Goal: Information Seeking & Learning: Learn about a topic

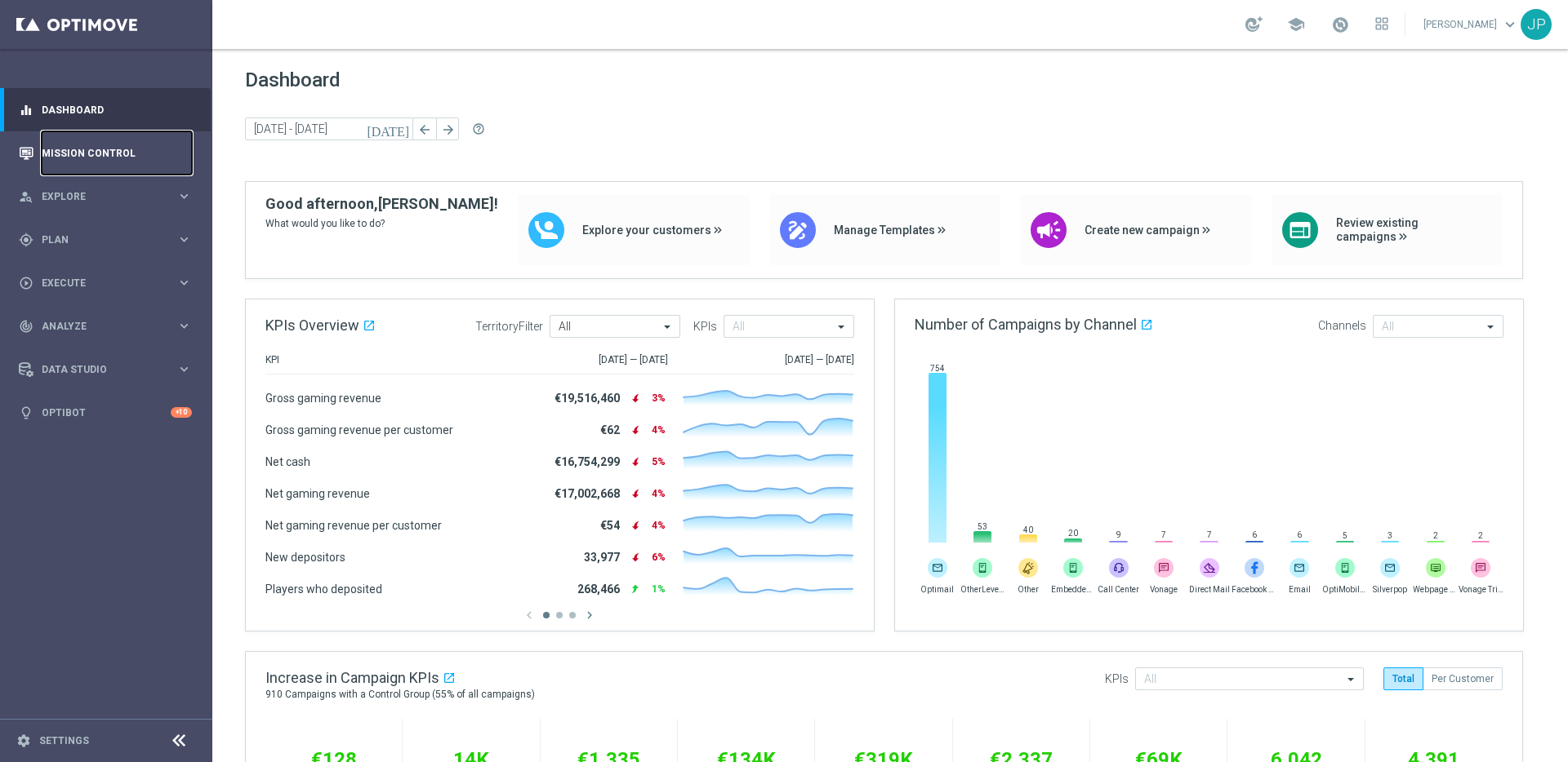
click at [134, 159] on link "Mission Control" at bounding box center [117, 153] width 151 height 44
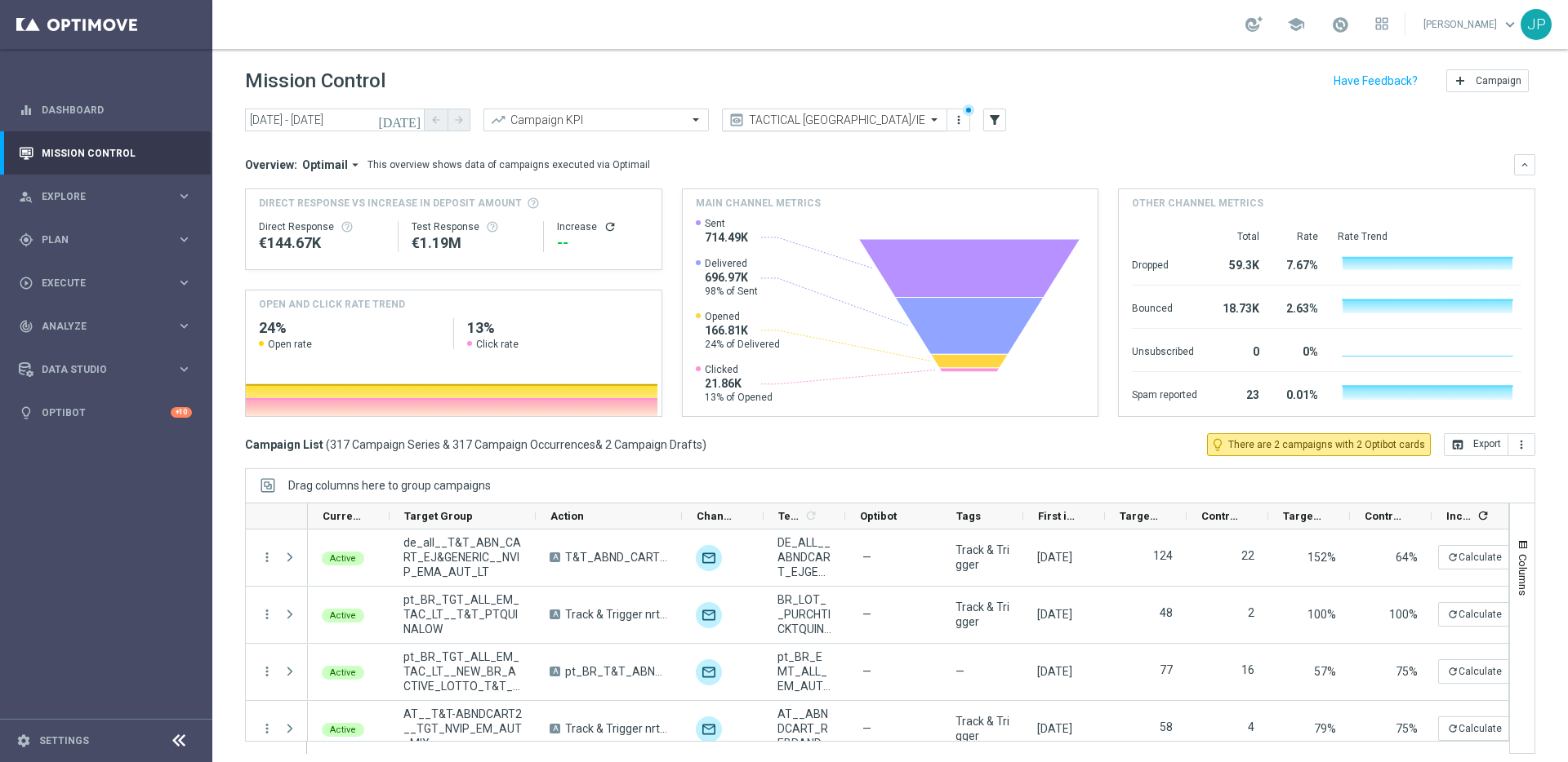
click at [816, 124] on input "text" at bounding box center [818, 120] width 175 height 14
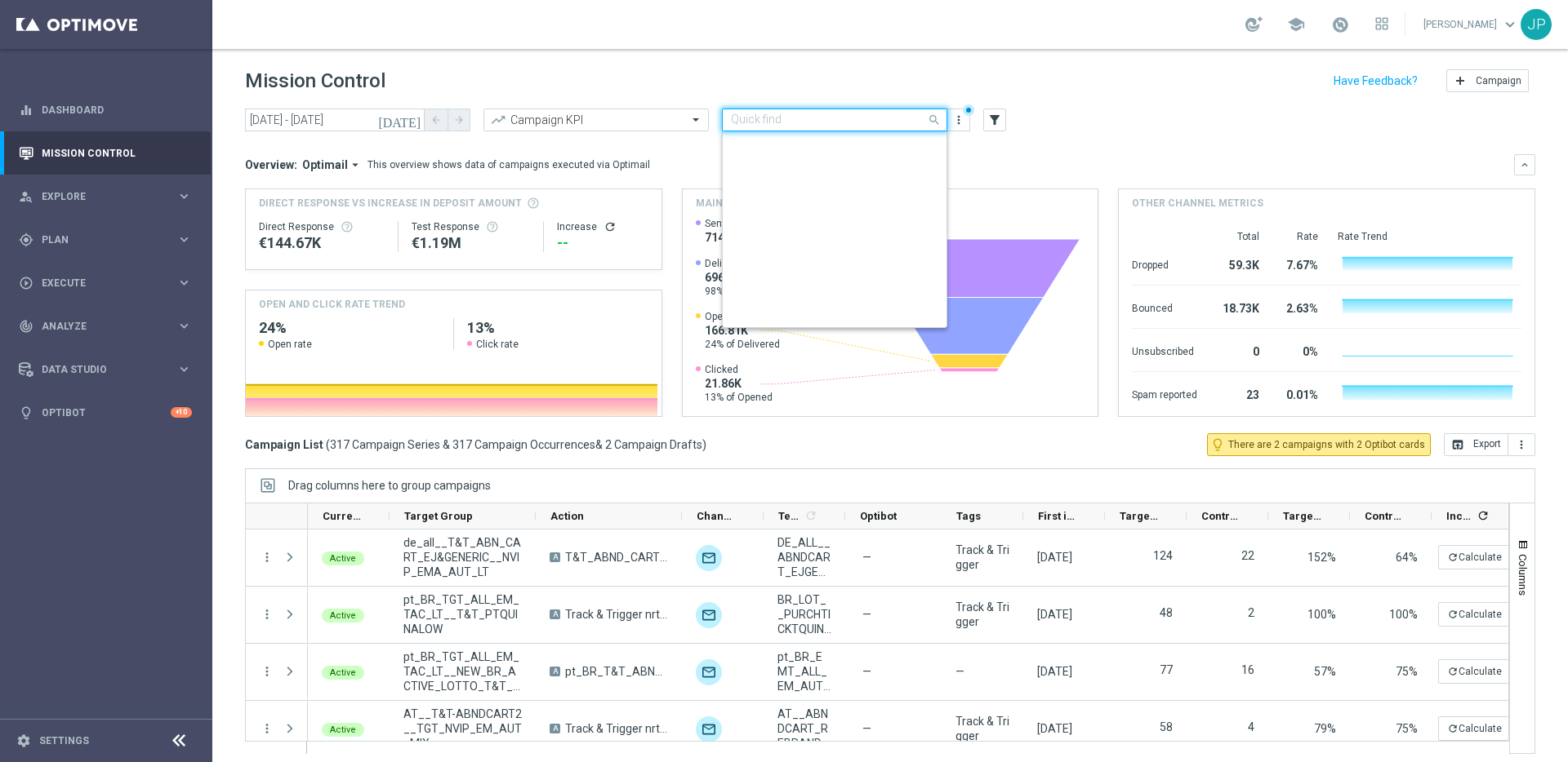
scroll to position [350, 0]
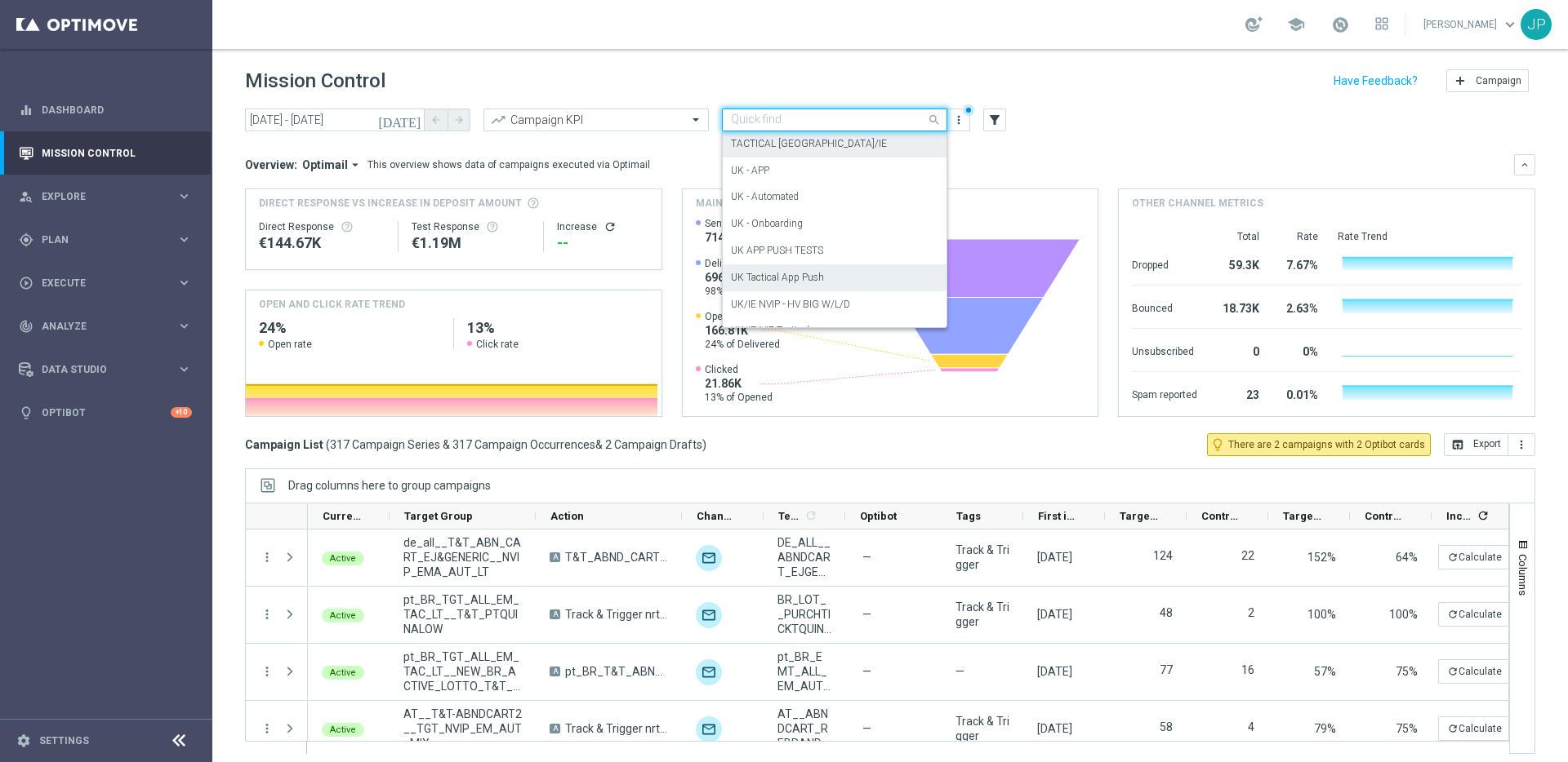
click at [800, 289] on div "UK Tactical App Push" at bounding box center [834, 278] width 208 height 27
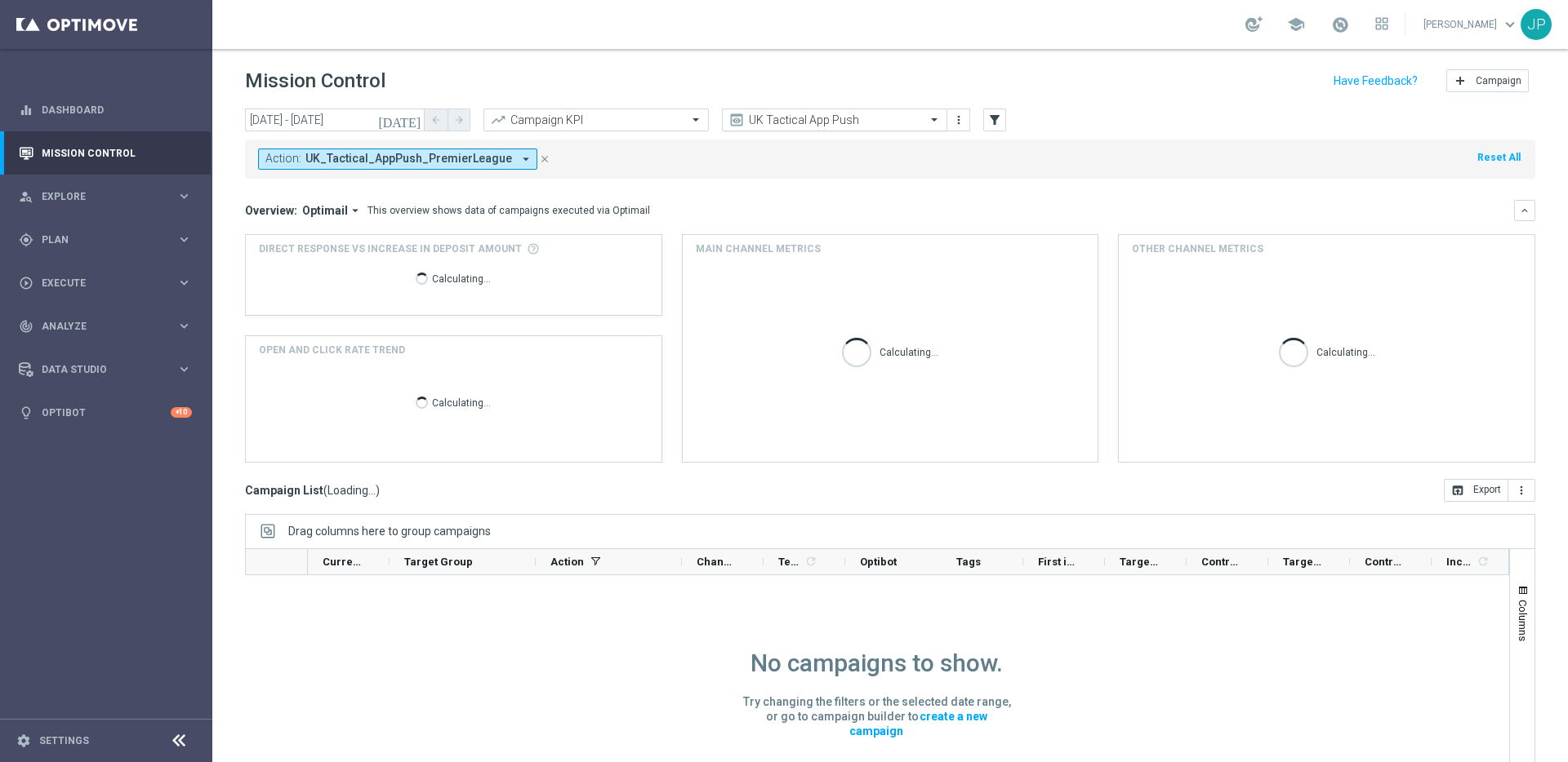
click at [827, 126] on input "text" at bounding box center [818, 120] width 175 height 14
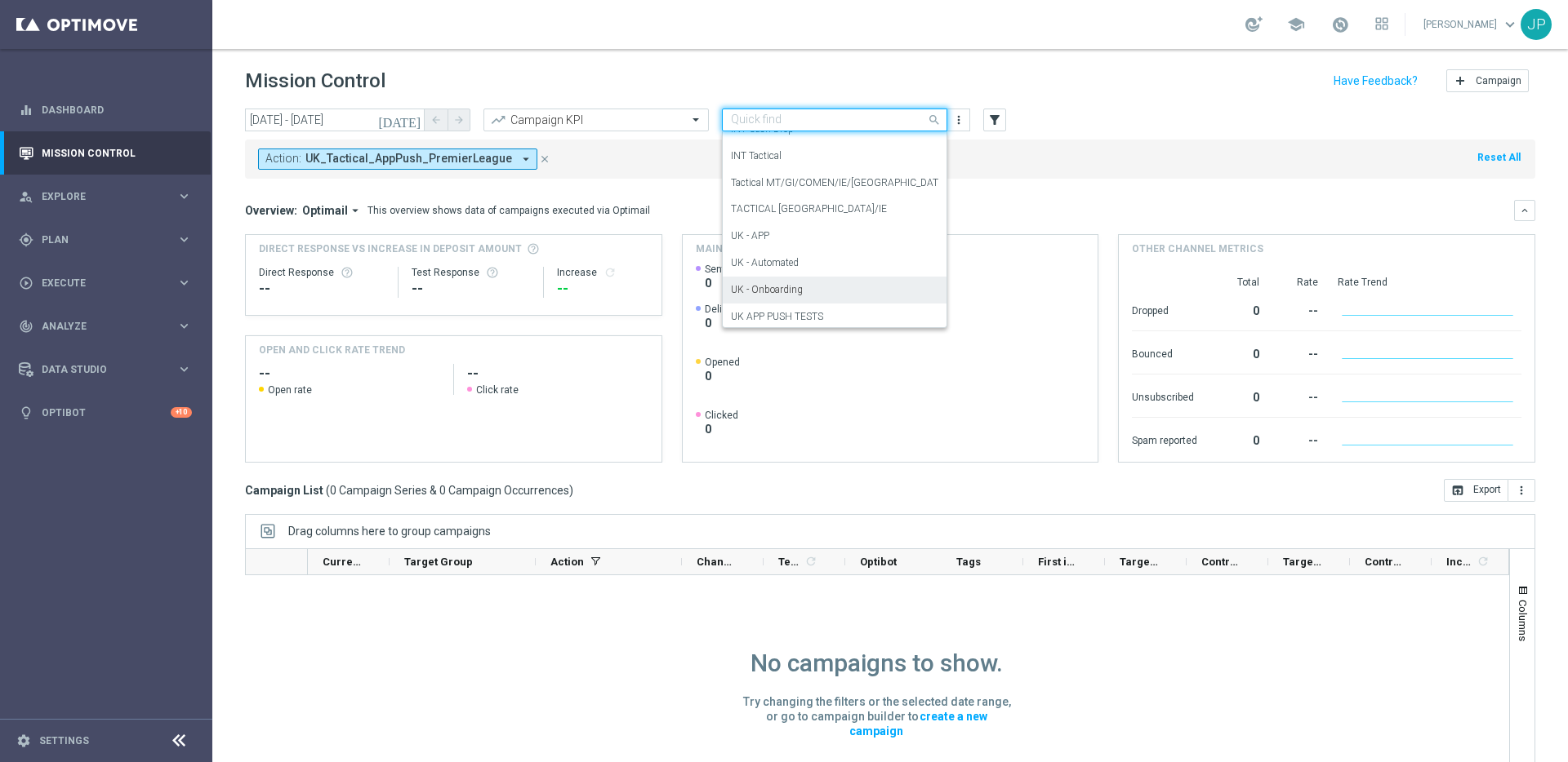
scroll to position [269, 0]
drag, startPoint x: 846, startPoint y: 220, endPoint x: 554, endPoint y: 129, distance: 305.9
click at [846, 220] on div "TACTICAL [GEOGRAPHIC_DATA]/IE" at bounding box center [834, 224] width 208 height 27
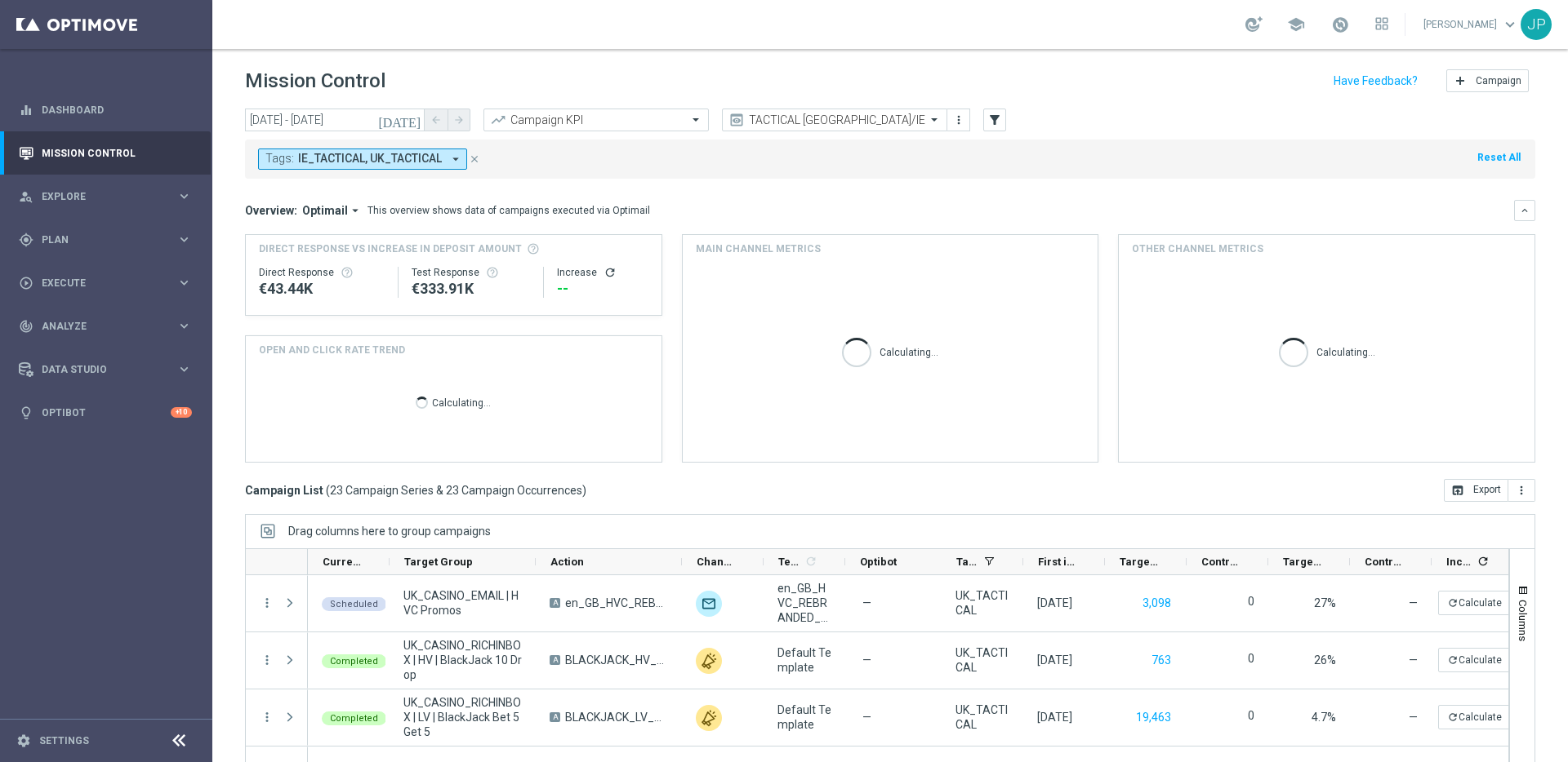
click at [413, 117] on icon "[DATE]" at bounding box center [400, 120] width 44 height 15
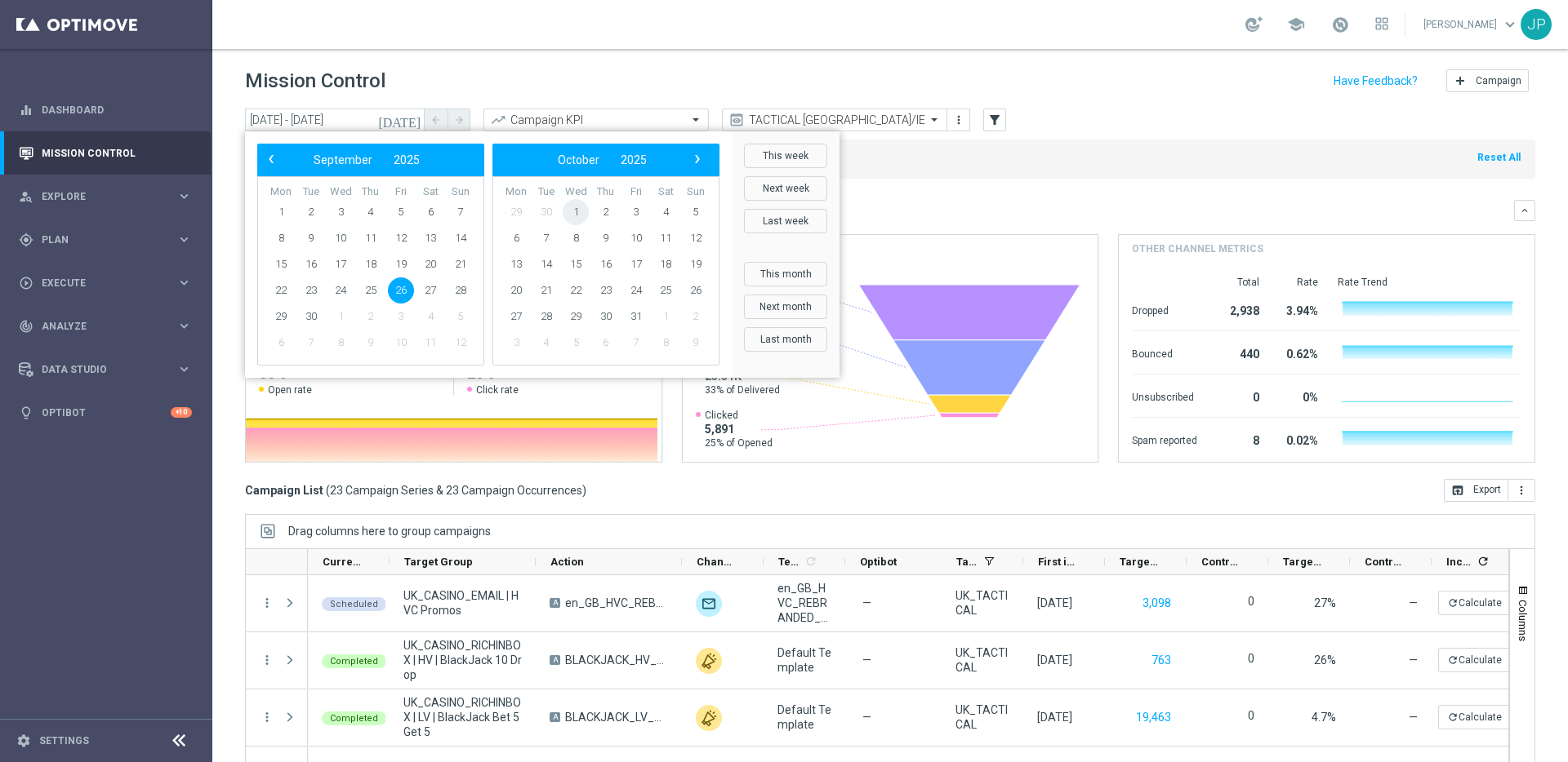
click at [579, 205] on span "1" at bounding box center [575, 212] width 26 height 26
click at [579, 205] on span "29" at bounding box center [575, 212] width 26 height 26
click at [342, 220] on span "1" at bounding box center [340, 212] width 26 height 26
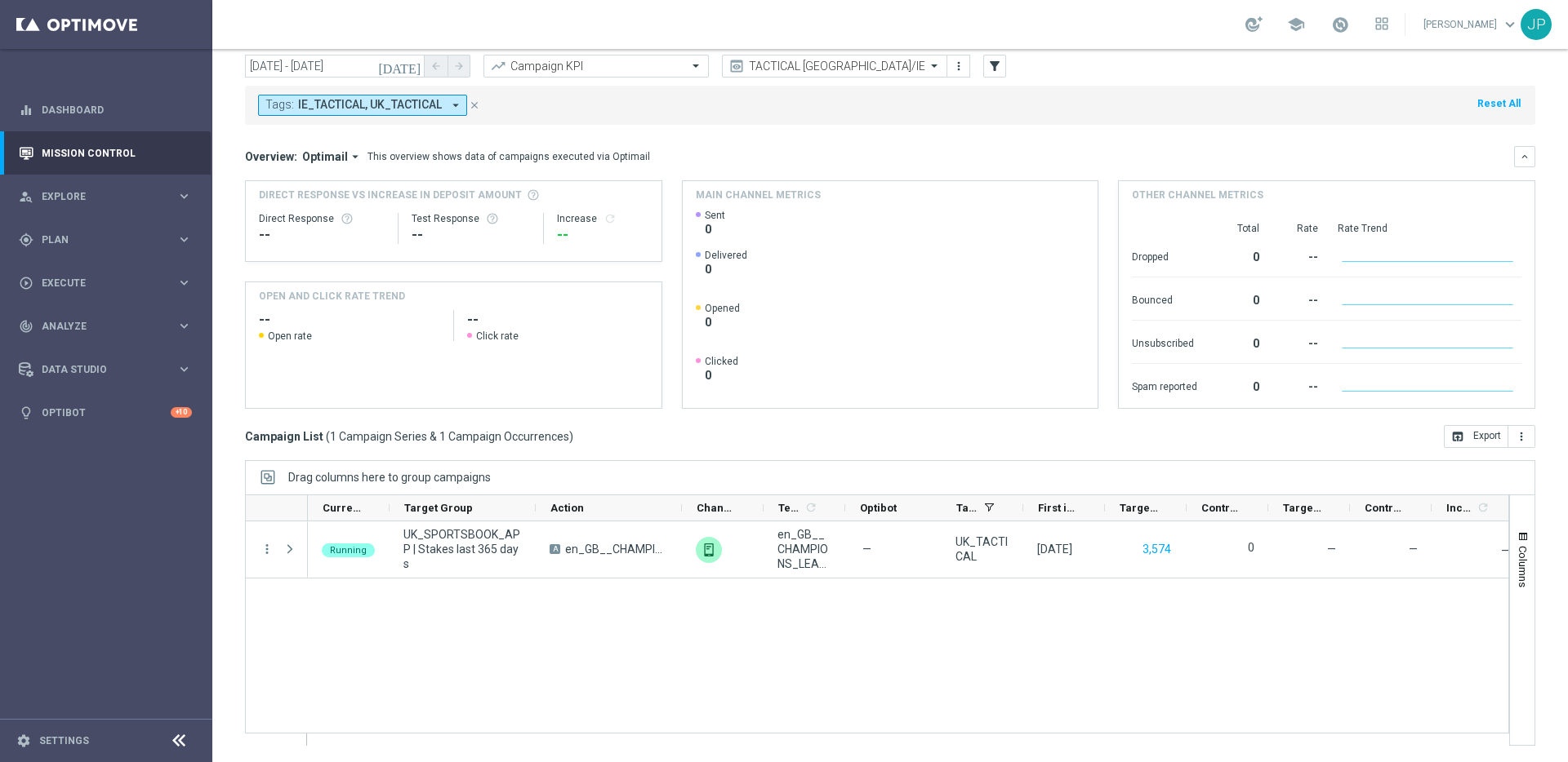
scroll to position [0, 0]
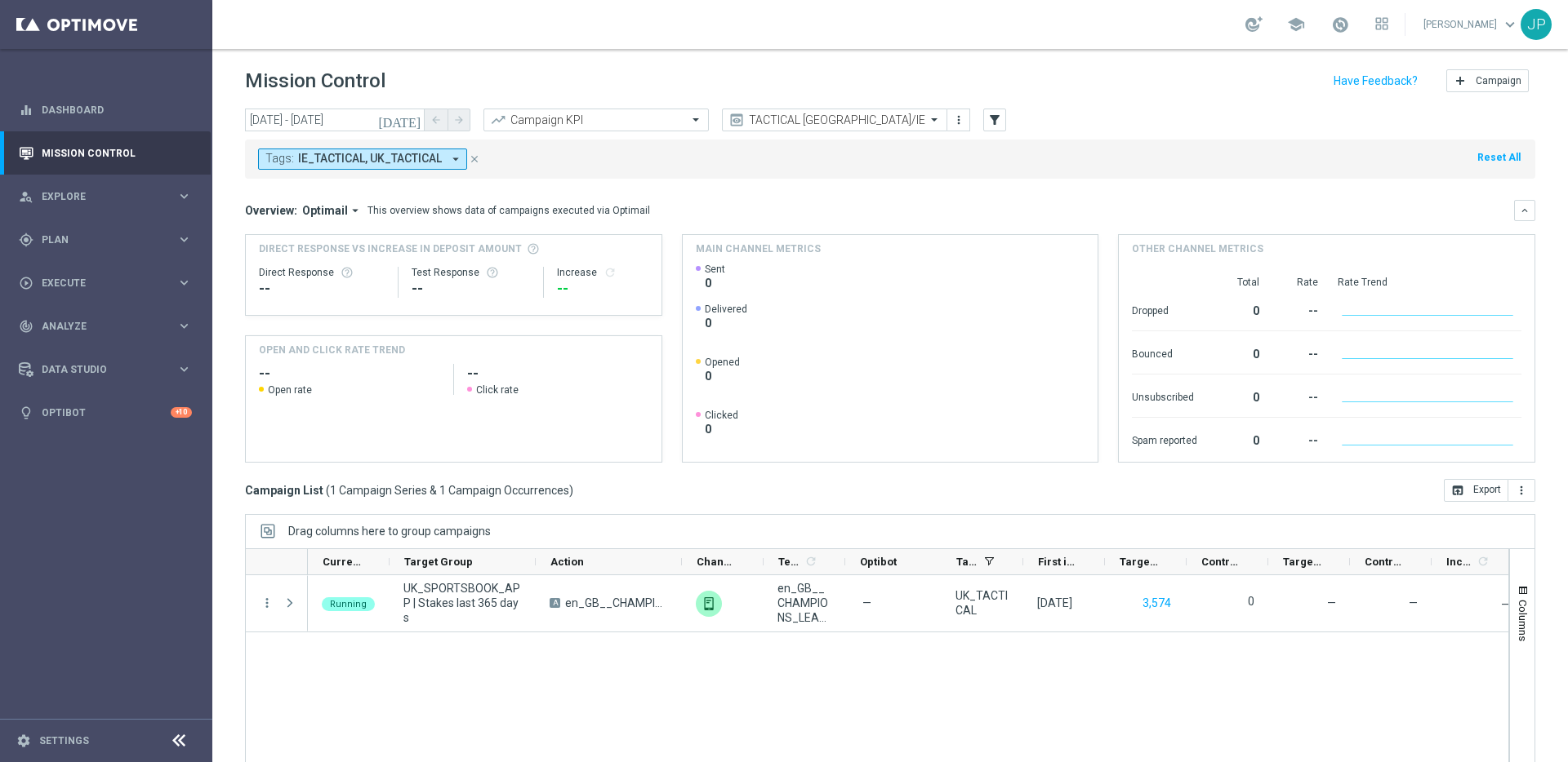
click at [416, 120] on icon "[DATE]" at bounding box center [400, 120] width 44 height 15
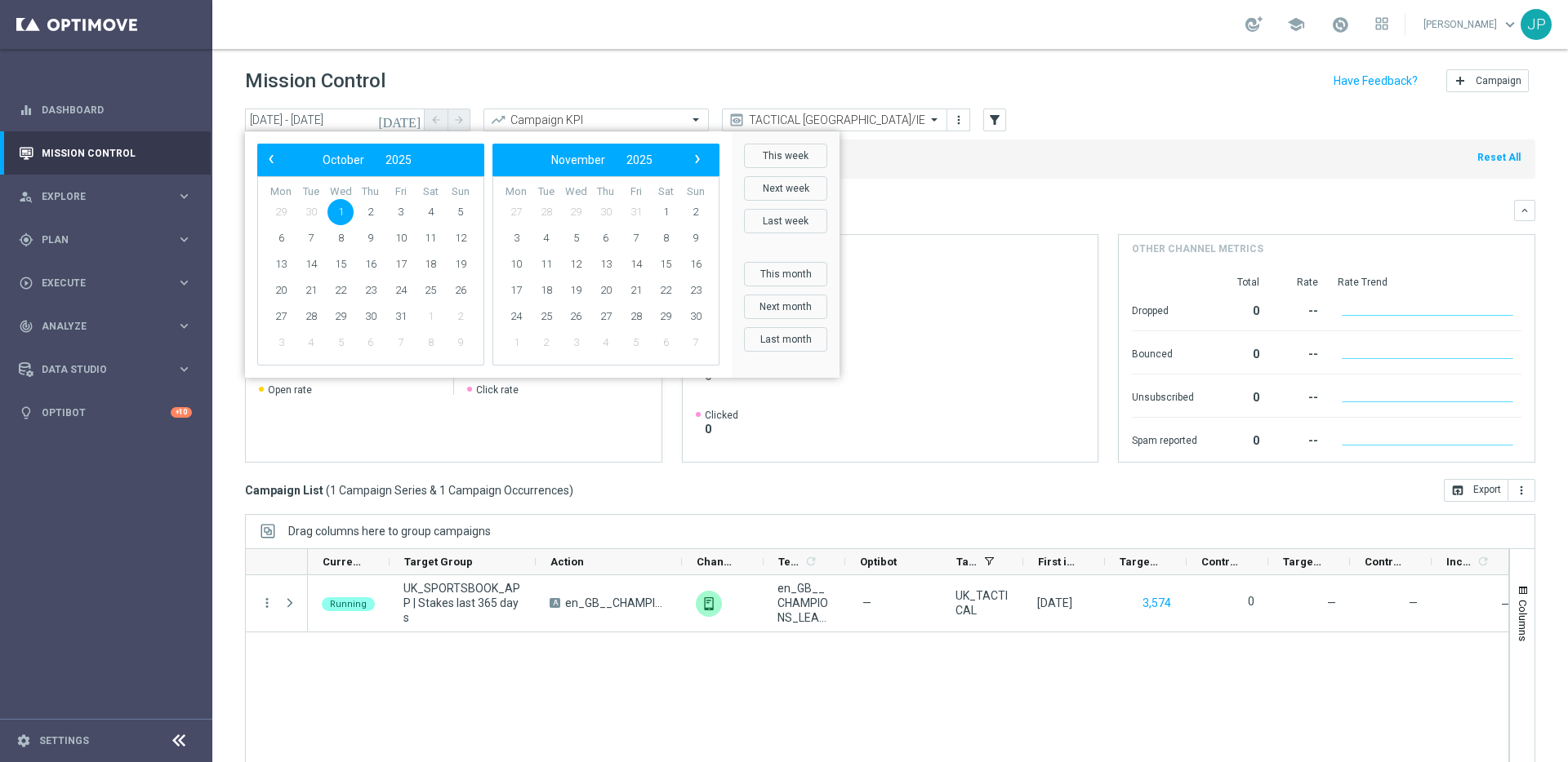
click at [310, 209] on span "30" at bounding box center [310, 212] width 26 height 26
click at [265, 153] on span "‹" at bounding box center [270, 159] width 21 height 21
click at [310, 320] on span "30" at bounding box center [310, 317] width 26 height 26
click at [607, 216] on span "2" at bounding box center [605, 212] width 26 height 26
type input "[DATE] - [DATE]"
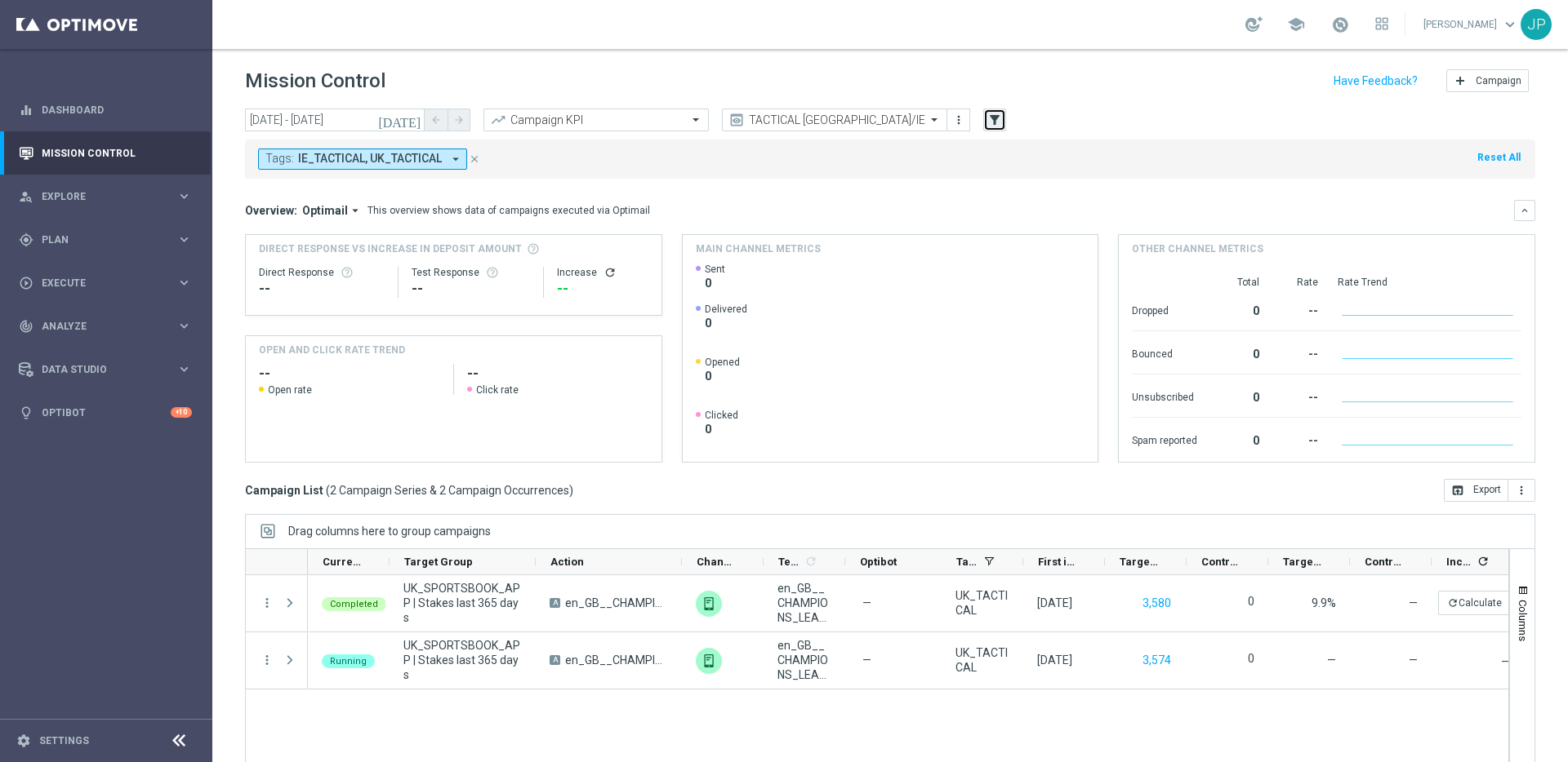
click at [997, 124] on icon "filter_alt" at bounding box center [995, 120] width 15 height 15
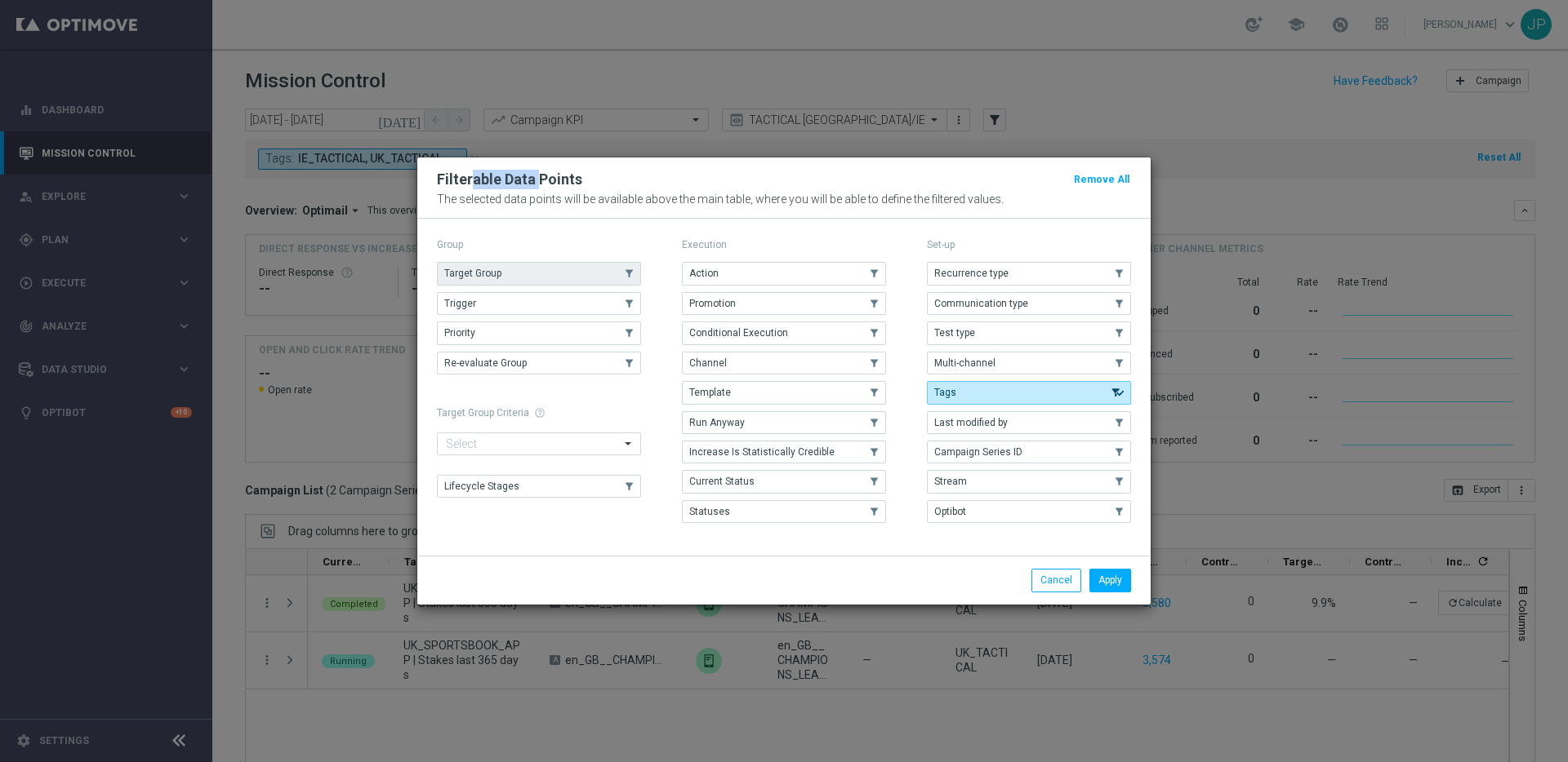
click at [620, 270] on icon "button" at bounding box center [629, 273] width 19 height 12
click at [1119, 574] on button "Apply" at bounding box center [1110, 580] width 42 height 23
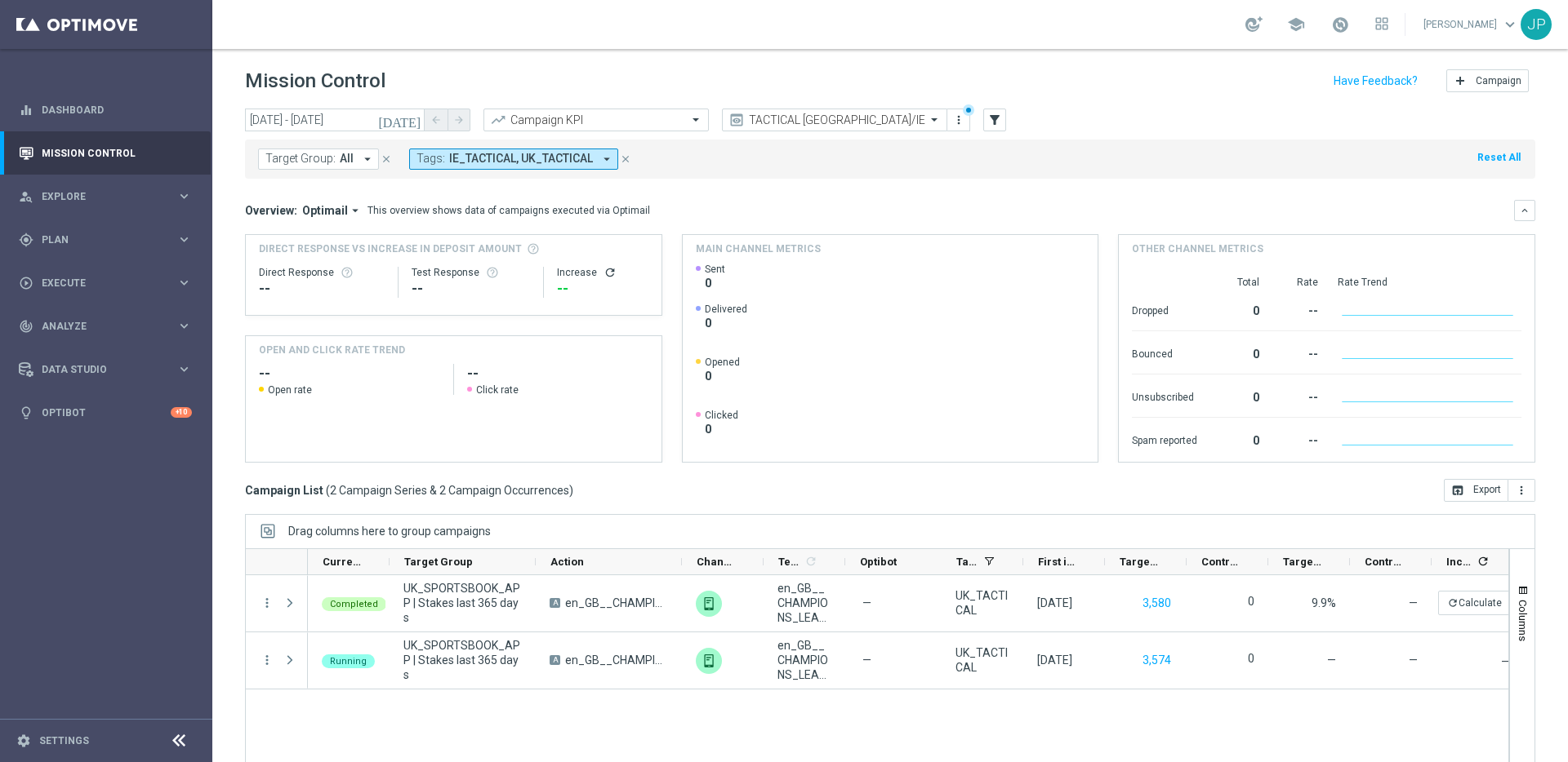
click at [622, 159] on icon "close" at bounding box center [625, 159] width 12 height 12
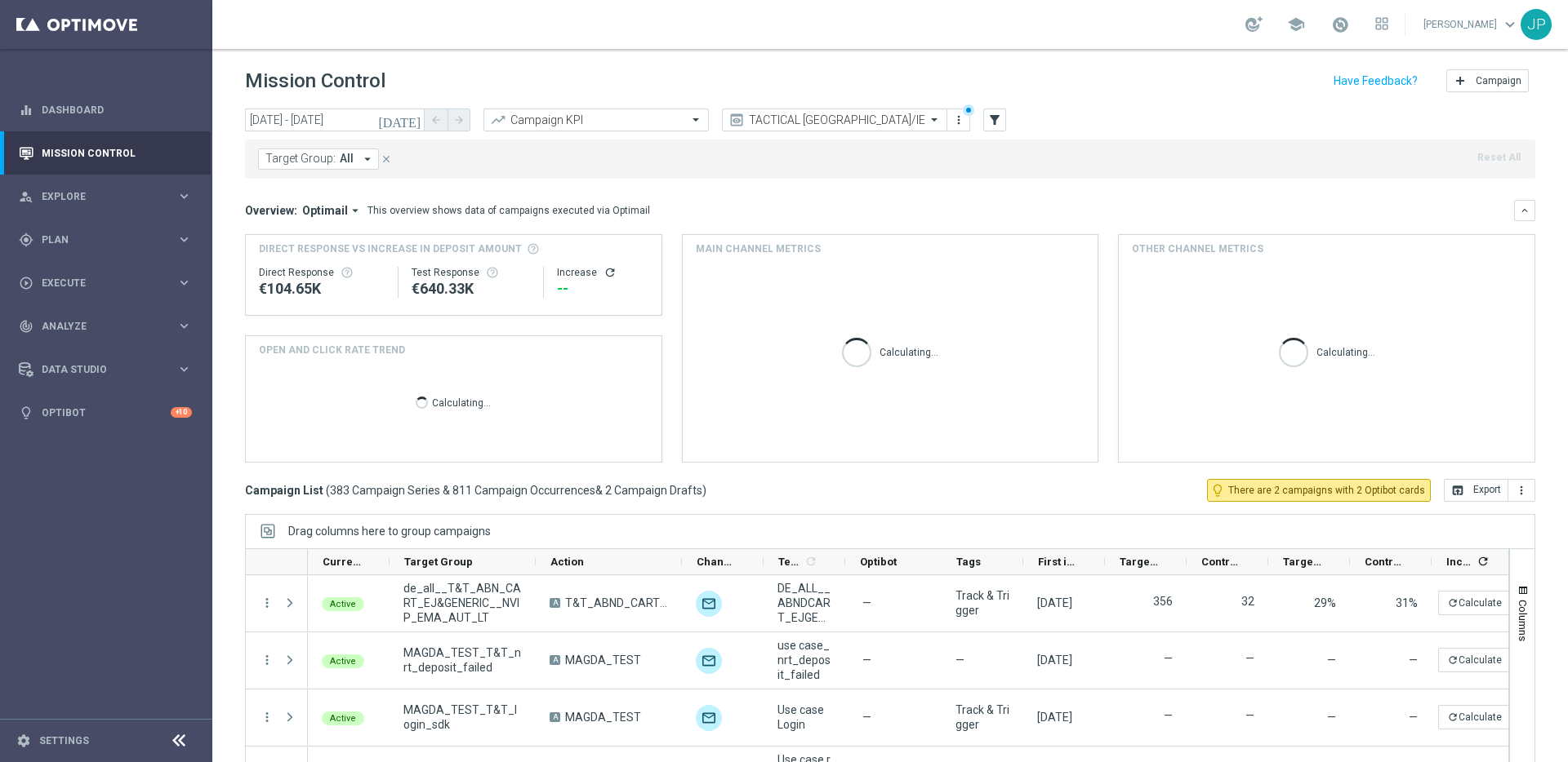
click at [299, 161] on span "Target Group:" at bounding box center [299, 158] width 70 height 14
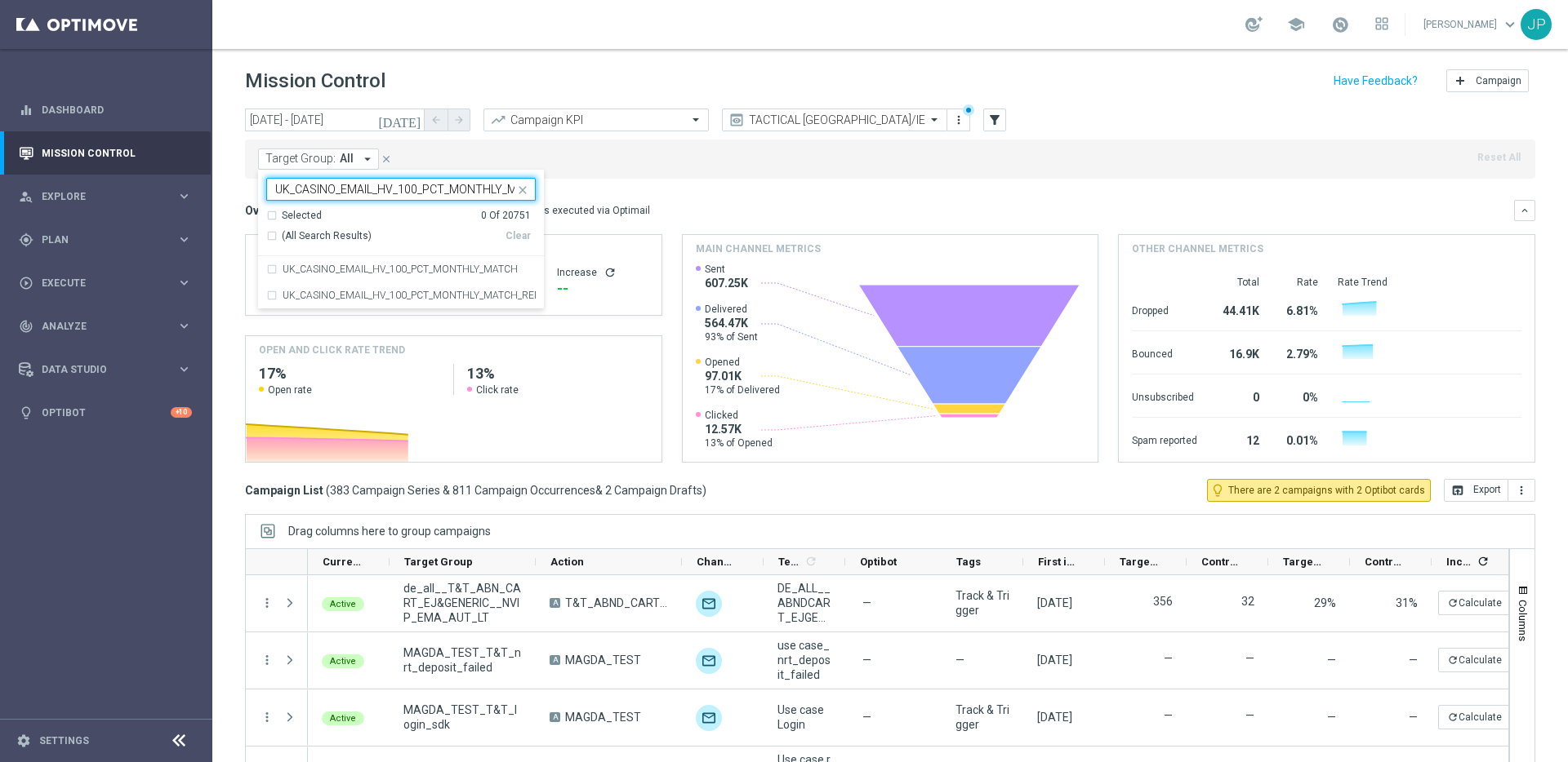
scroll to position [0, 28]
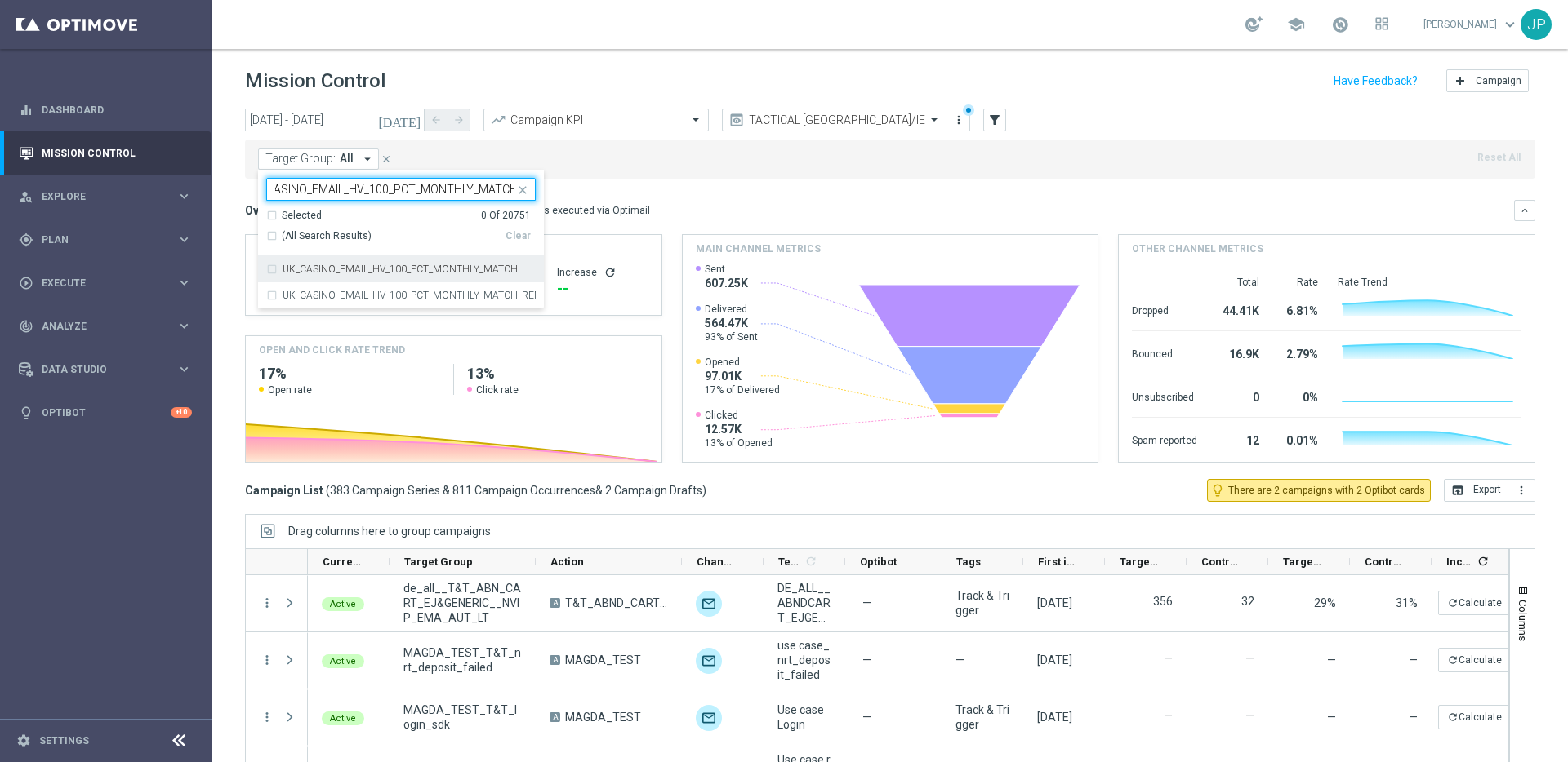
click at [400, 269] on label "UK_CASINO_EMAIL_HV_100_PCT_MONTHLY_MATCH" at bounding box center [399, 269] width 235 height 10
type input "UK_CASINO_EMAIL_HV_100_PCT_MONTHLY_MATCH"
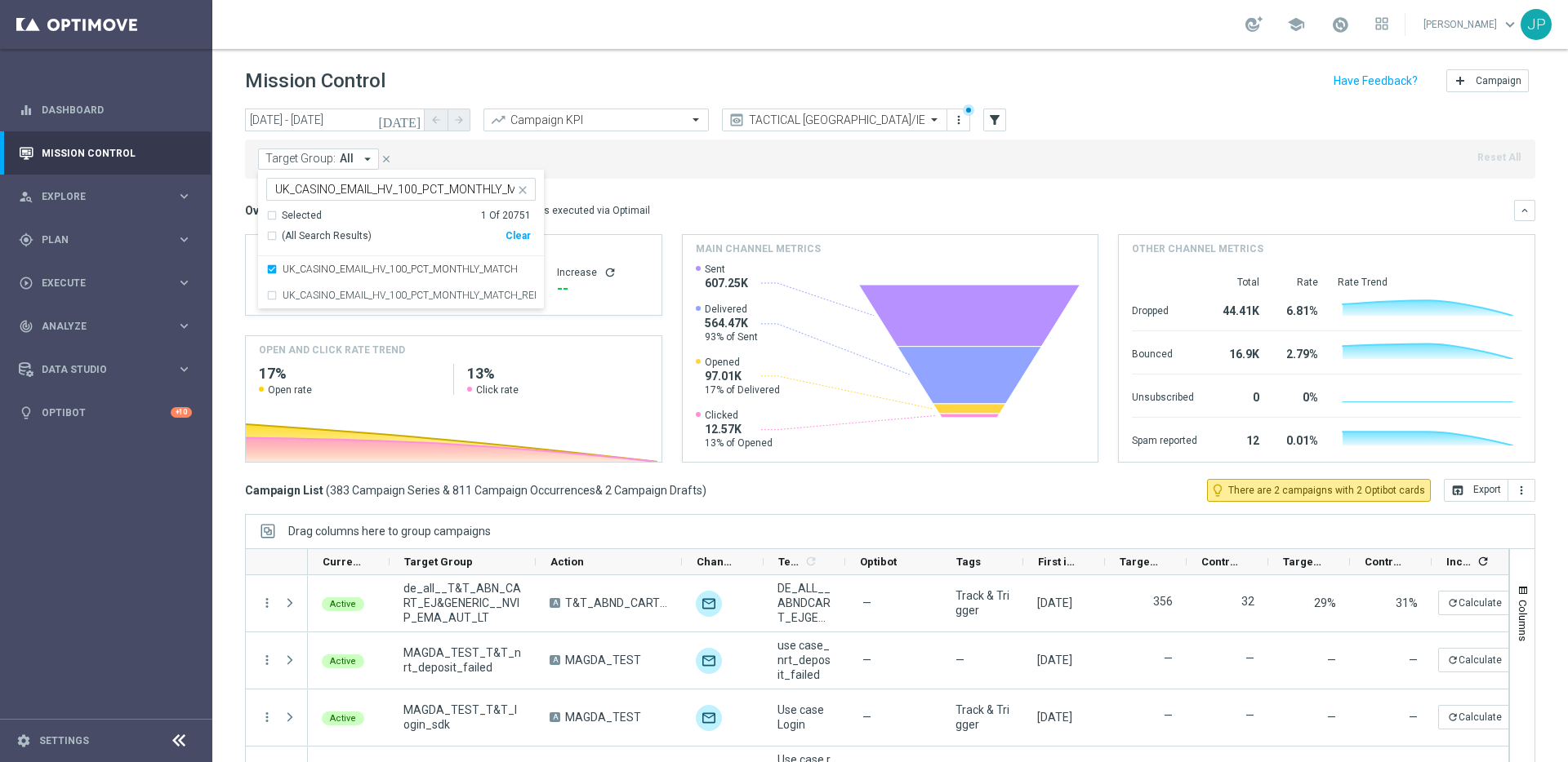
click at [743, 193] on mini-dashboard "Overview: Optimail arrow_drop_down This overview shows data of campaigns execut…" at bounding box center [890, 328] width 1290 height 300
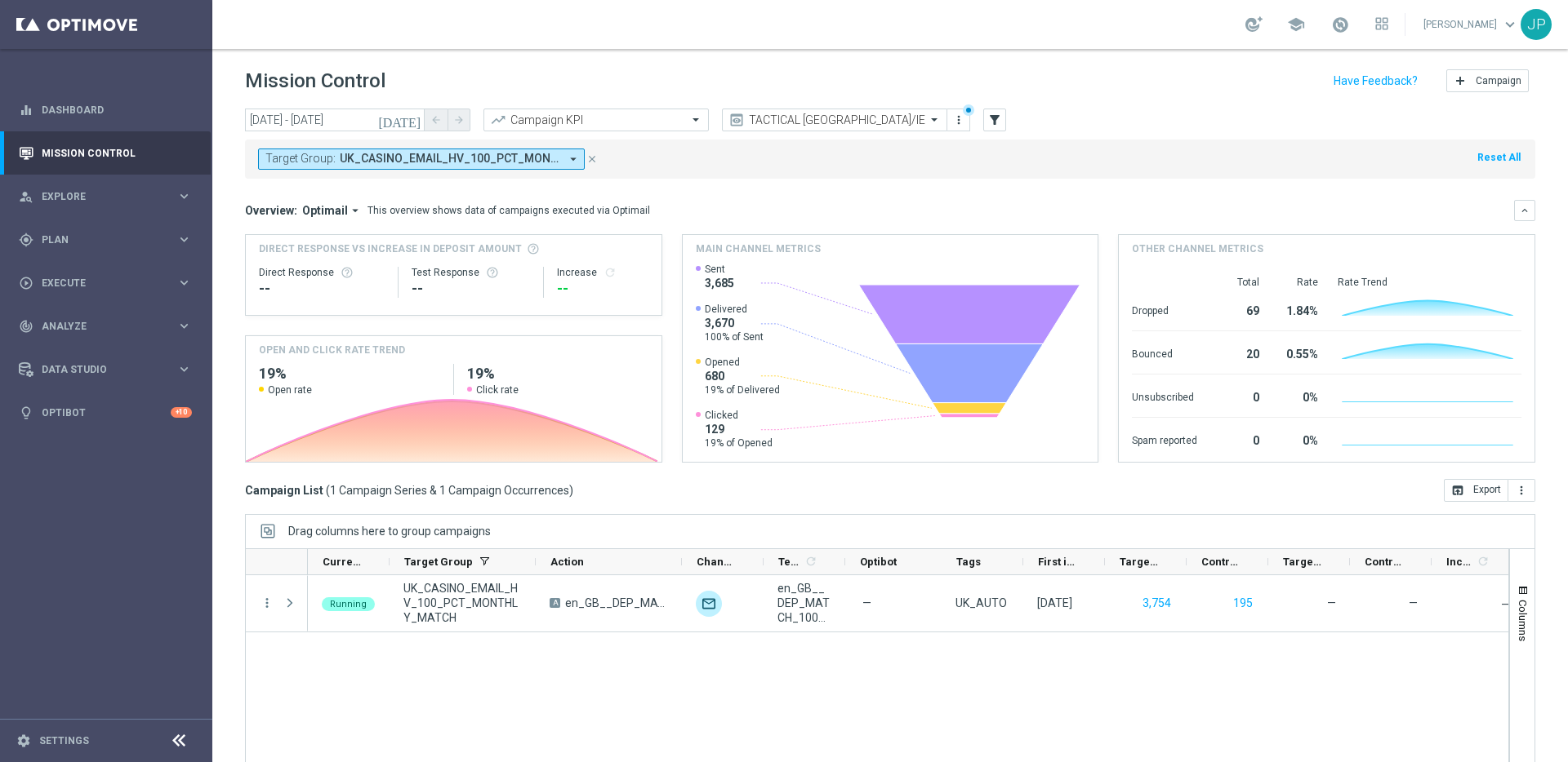
click at [593, 161] on icon "close" at bounding box center [592, 159] width 12 height 12
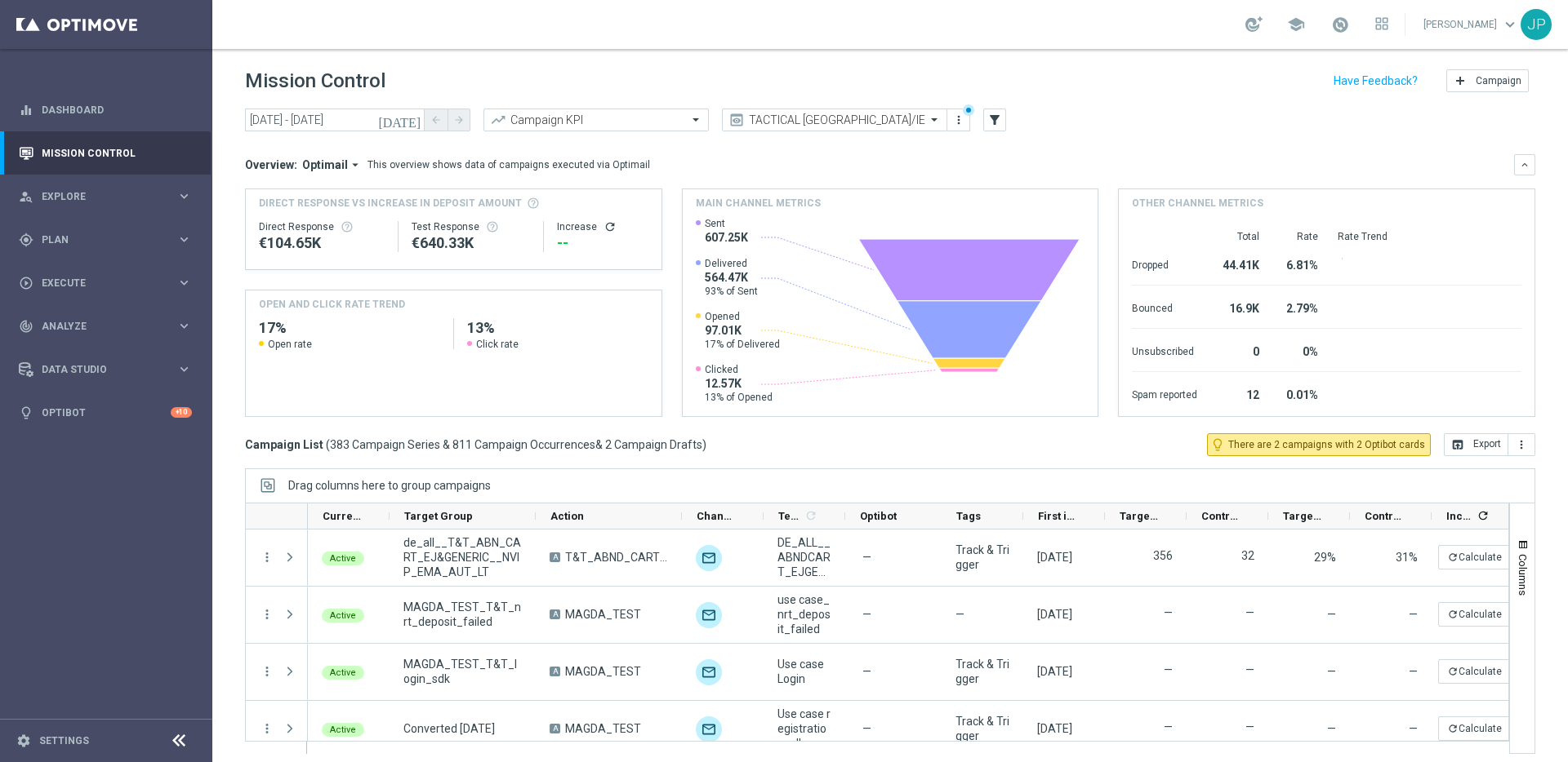
click at [416, 124] on icon "[DATE]" at bounding box center [400, 120] width 44 height 15
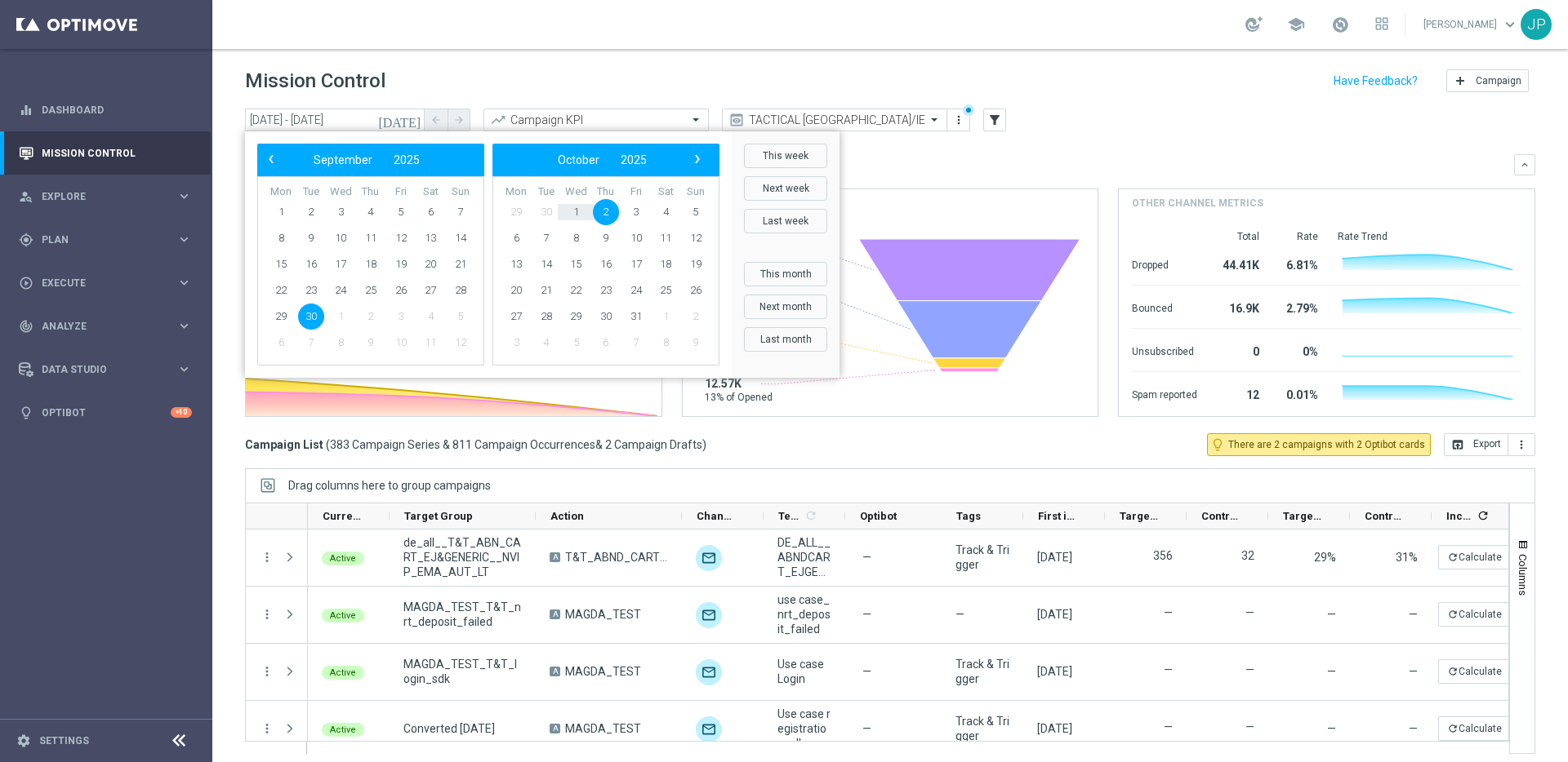
click at [926, 149] on mini-dashboard "Overview: Optimail arrow_drop_down This overview shows data of campaigns execut…" at bounding box center [890, 283] width 1290 height 300
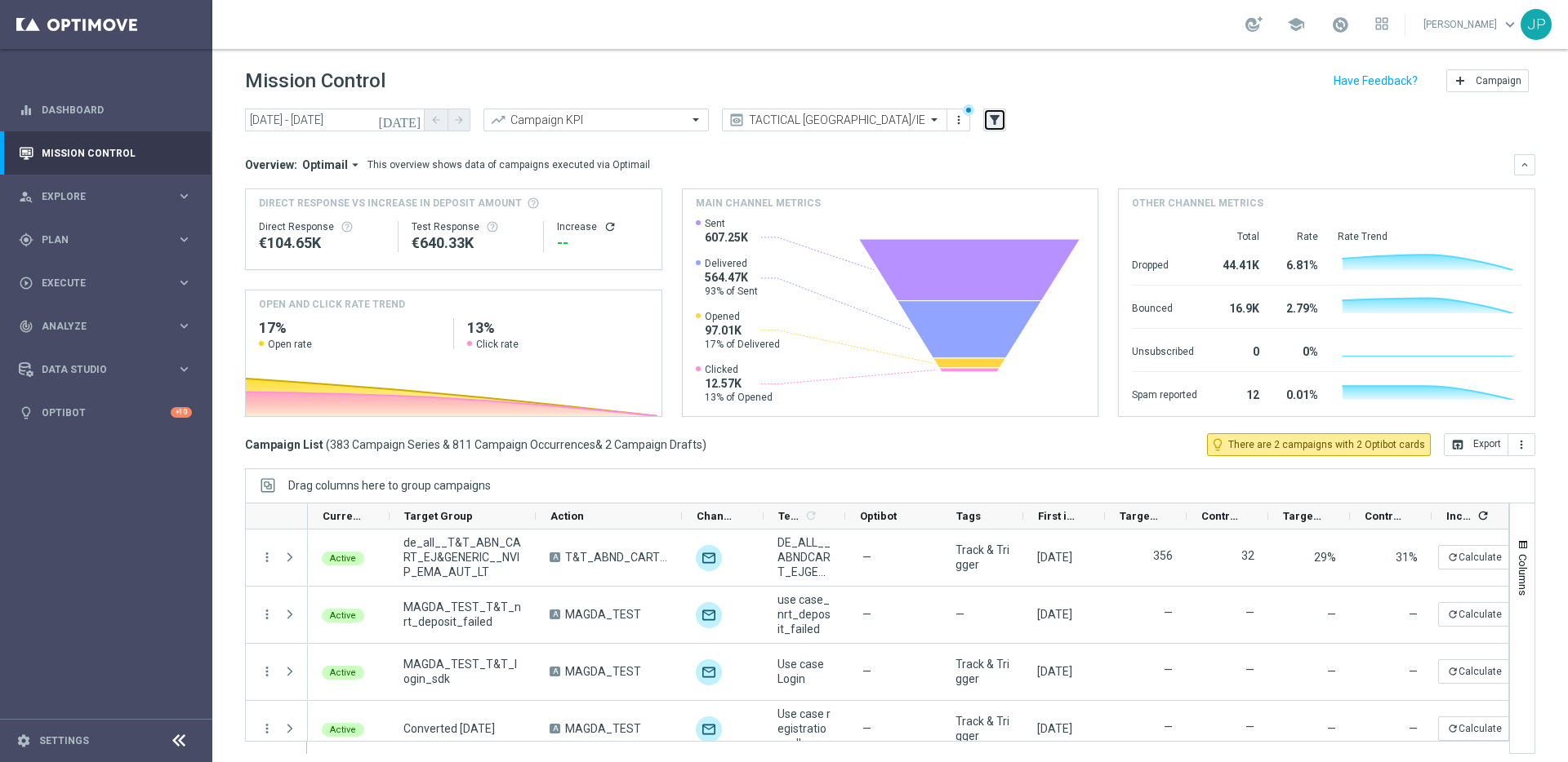
click at [996, 117] on icon "filter_alt" at bounding box center [995, 120] width 15 height 15
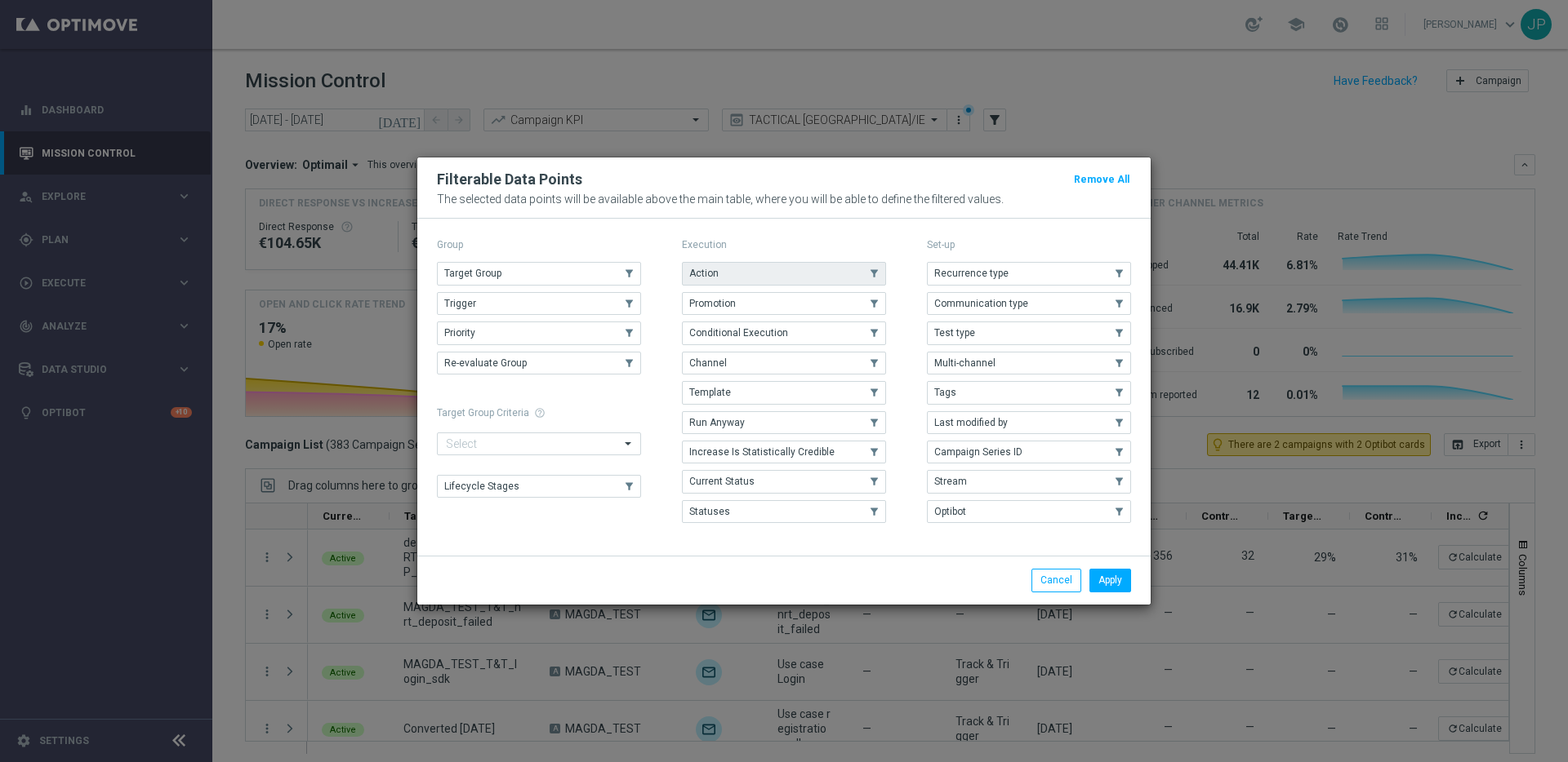
click at [879, 269] on use "button" at bounding box center [874, 274] width 12 height 12
click at [1118, 574] on button "Apply" at bounding box center [1110, 580] width 42 height 23
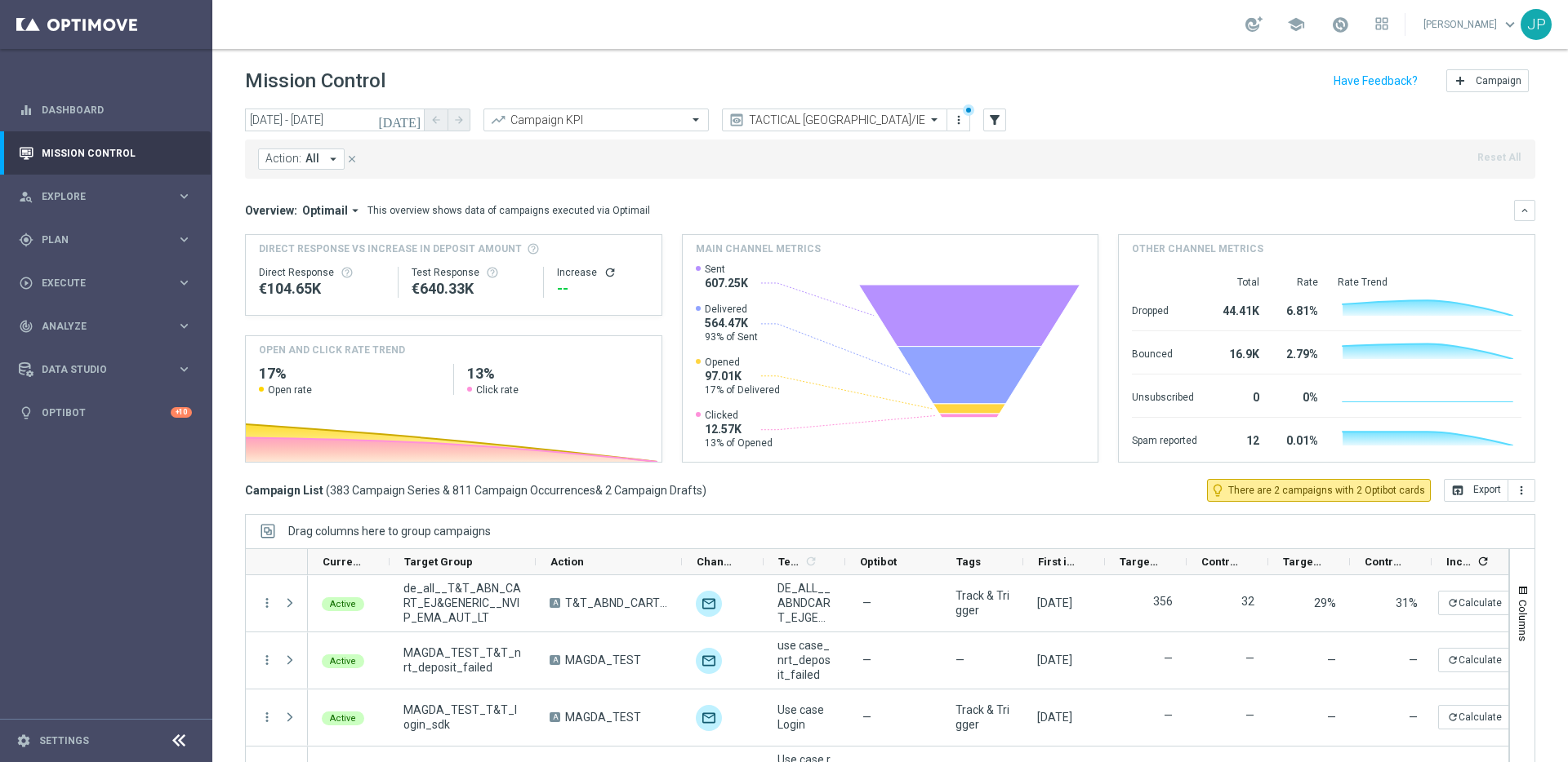
click at [295, 167] on button "Action: All arrow_drop_down" at bounding box center [300, 159] width 86 height 21
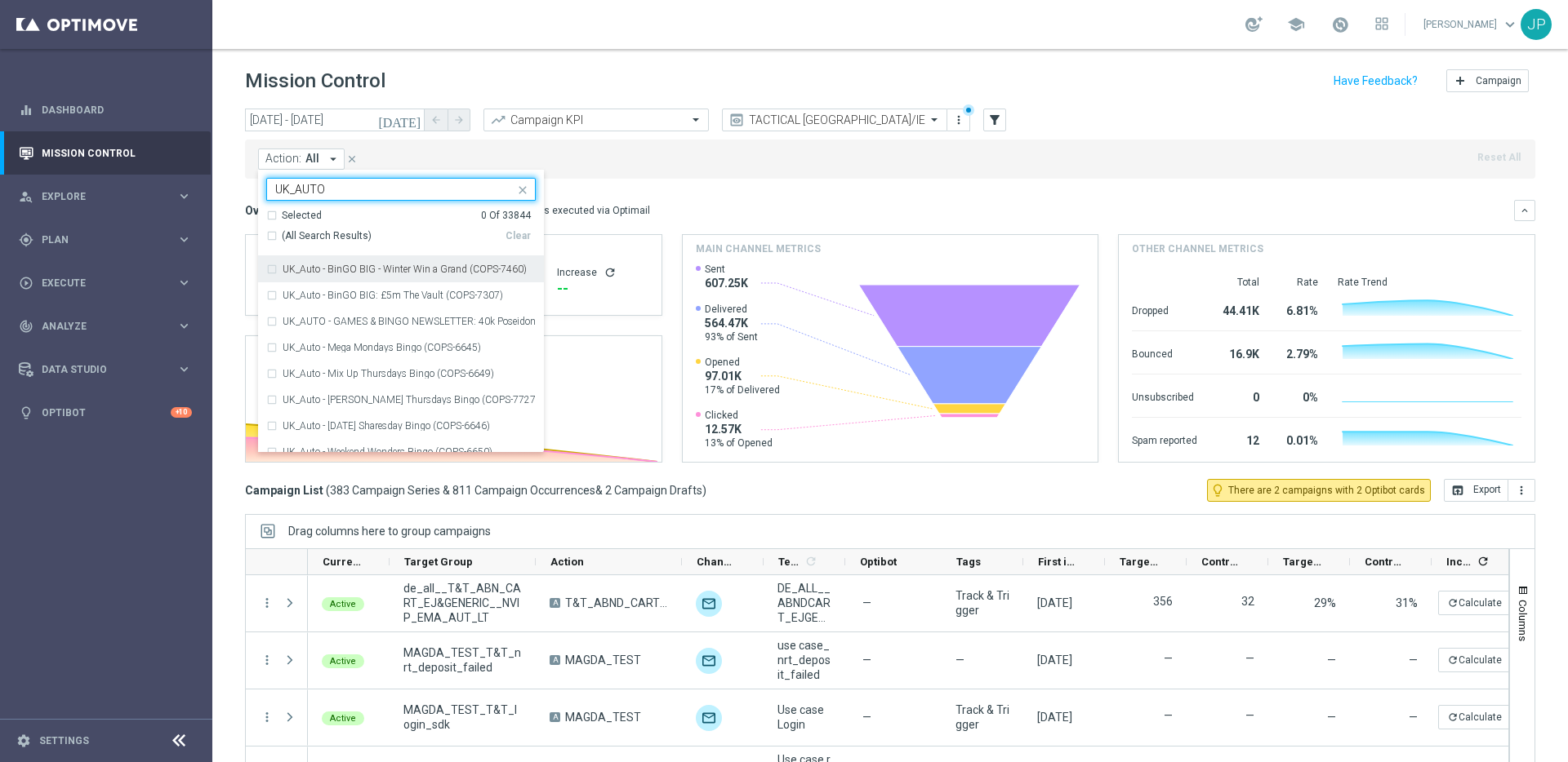
click at [396, 185] on input "UK_AUTO" at bounding box center [395, 190] width 240 height 14
type input "UK_AUTO"
click at [580, 172] on div "Action: All arrow_drop_down UK_AUTO Selected 0 Of 33844 (All Search Results) Cl…" at bounding box center [890, 159] width 1290 height 39
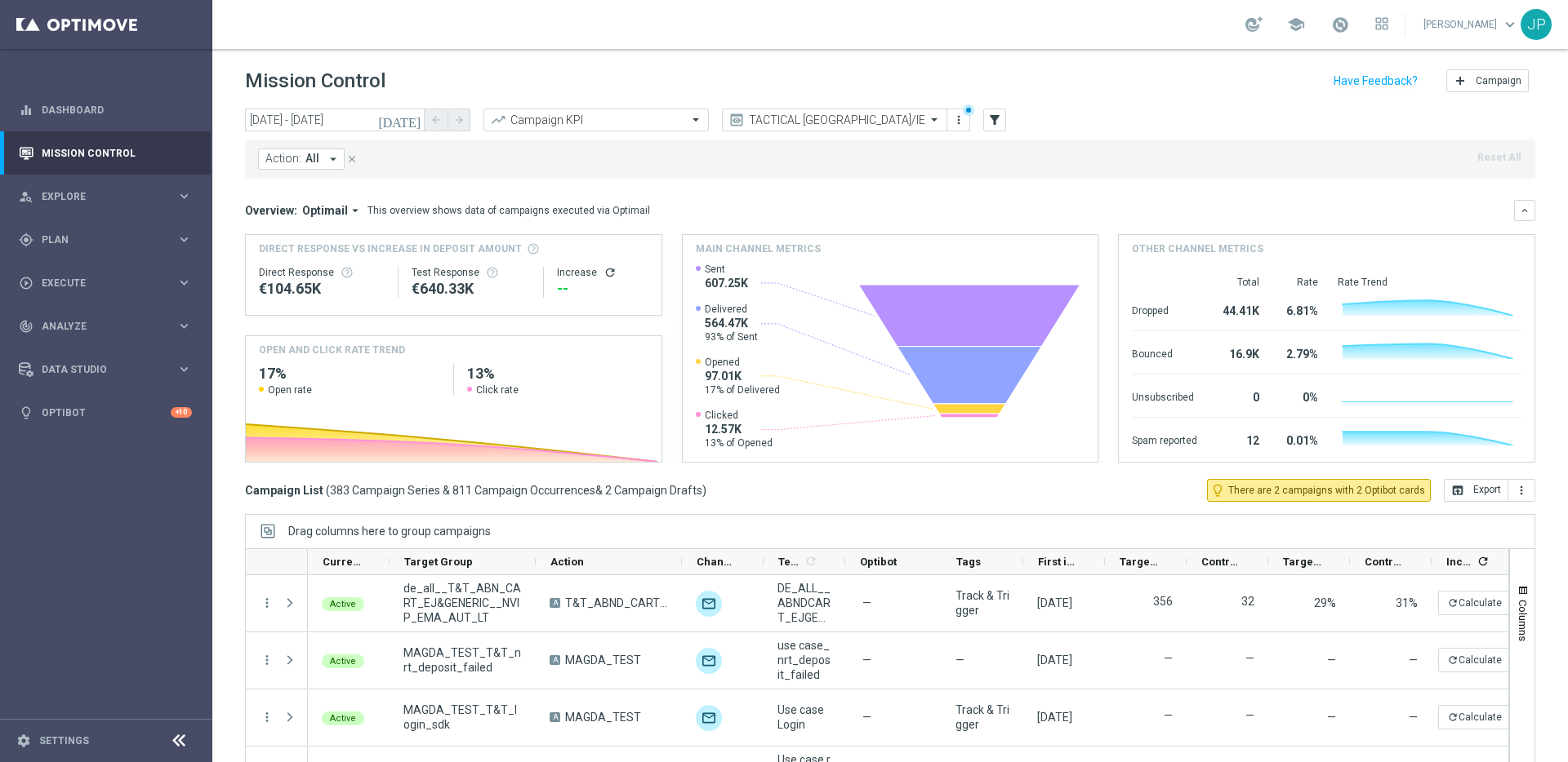
click at [349, 158] on icon "close" at bounding box center [352, 159] width 12 height 12
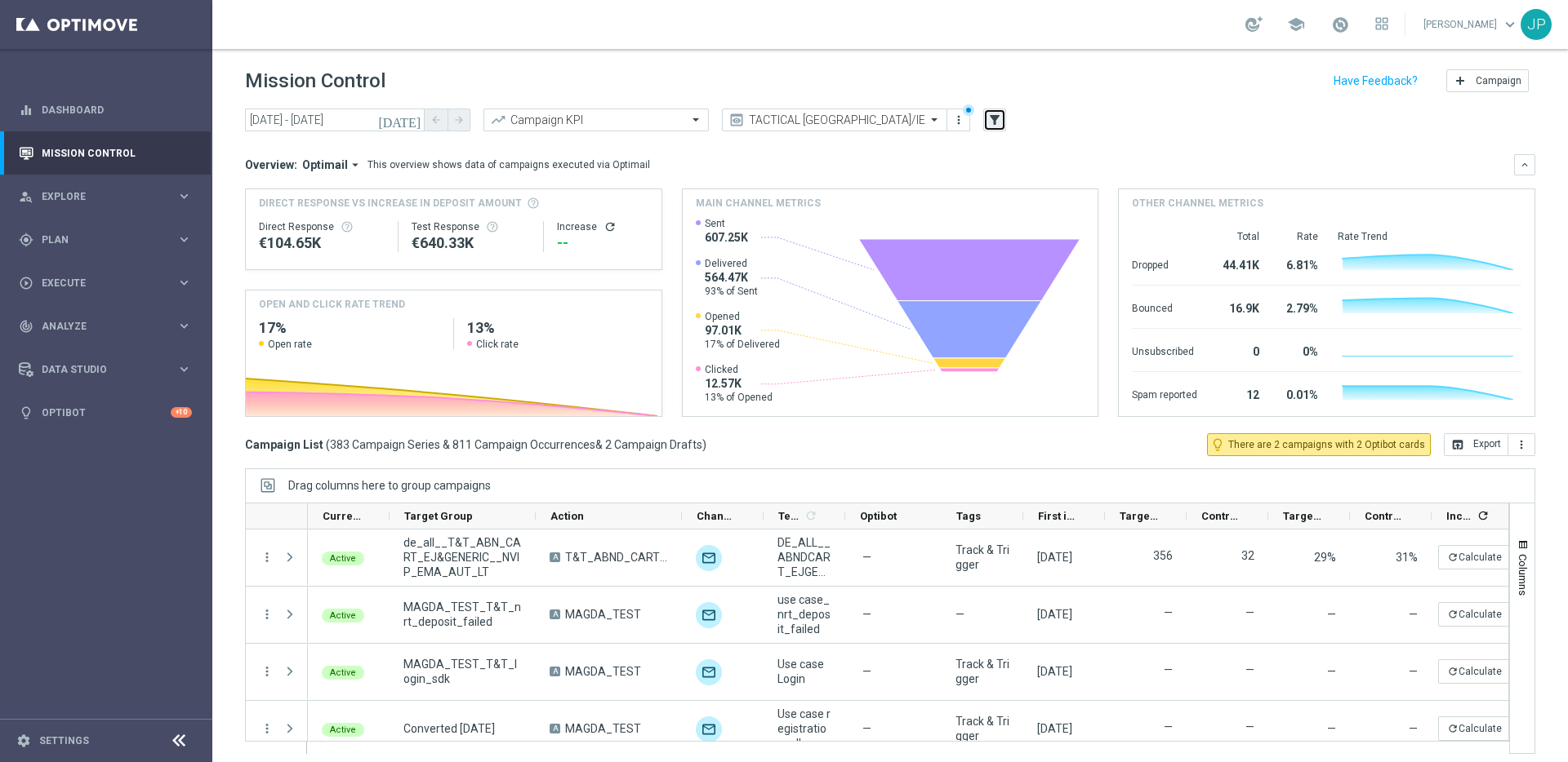
click at [996, 121] on icon "filter_alt" at bounding box center [995, 120] width 15 height 15
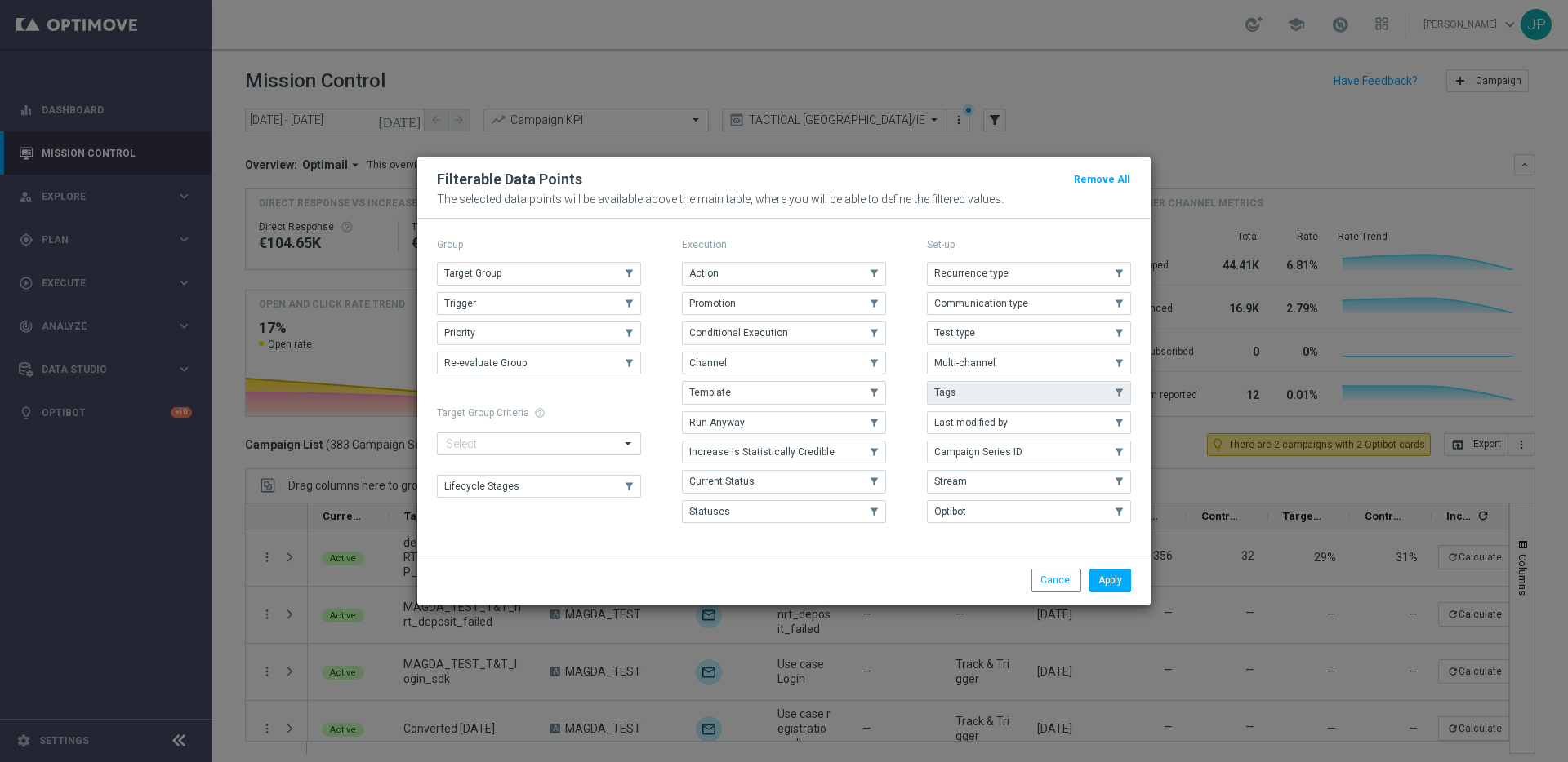
click at [1124, 397] on use "button" at bounding box center [1119, 393] width 12 height 12
click at [1120, 578] on button "Apply" at bounding box center [1110, 580] width 42 height 23
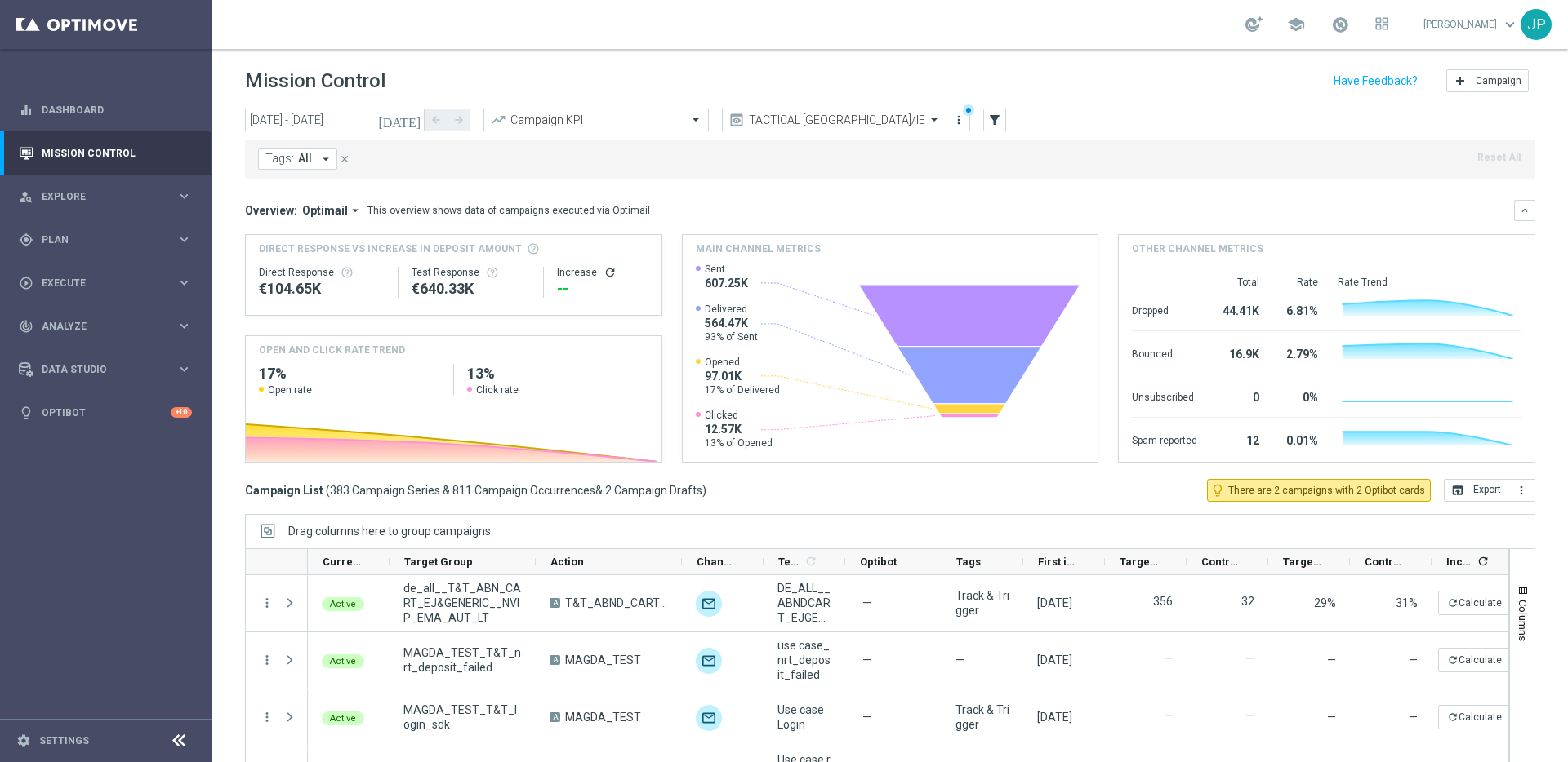
click at [291, 160] on span "Tags:" at bounding box center [279, 158] width 28 height 14
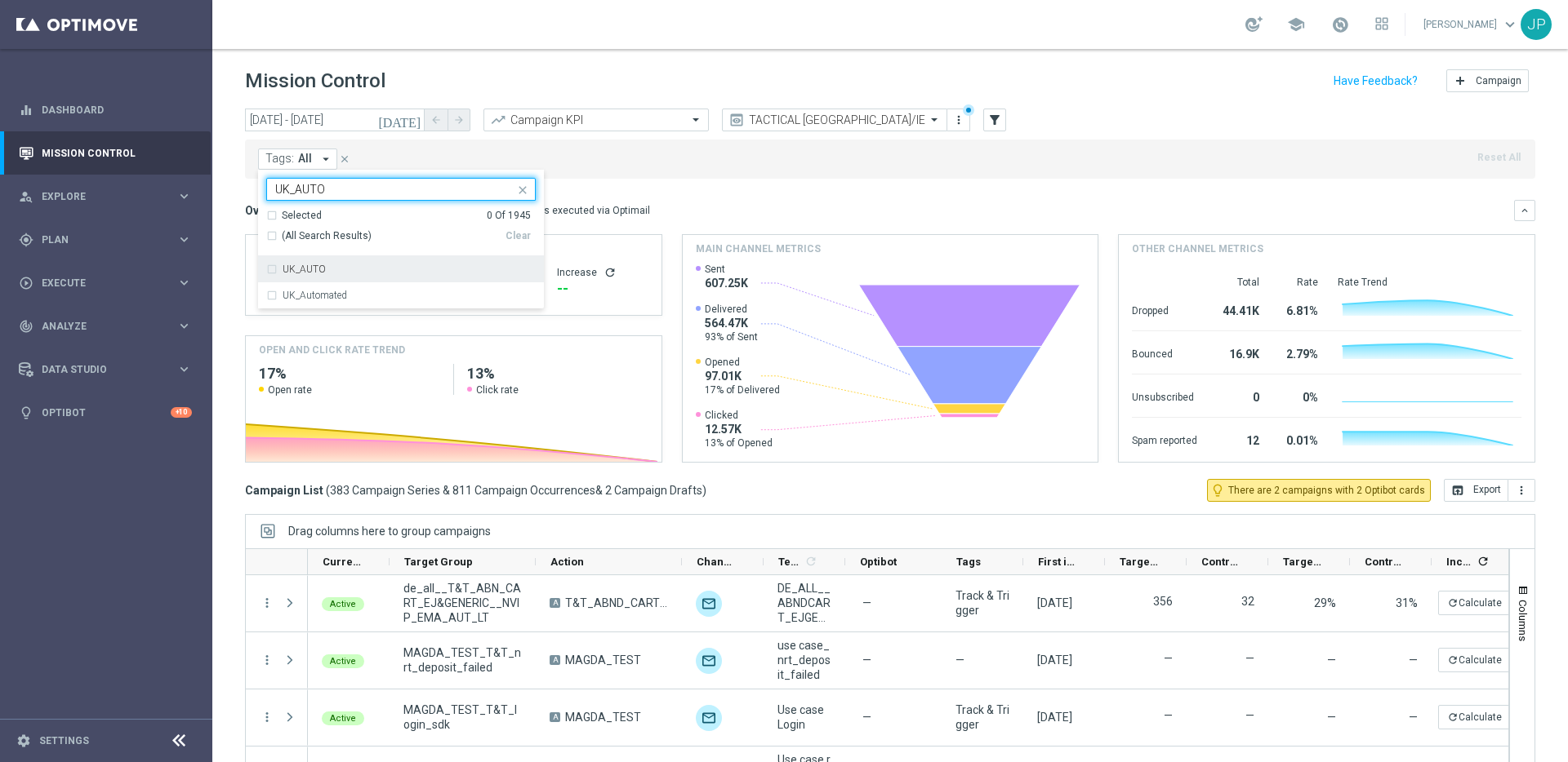
click at [349, 279] on div "UK_AUTO" at bounding box center [400, 269] width 270 height 26
type input "UK_AUTO"
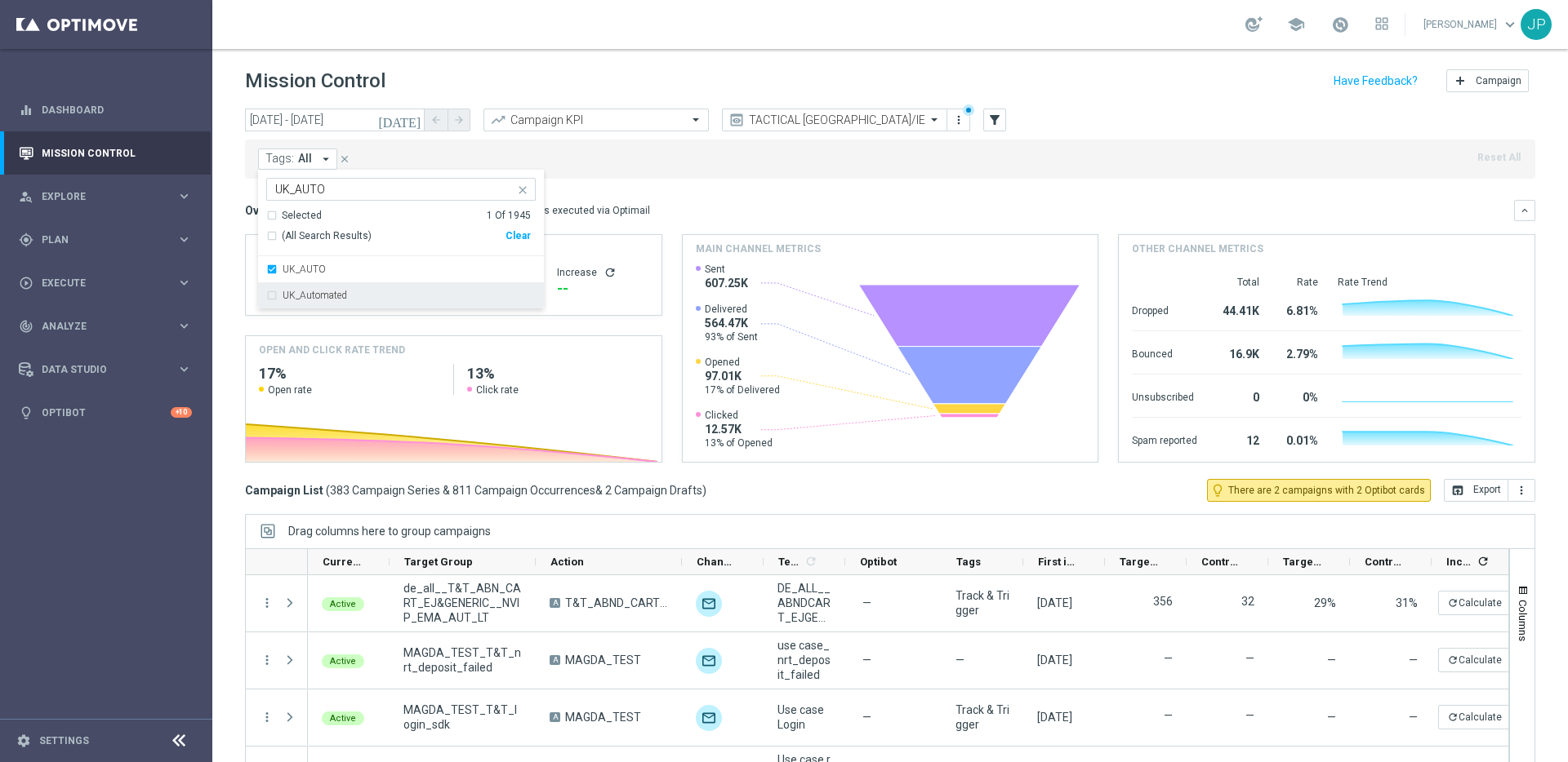
click at [372, 288] on div "UK_Automated" at bounding box center [400, 295] width 270 height 26
click at [750, 187] on mini-dashboard "Overview: Optimail arrow_drop_down This overview shows data of campaigns execut…" at bounding box center [890, 328] width 1290 height 300
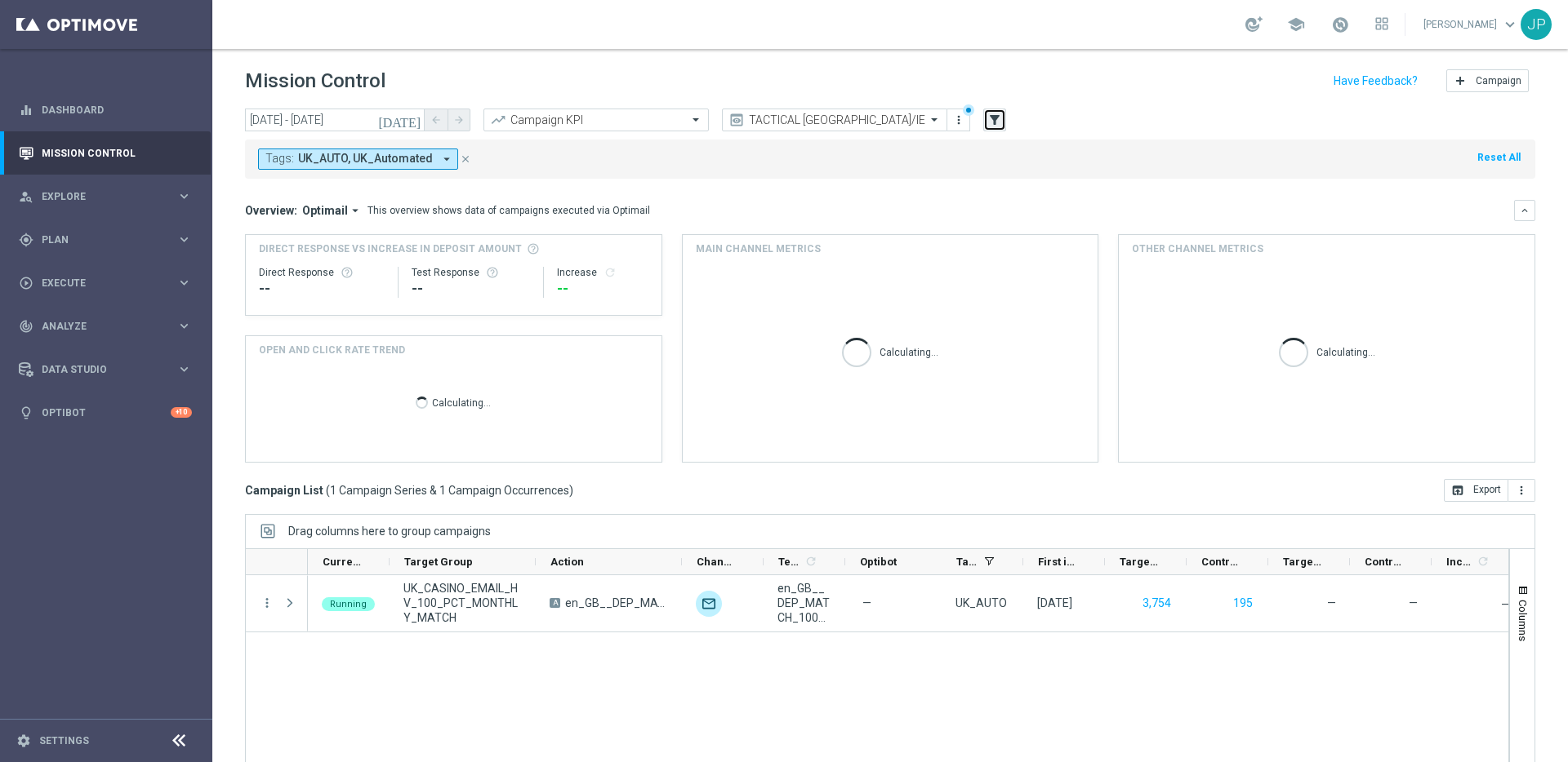
click at [991, 123] on icon "filter_alt" at bounding box center [995, 120] width 15 height 15
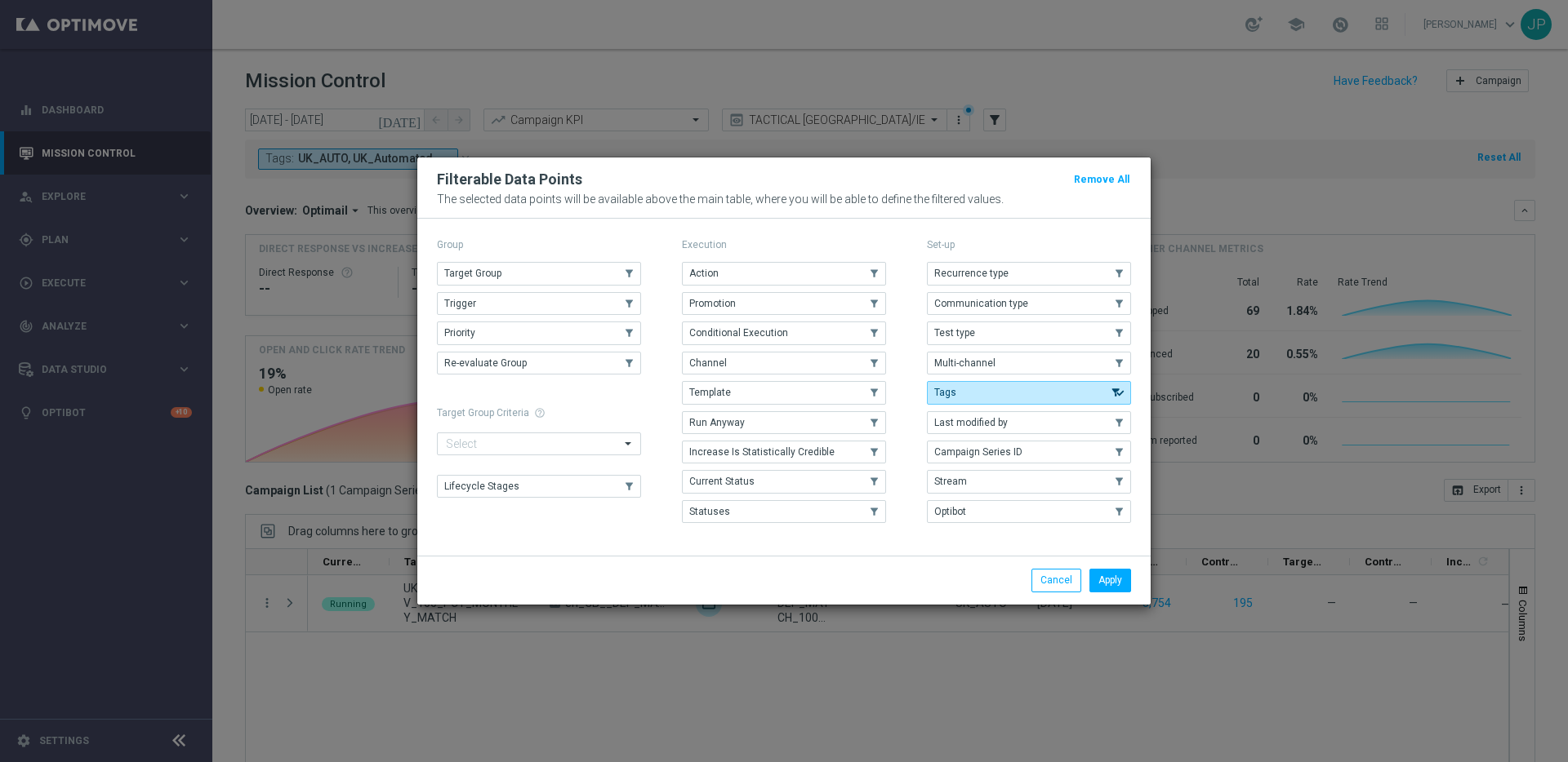
click at [1058, 140] on modal-container "Filterable Data Points Remove All The selected data points will be available ab…" at bounding box center [784, 381] width 1568 height 762
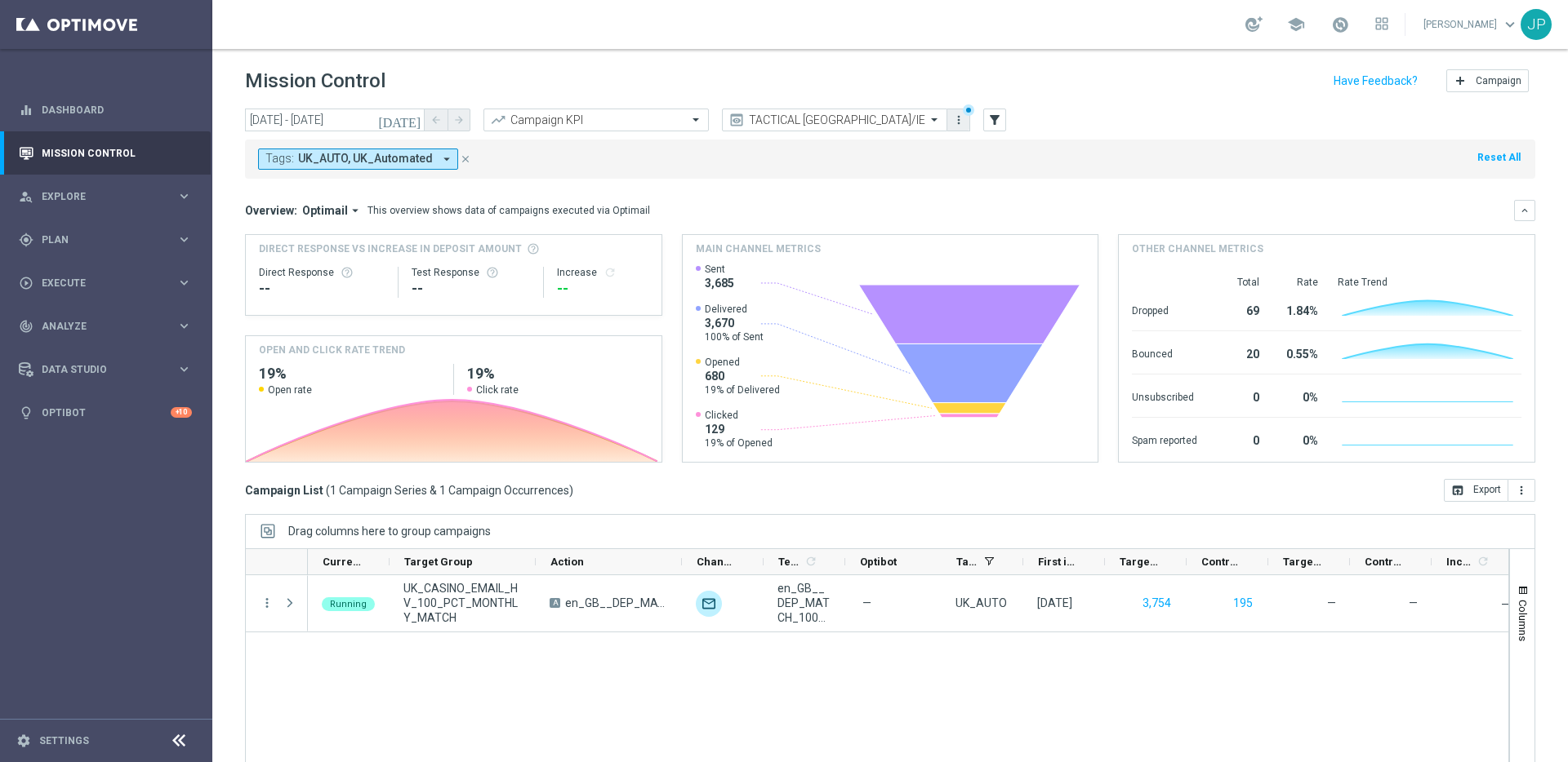
click at [952, 124] on icon "more_vert" at bounding box center [958, 120] width 13 height 13
click at [995, 175] on div "Save as new view" at bounding box center [1044, 172] width 148 height 12
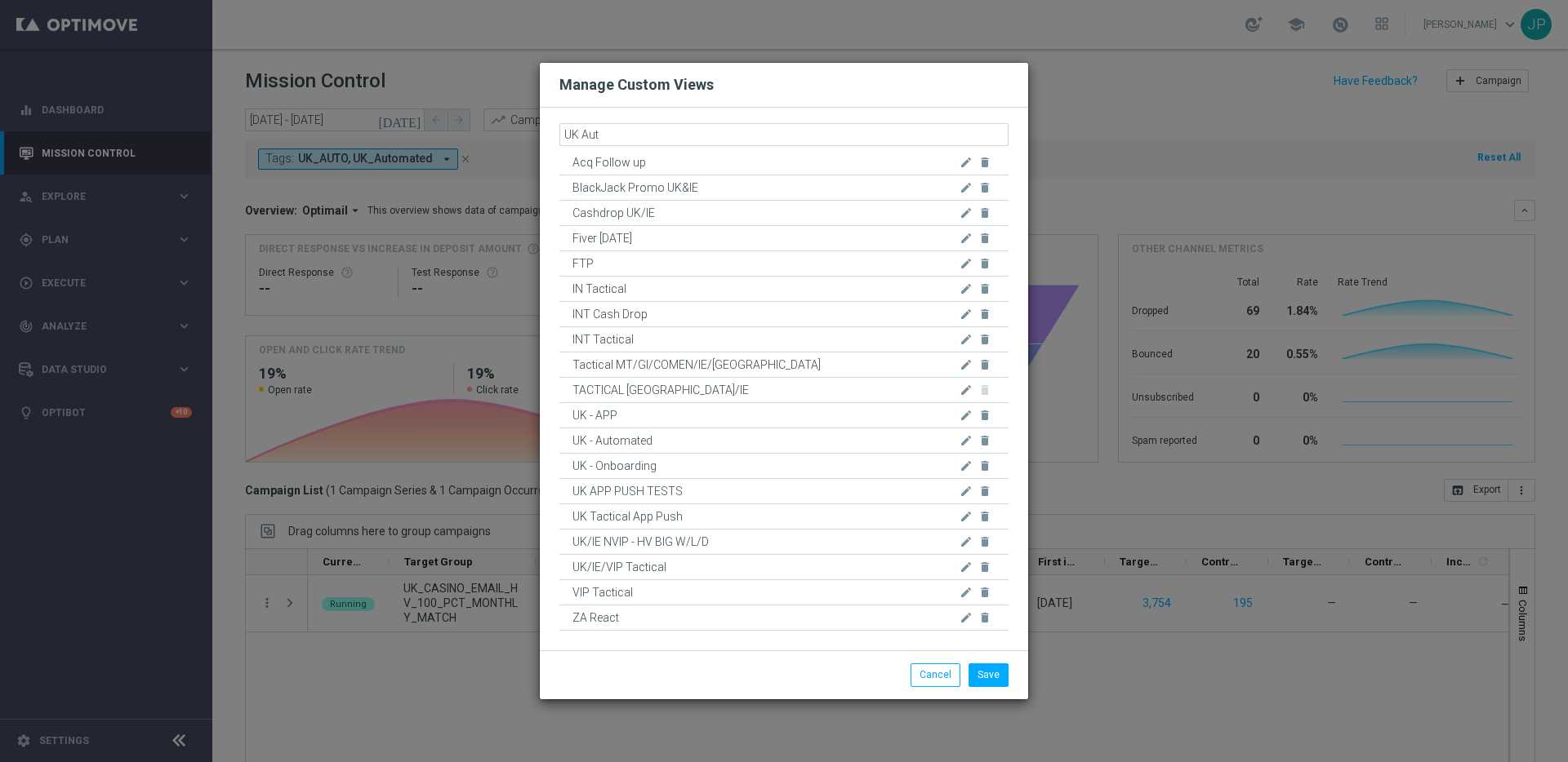
type input "UK Auto"
click at [994, 676] on button "Save" at bounding box center [988, 675] width 40 height 23
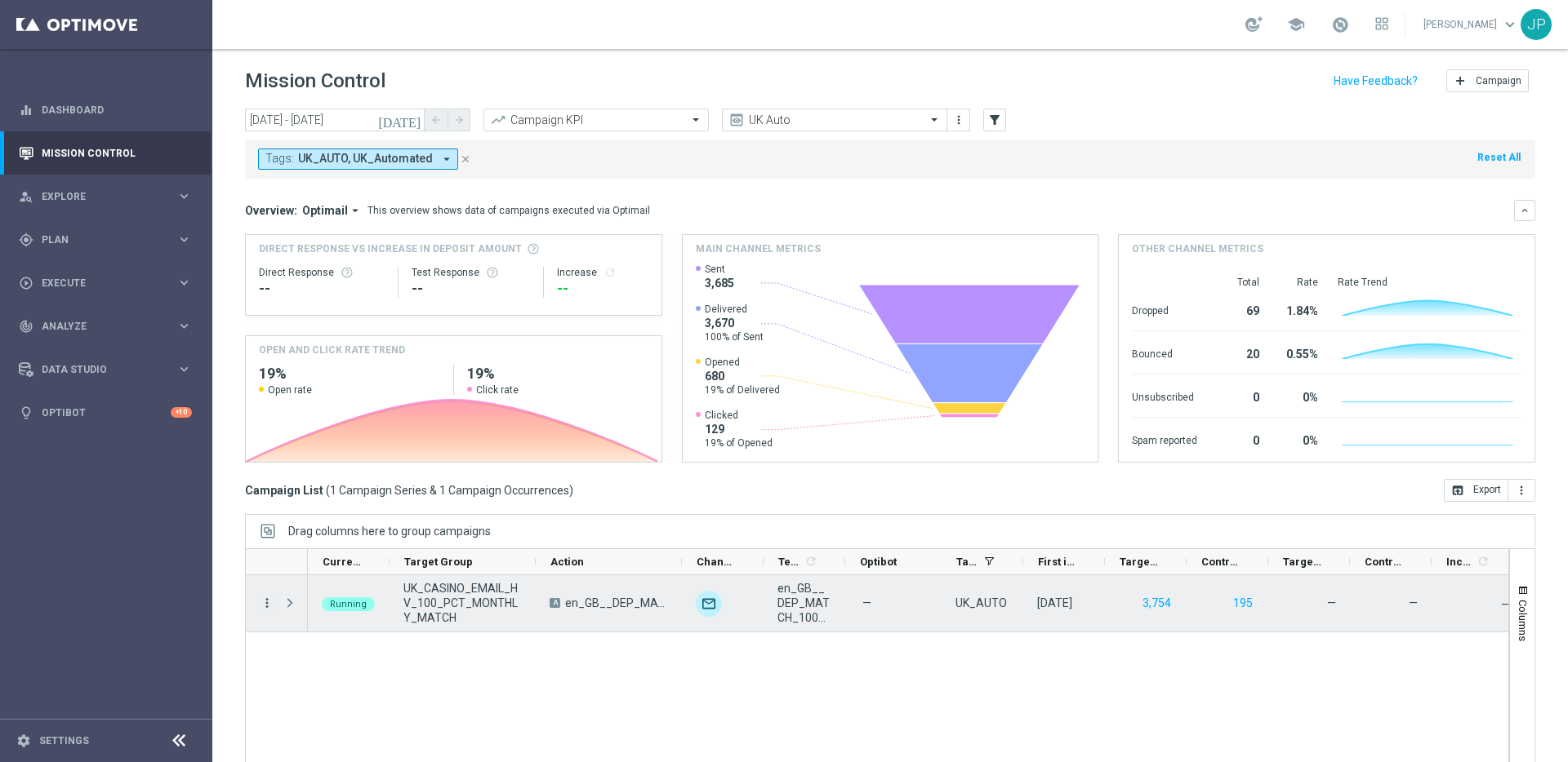
click at [266, 599] on icon "more_vert" at bounding box center [267, 603] width 15 height 15
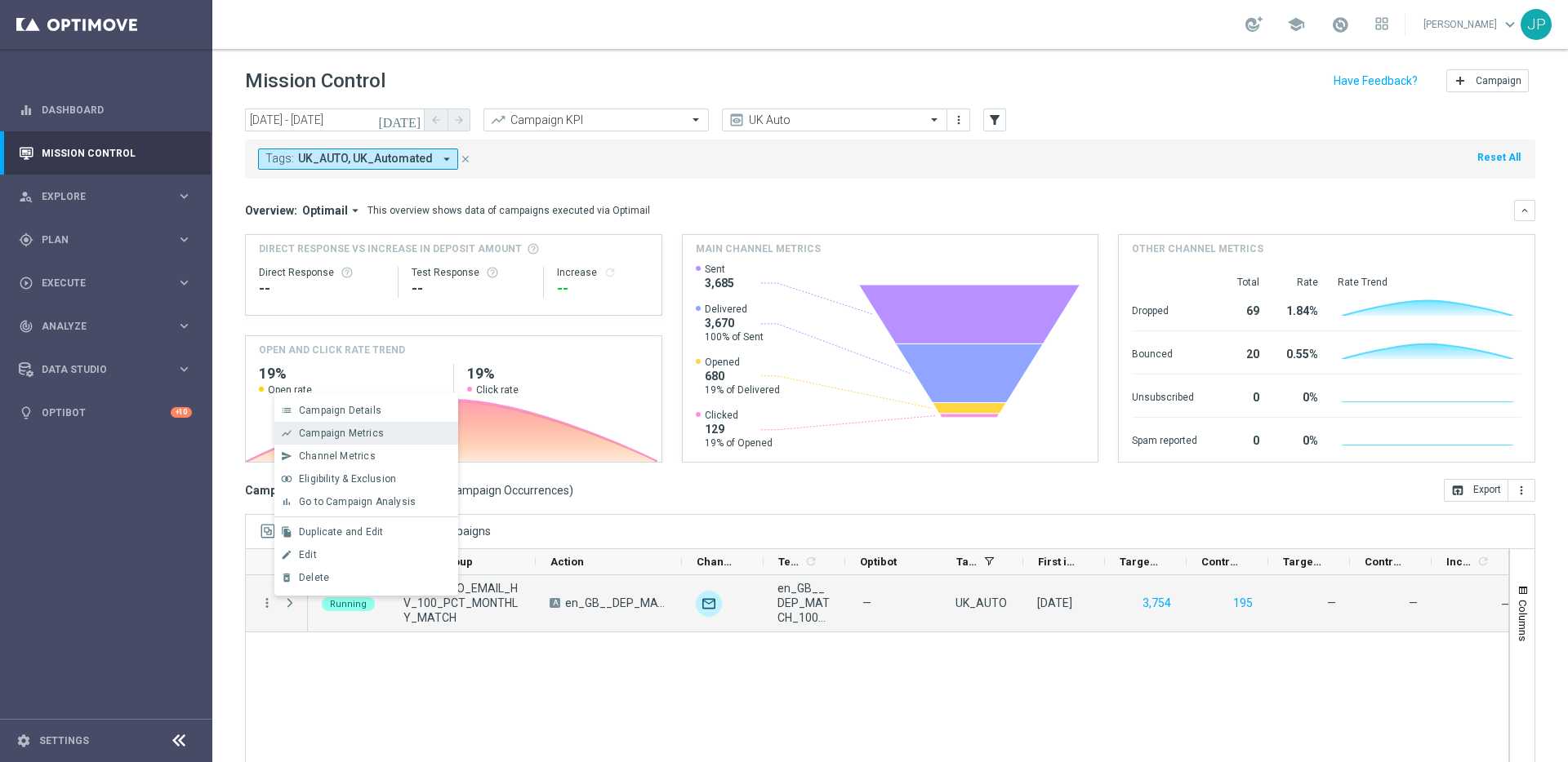
click at [402, 435] on div "Campaign Metrics" at bounding box center [374, 434] width 152 height 12
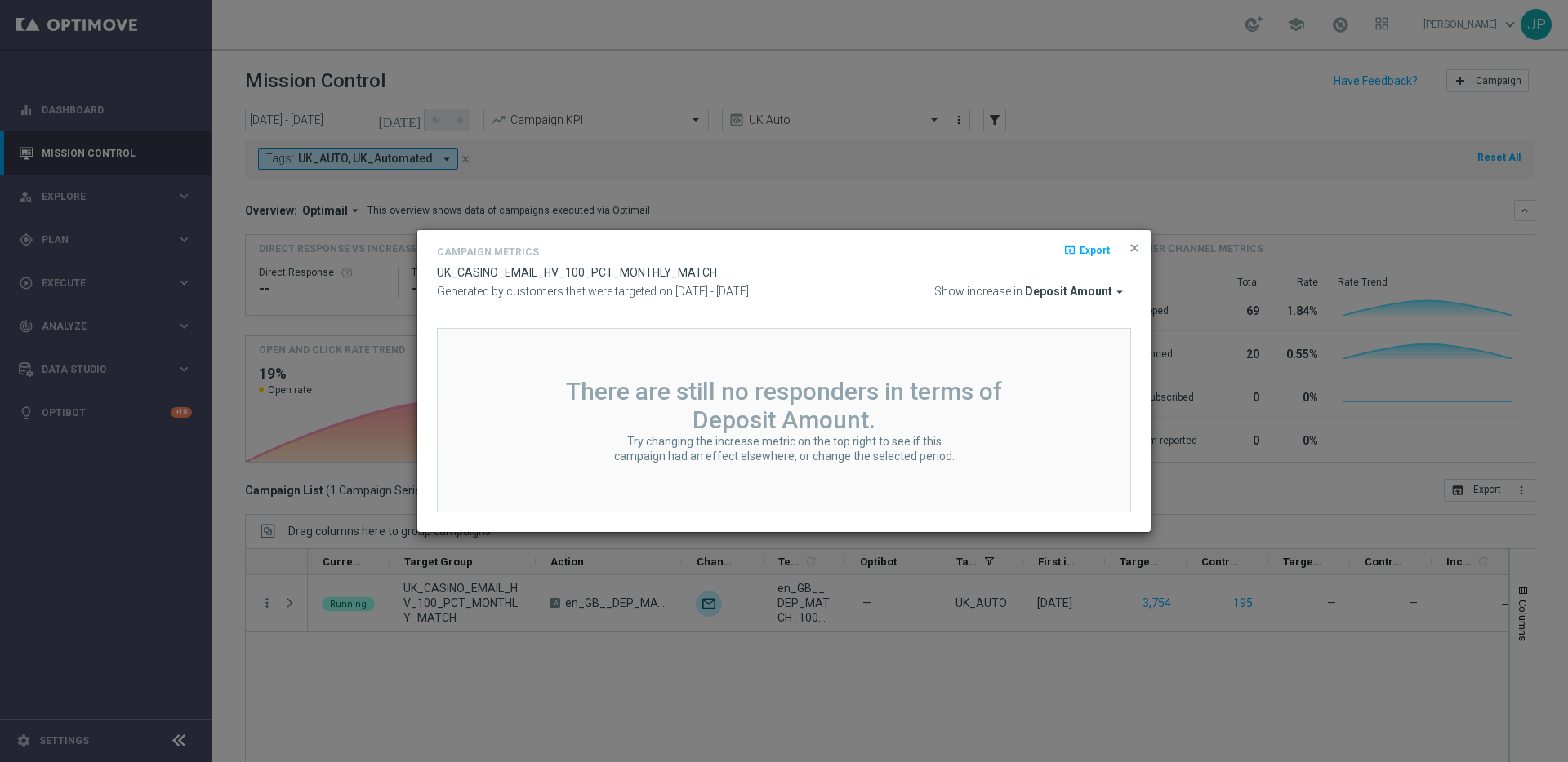
click at [1122, 291] on icon "arrow_drop_down" at bounding box center [1120, 292] width 15 height 15
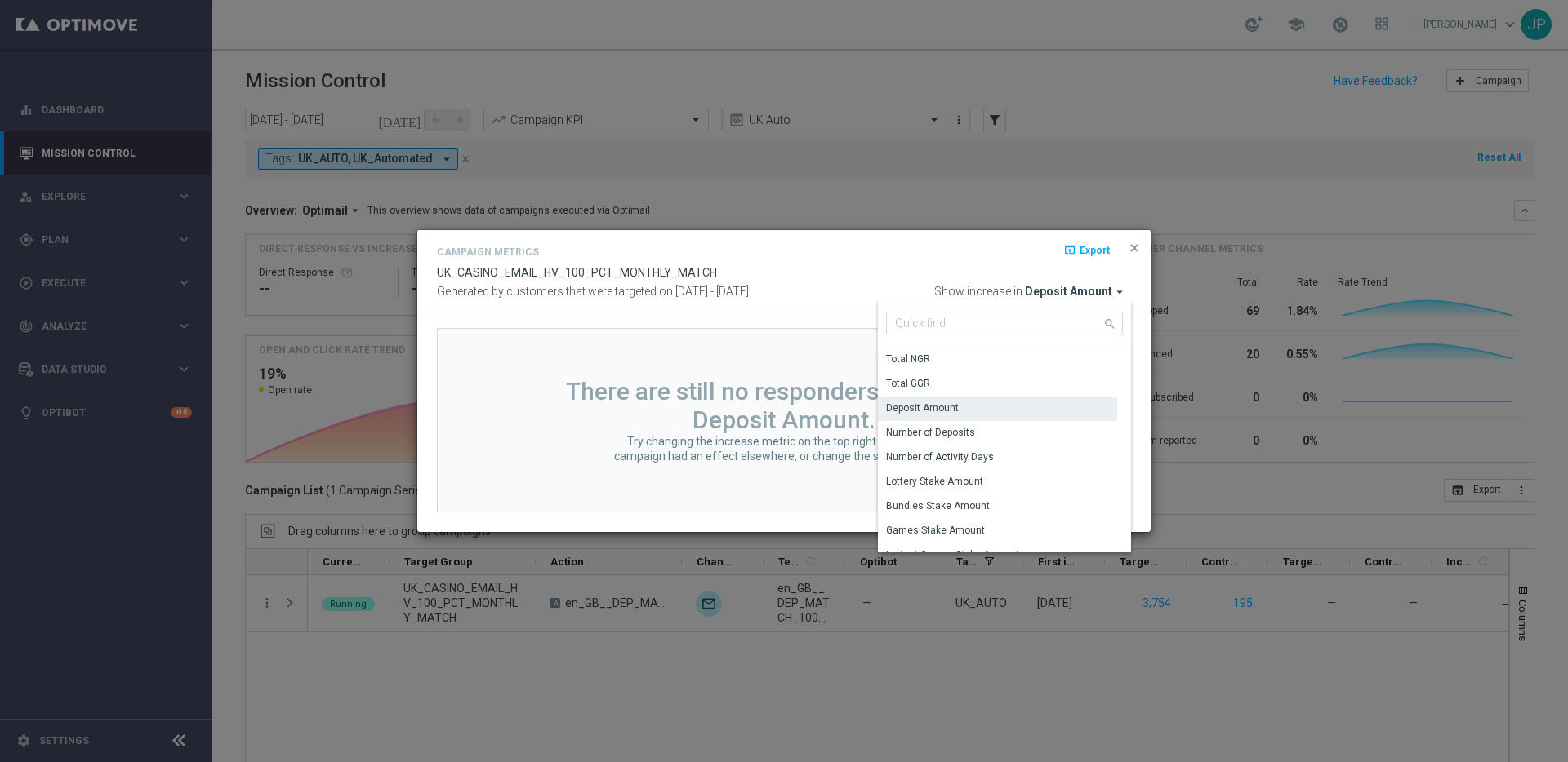
click at [1122, 291] on icon "arrow_drop_down" at bounding box center [1120, 292] width 15 height 15
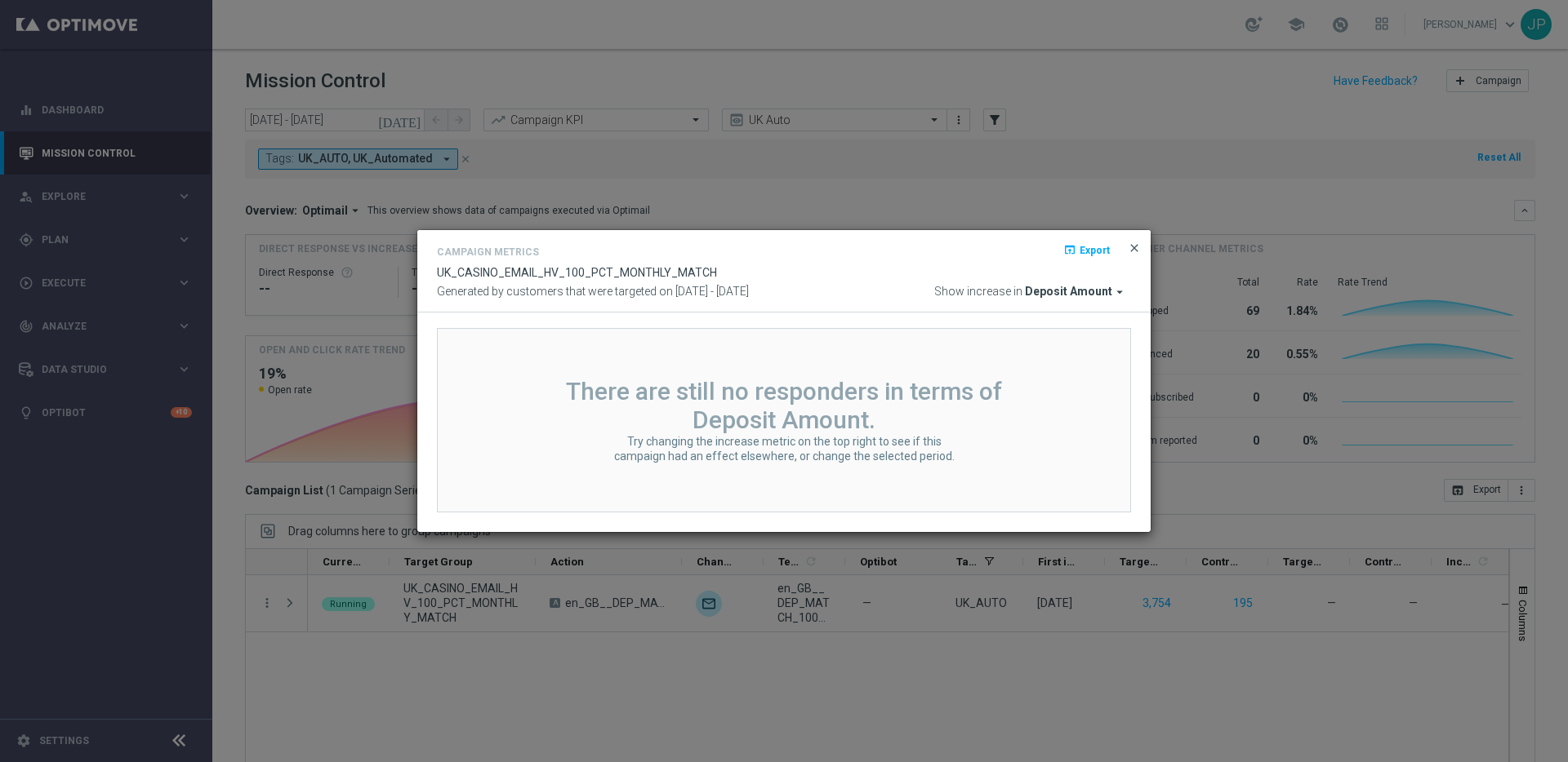
click at [1135, 251] on span "close" at bounding box center [1134, 248] width 13 height 13
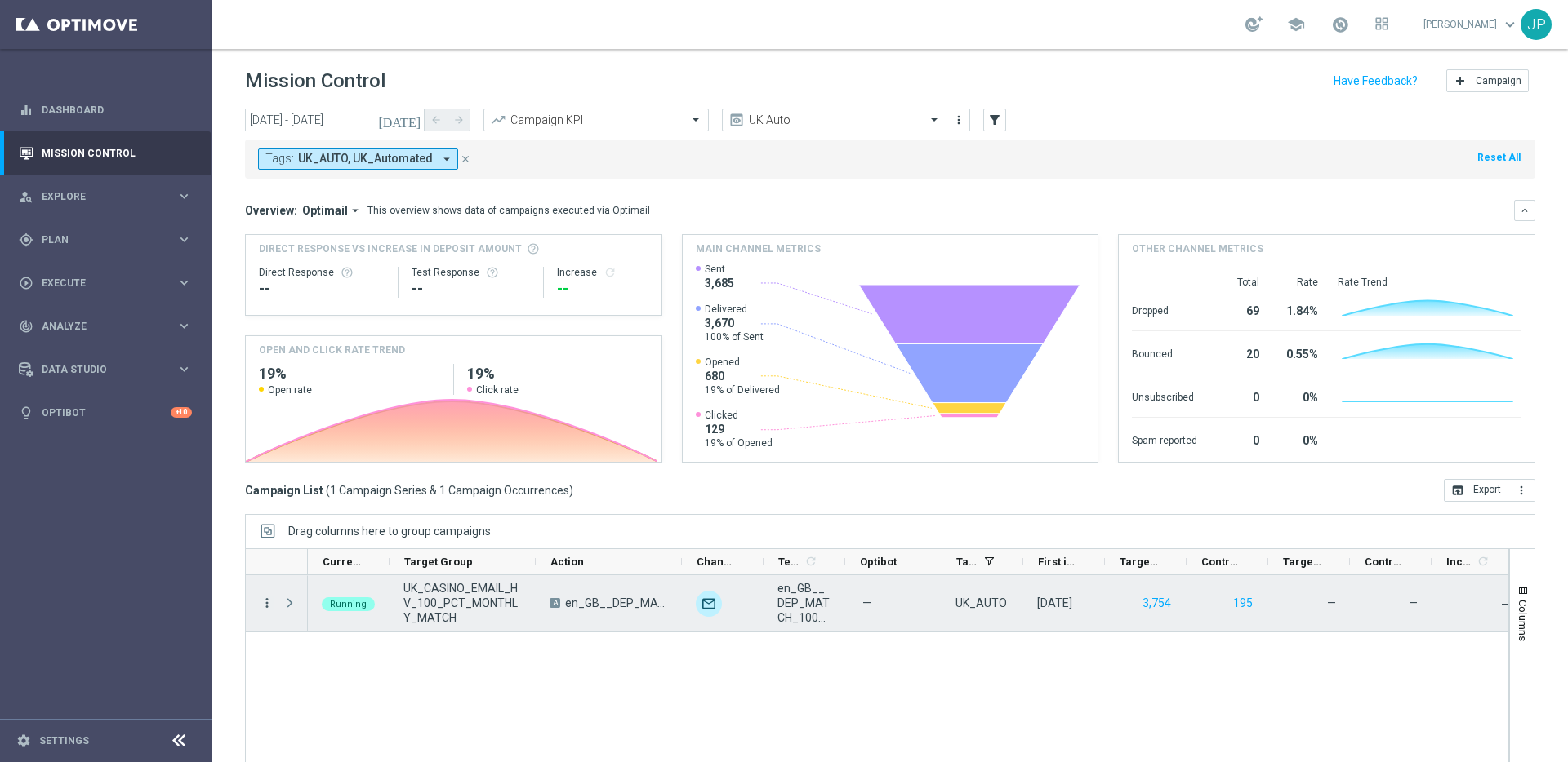
click at [267, 601] on icon "more_vert" at bounding box center [267, 603] width 15 height 15
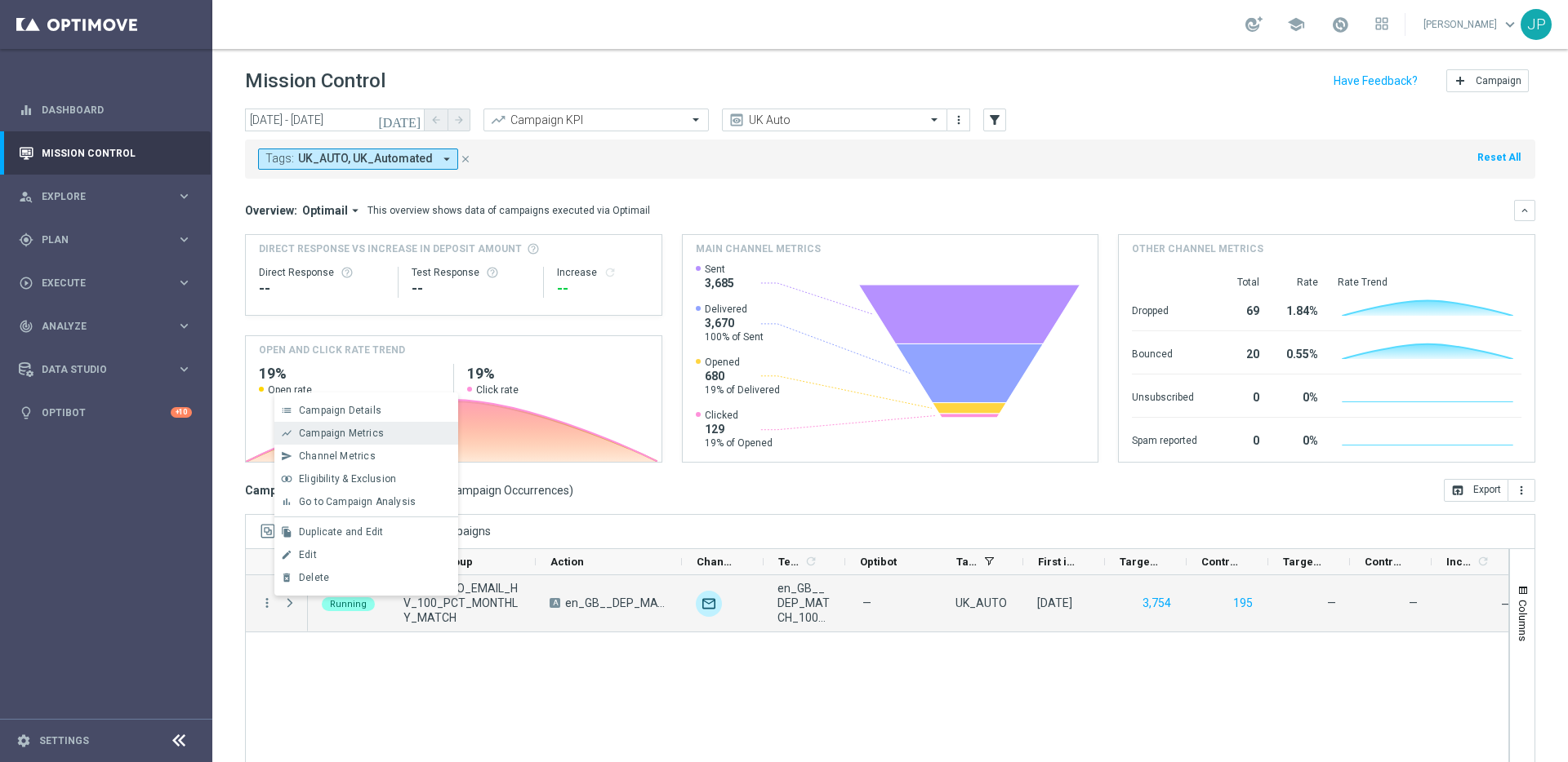
click at [420, 428] on div "Campaign Metrics" at bounding box center [374, 434] width 152 height 12
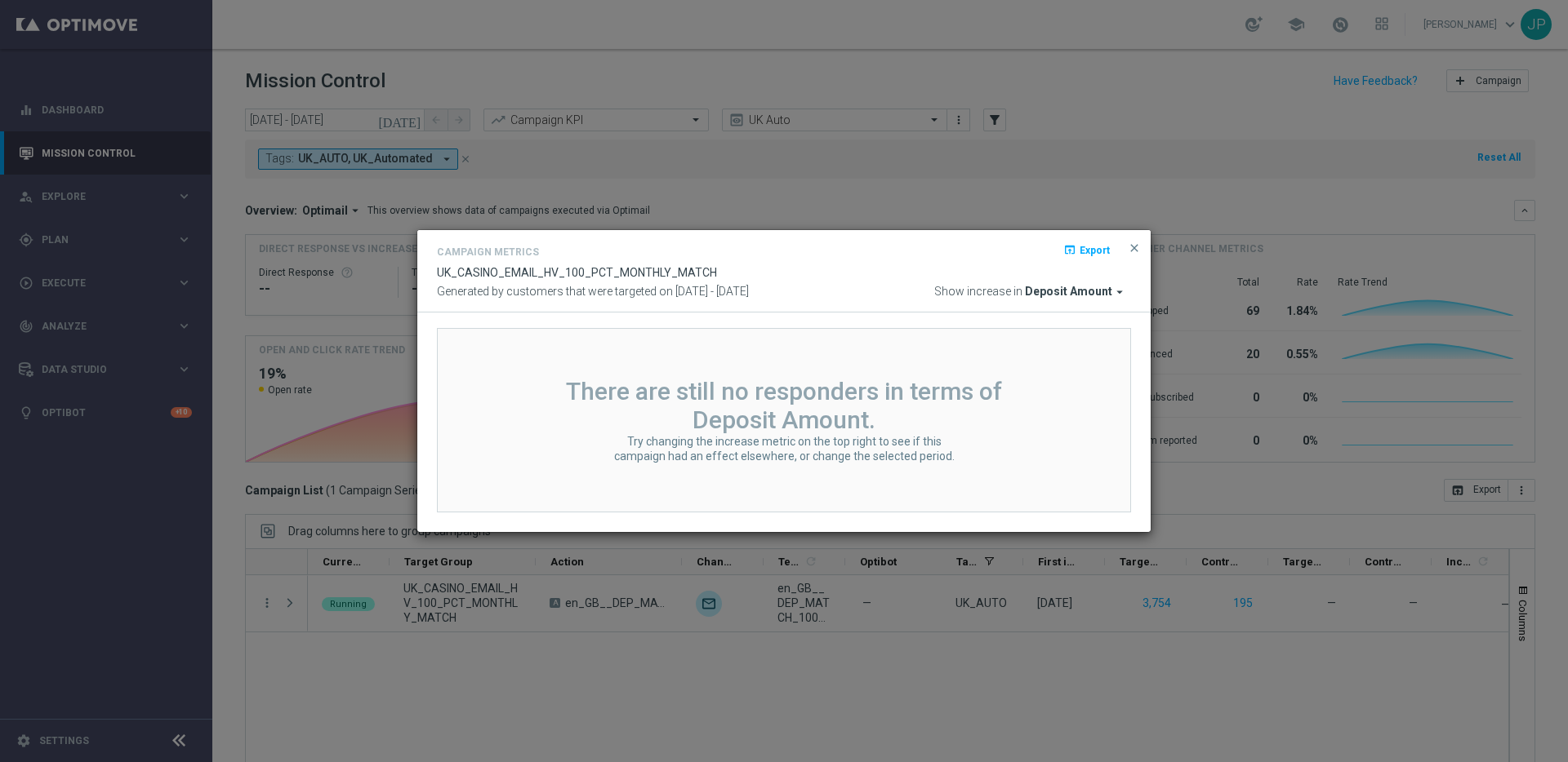
click at [1122, 290] on icon "arrow_drop_down" at bounding box center [1120, 292] width 15 height 15
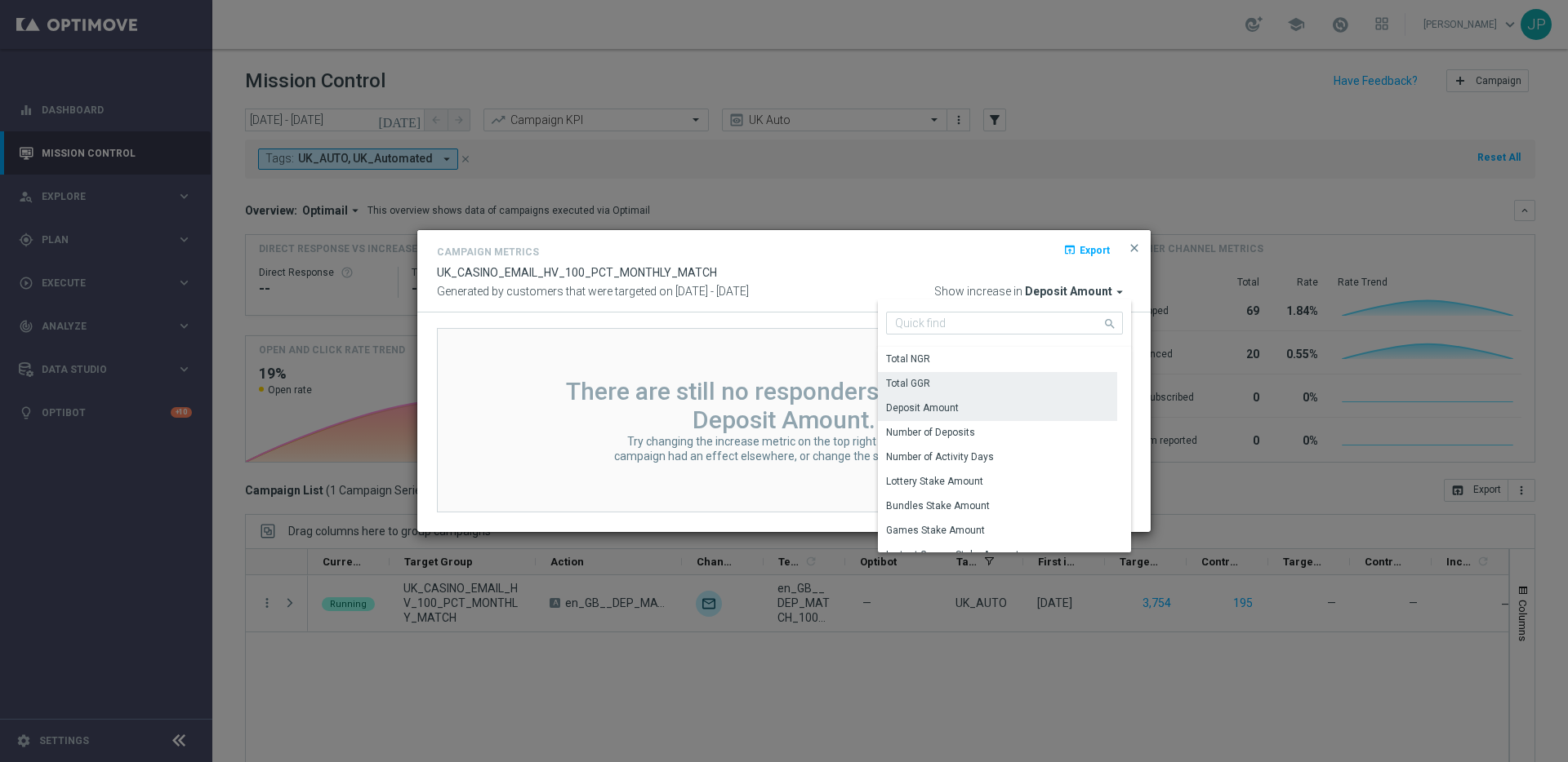
click at [1048, 383] on div "Total GGR" at bounding box center [997, 383] width 240 height 23
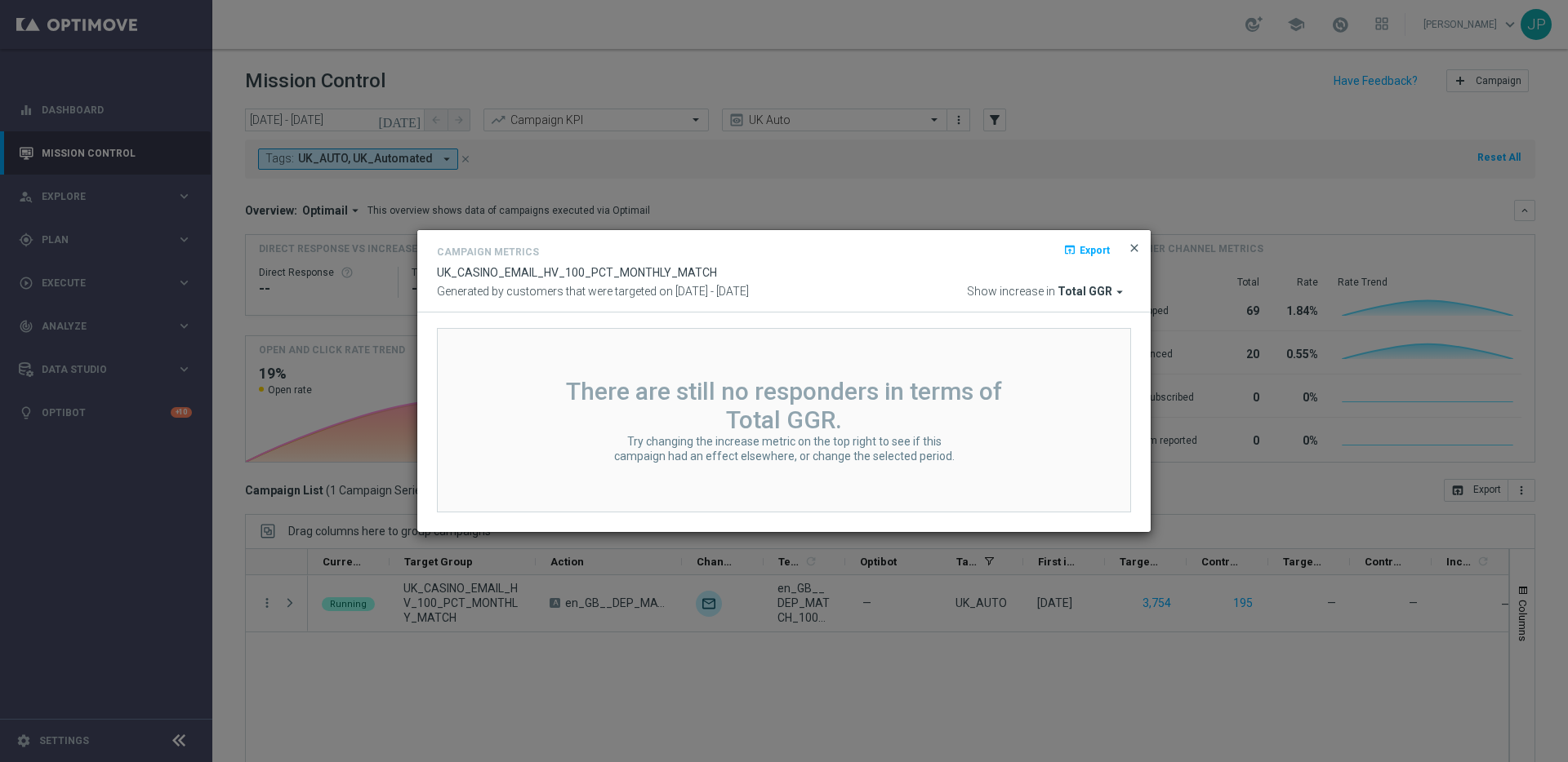
click at [1135, 249] on span "close" at bounding box center [1134, 248] width 13 height 13
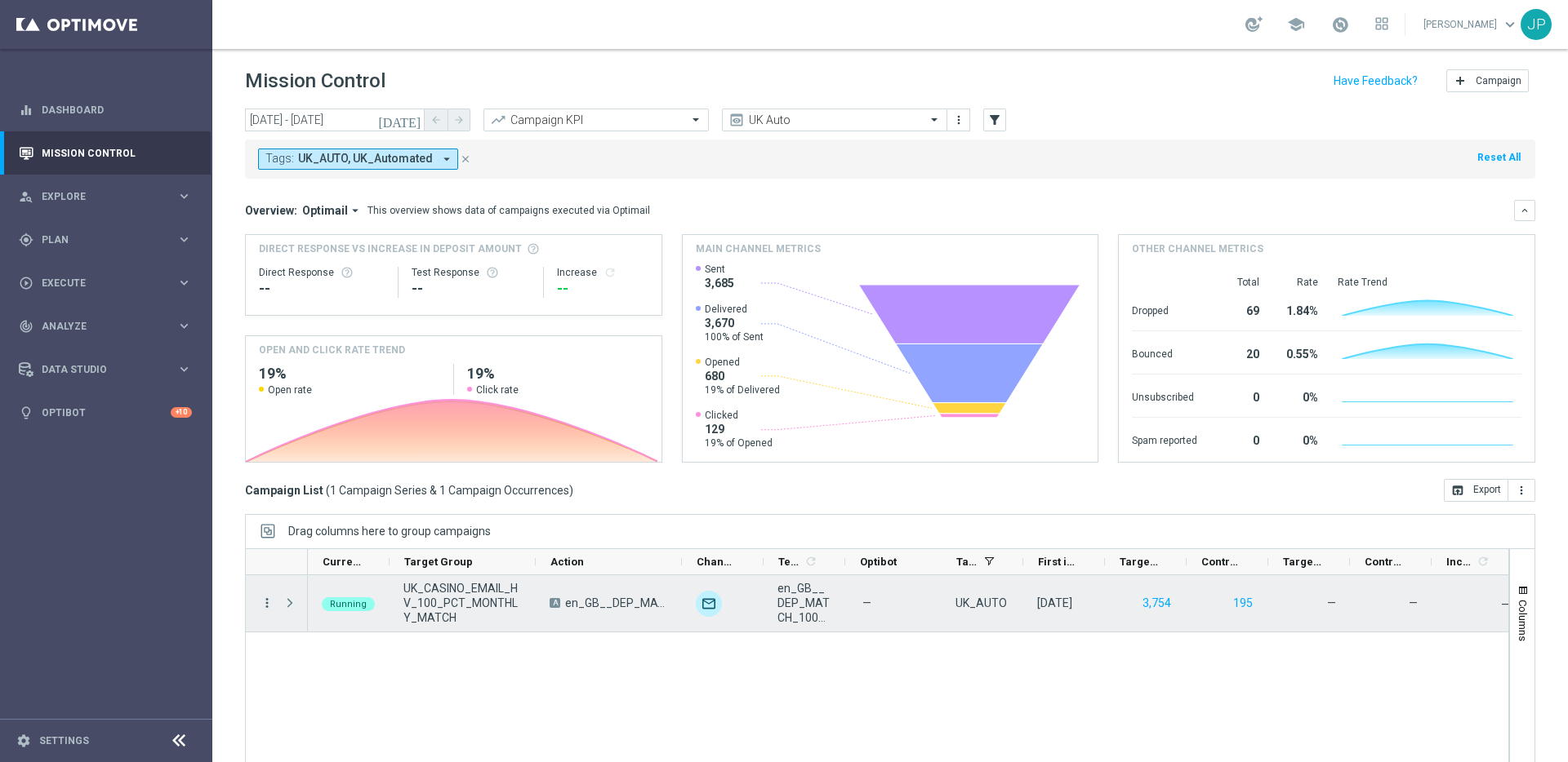
click at [265, 603] on icon "more_vert" at bounding box center [267, 603] width 15 height 15
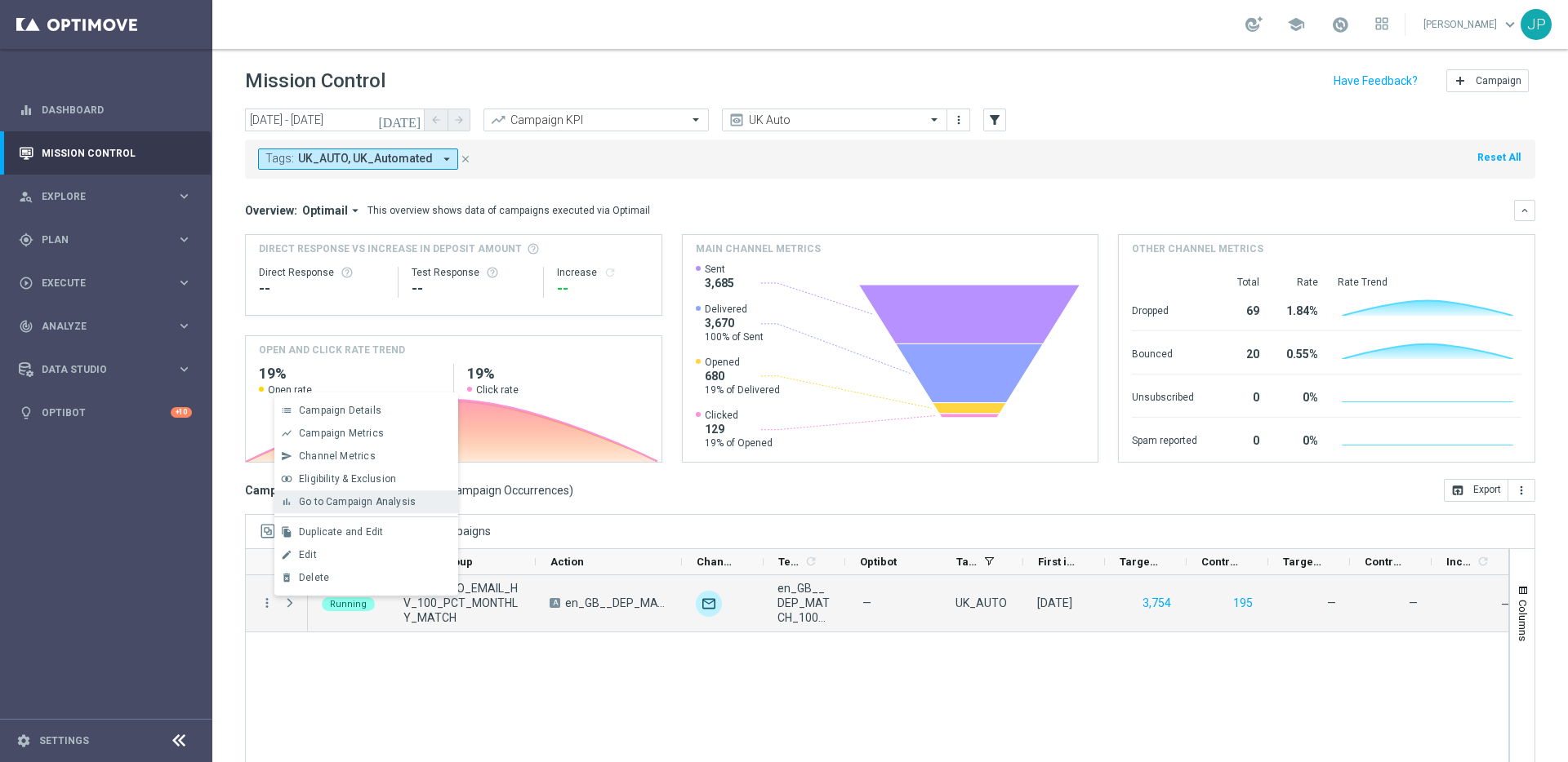
click at [398, 503] on span "Go to Campaign Analysis" at bounding box center [357, 502] width 117 height 12
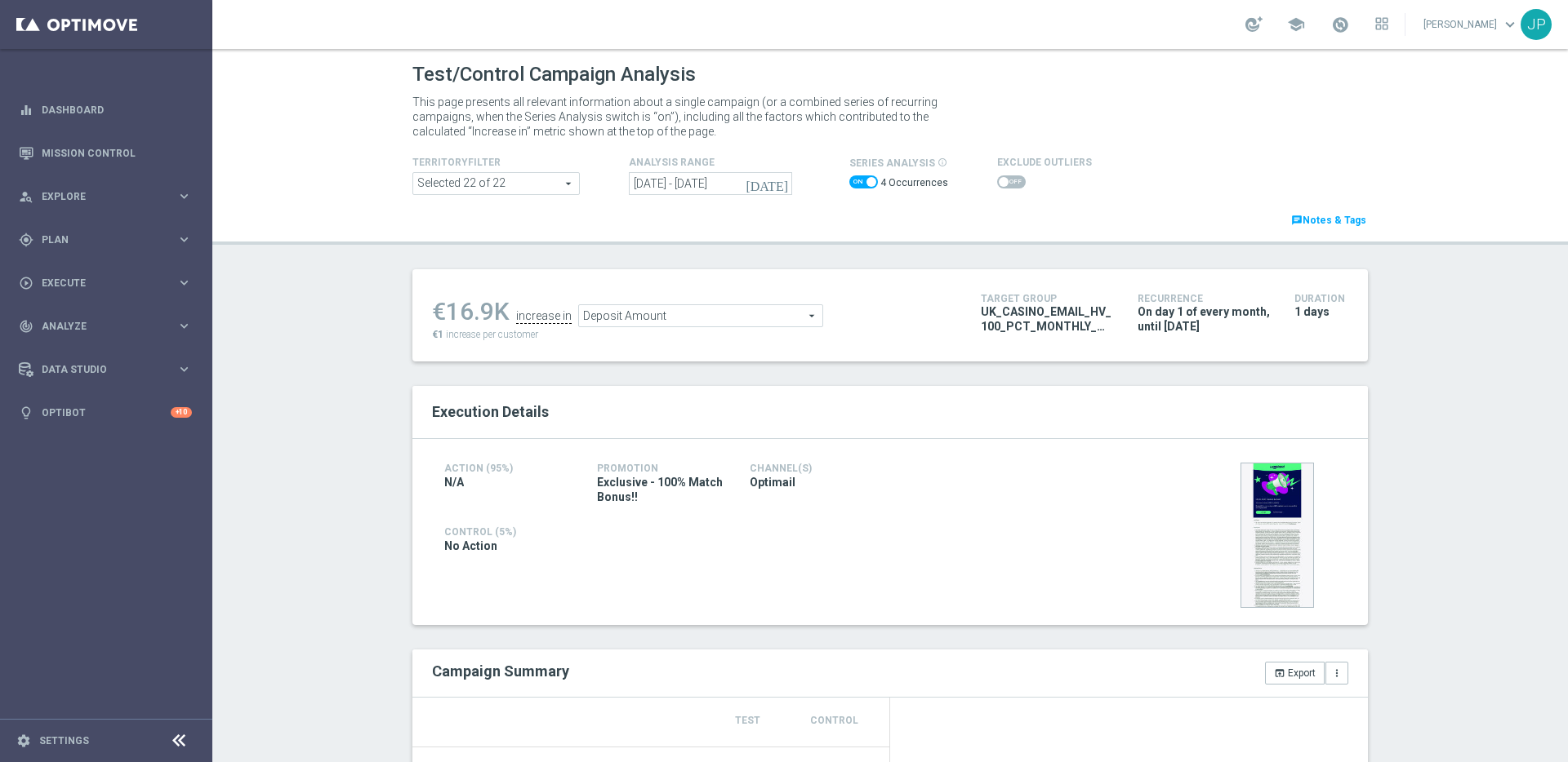
click at [811, 316] on span "Deposit Amount" at bounding box center [701, 316] width 243 height 21
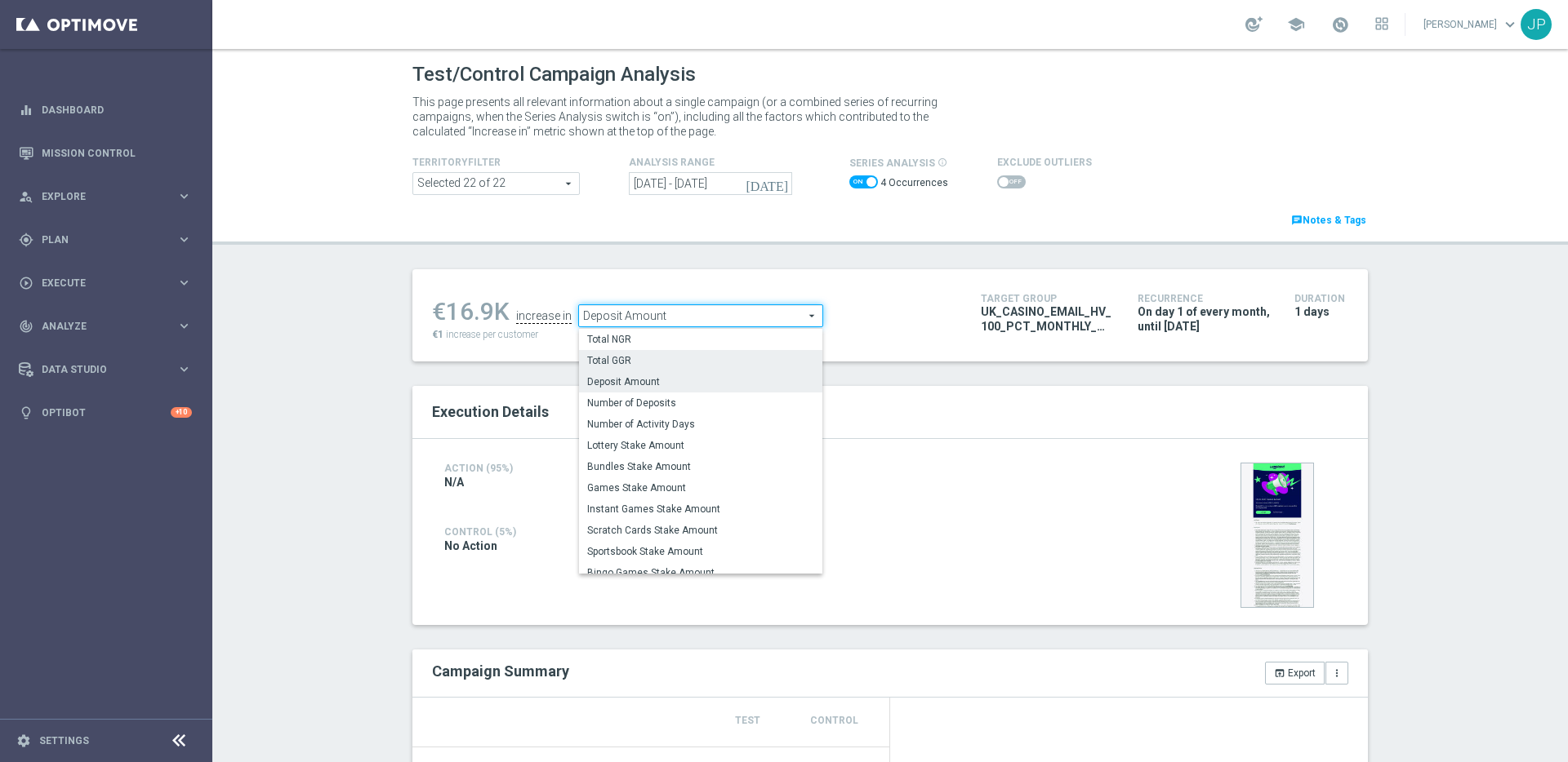
click at [779, 362] on span "Total GGR" at bounding box center [701, 361] width 227 height 13
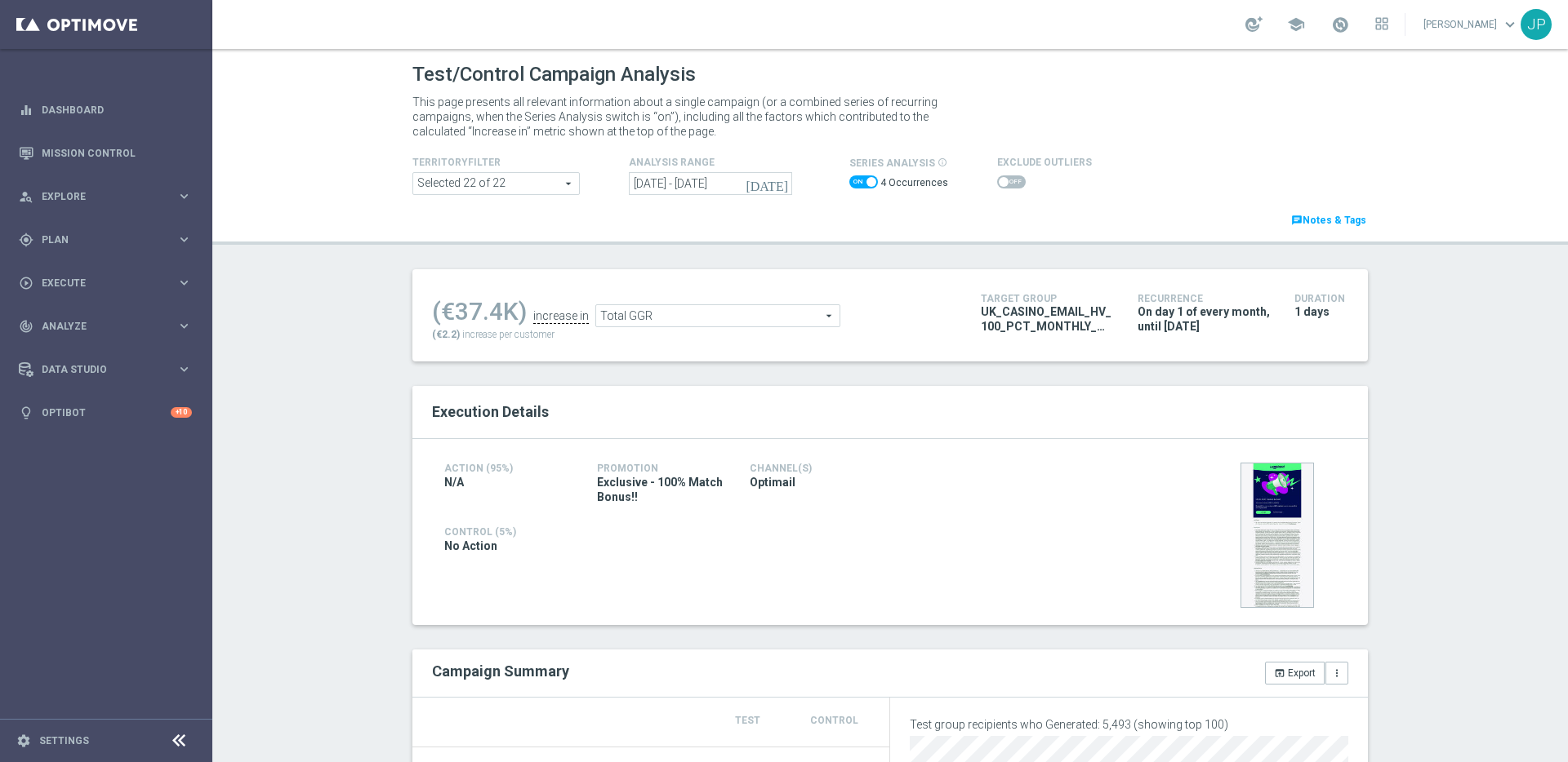
click at [824, 314] on span "Total GGR" at bounding box center [718, 316] width 243 height 21
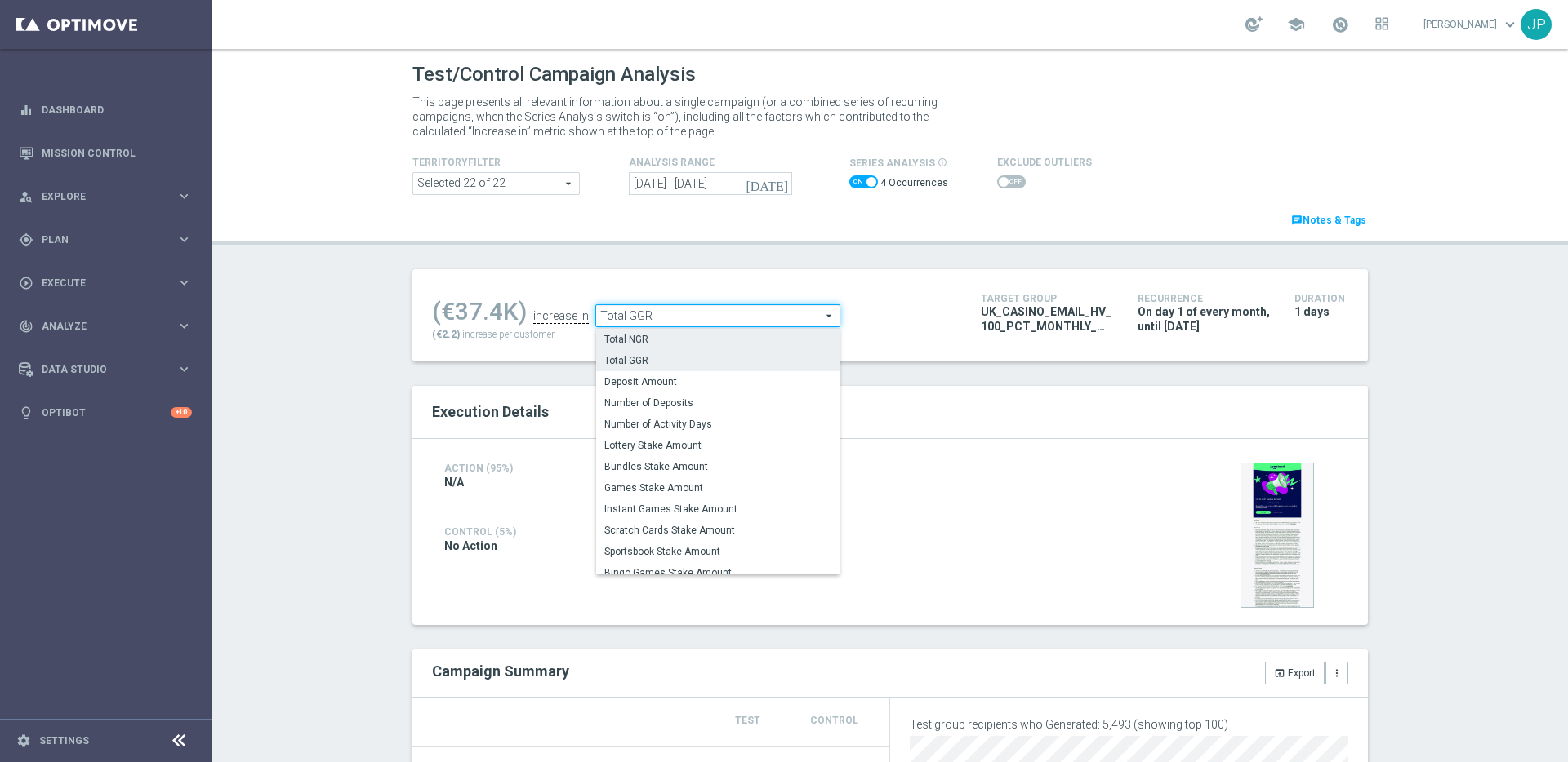
click at [751, 339] on span "Total NGR" at bounding box center [718, 339] width 227 height 13
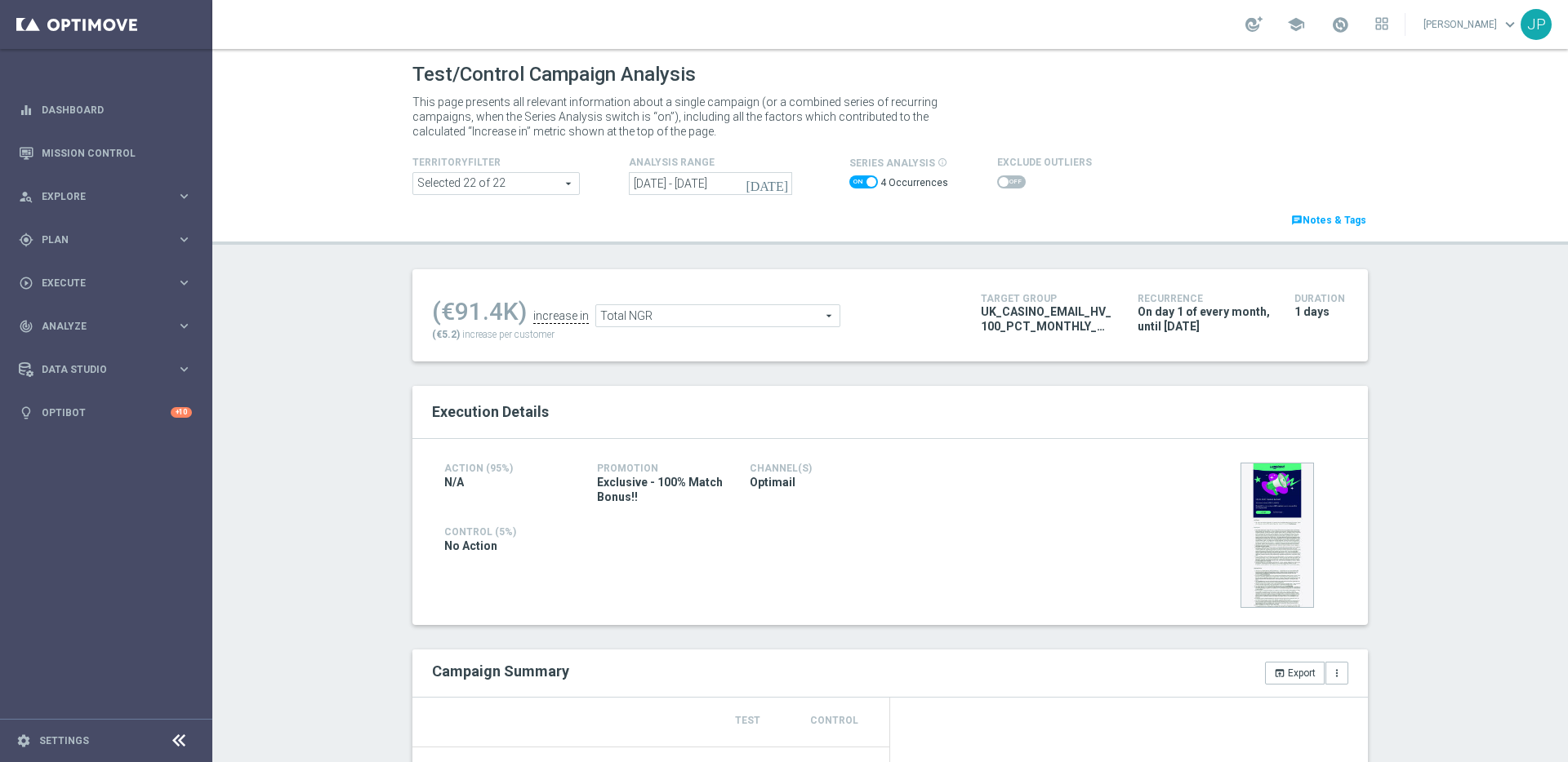
click at [820, 314] on span "Total NGR" at bounding box center [718, 316] width 243 height 21
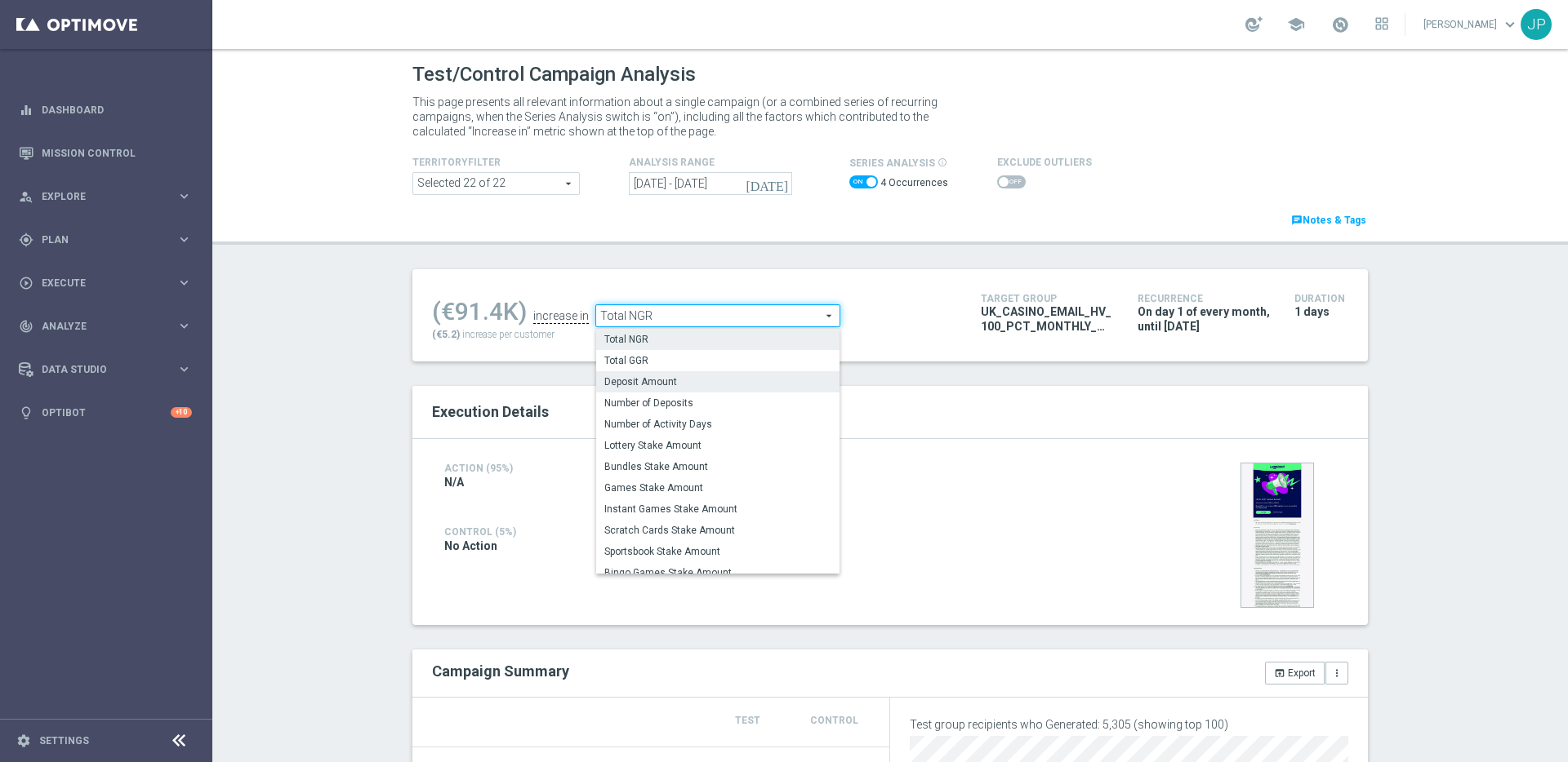
click at [726, 382] on span "Deposit Amount" at bounding box center [718, 382] width 227 height 13
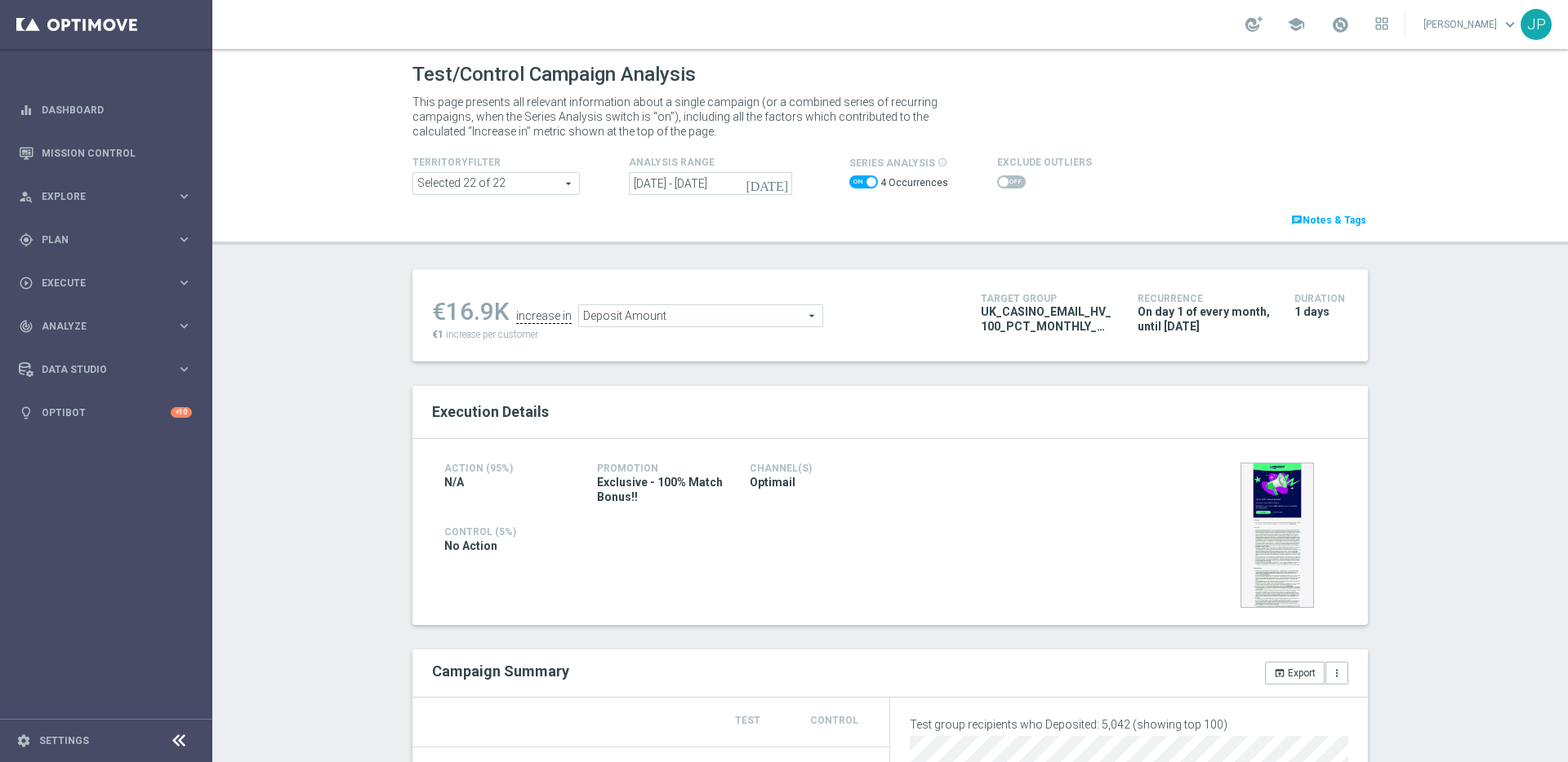
click at [564, 183] on span at bounding box center [495, 183] width 166 height 21
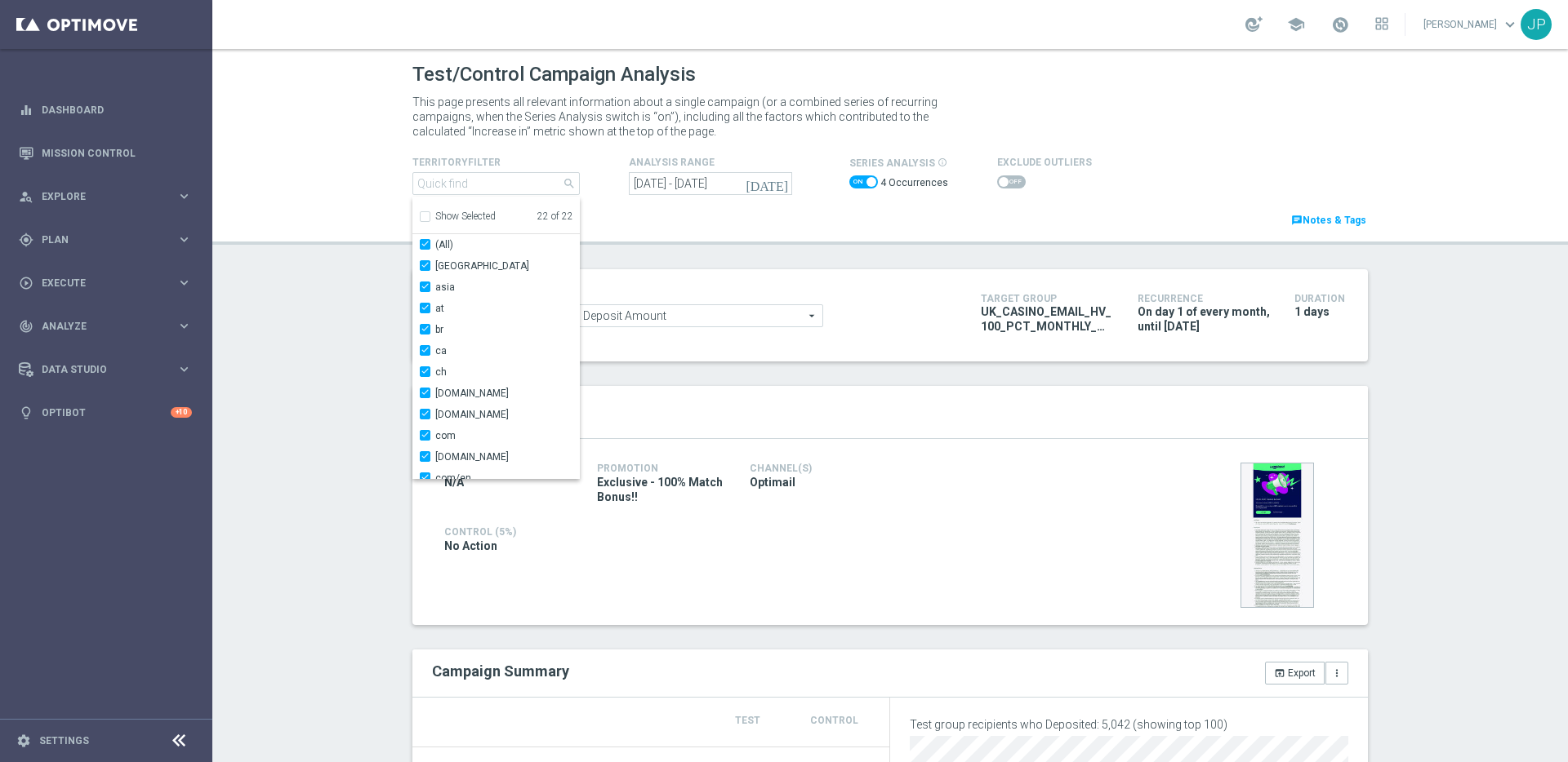
click at [586, 173] on div "TerritoryFilter Selected 22 of 22 arrow_drop_down search Show Selected 22 of 22…" at bounding box center [890, 190] width 980 height 77
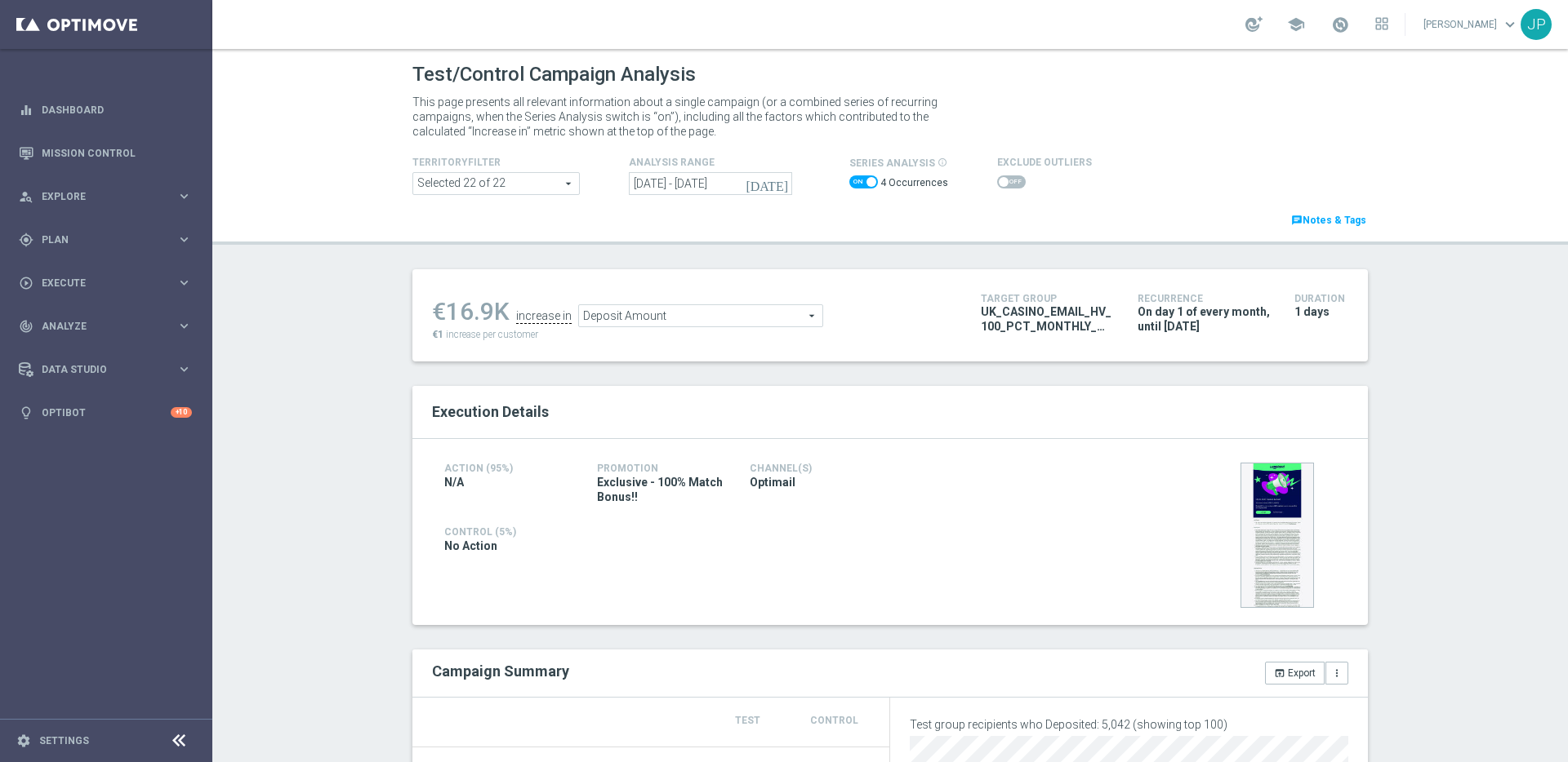
click at [807, 318] on span "Deposit Amount" at bounding box center [701, 316] width 243 height 21
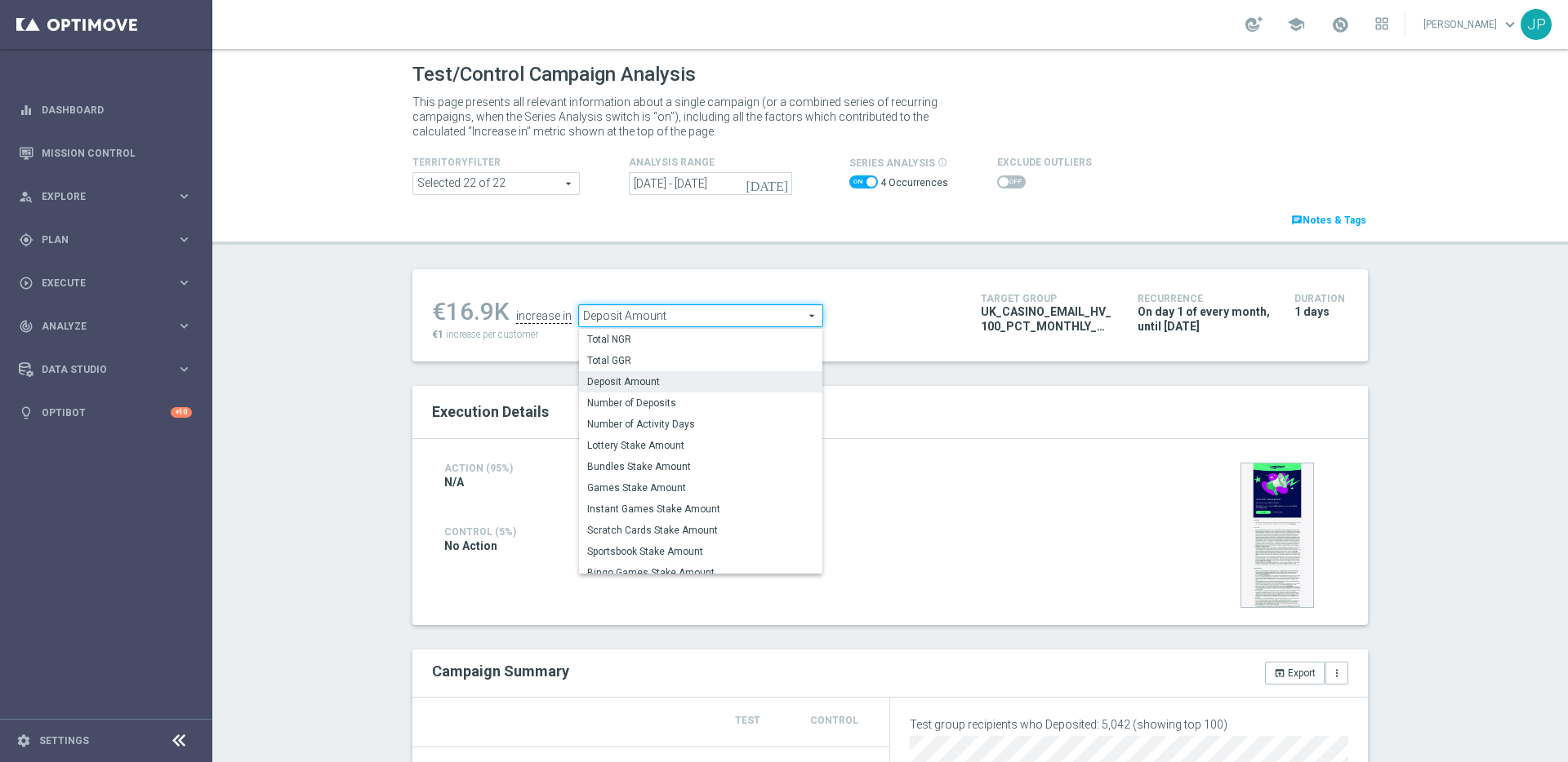
click at [568, 181] on span at bounding box center [495, 183] width 166 height 21
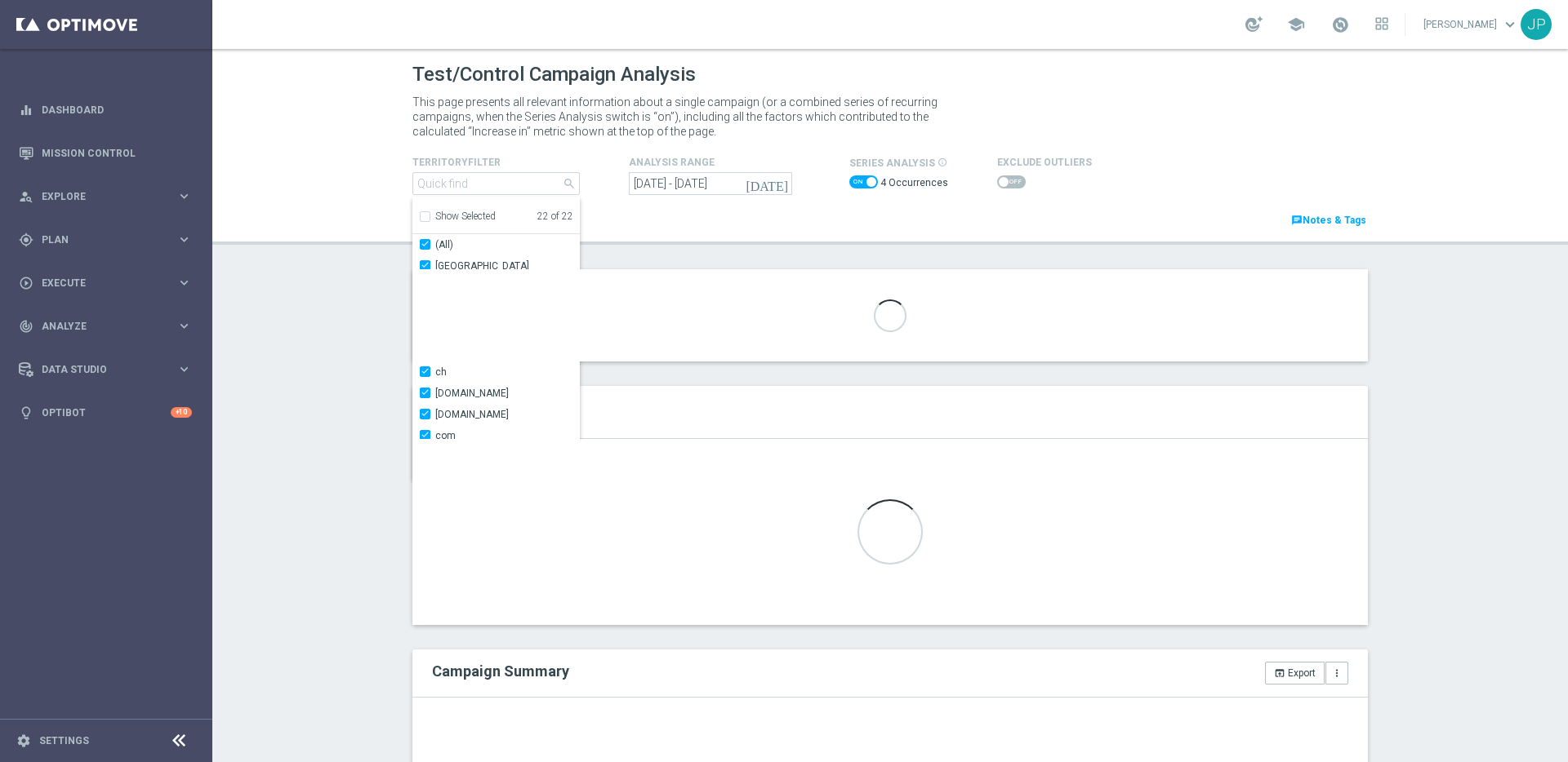
click at [592, 151] on div "TerritoryFilter Selected 22 of 22 arrow_drop_down search Show Selected 22 of 22…" at bounding box center [890, 185] width 980 height 86
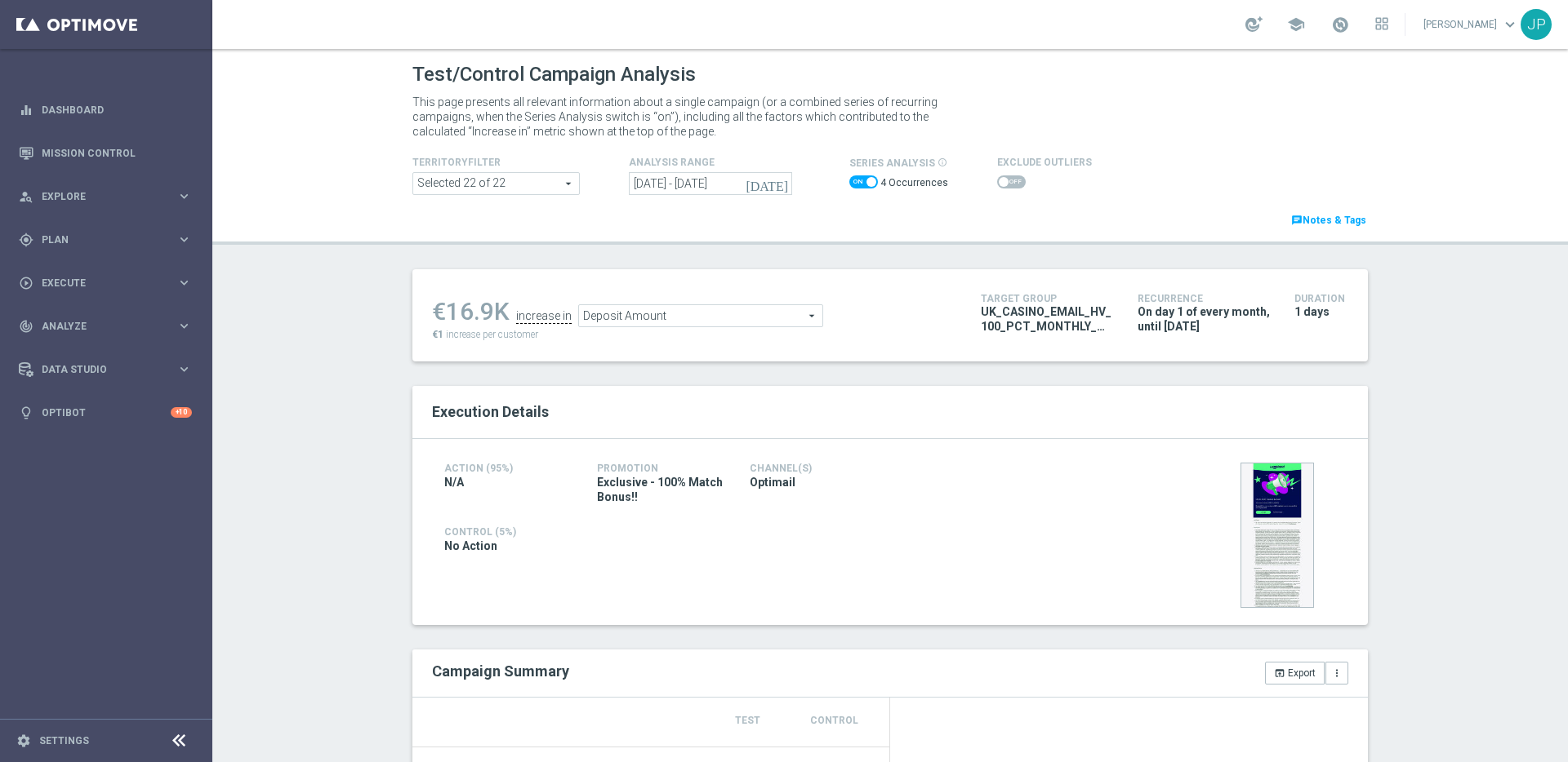
click at [807, 311] on span "Deposit Amount" at bounding box center [701, 316] width 243 height 21
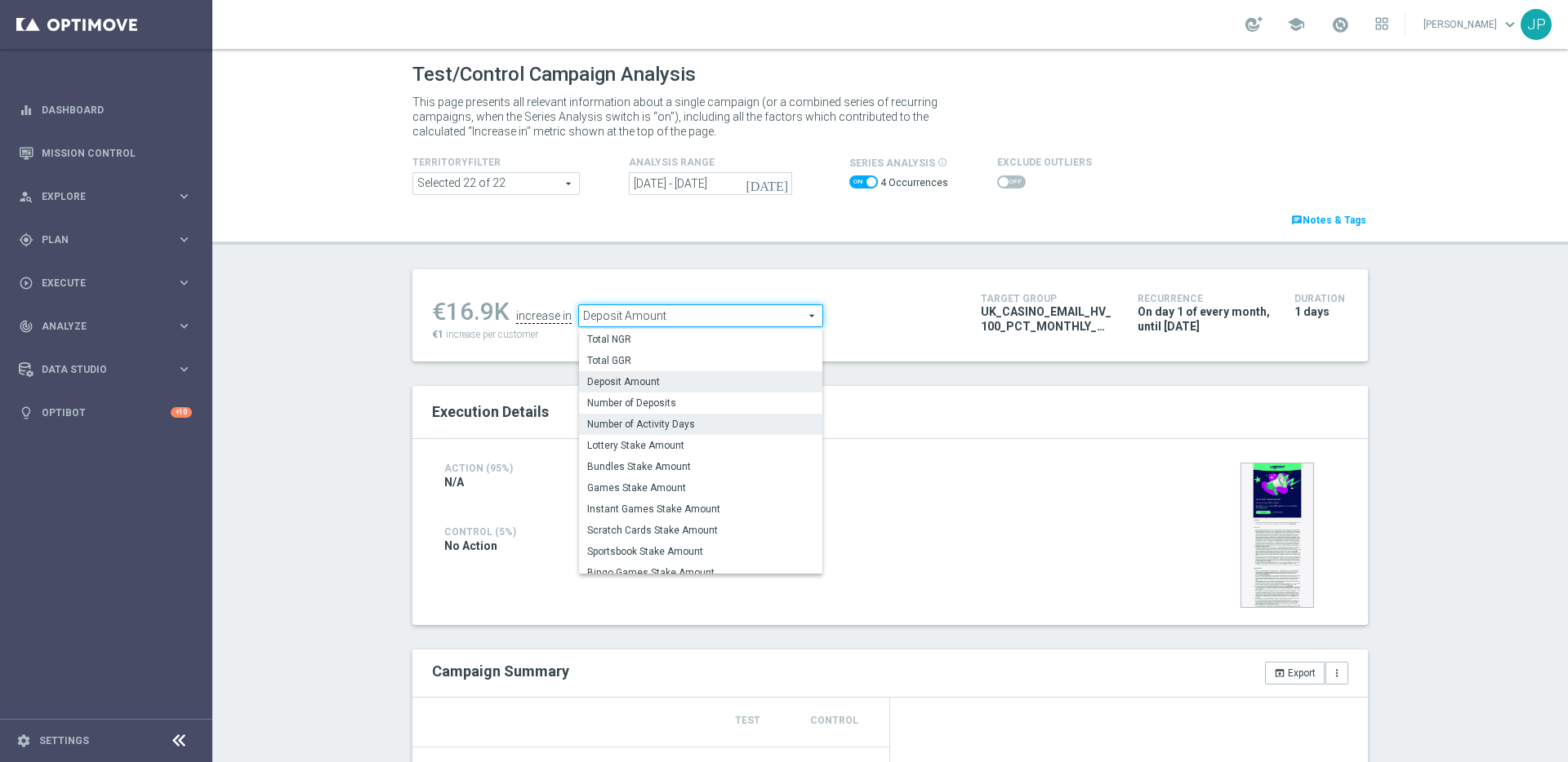
click at [727, 426] on span "Number of Activity Days" at bounding box center [701, 425] width 227 height 13
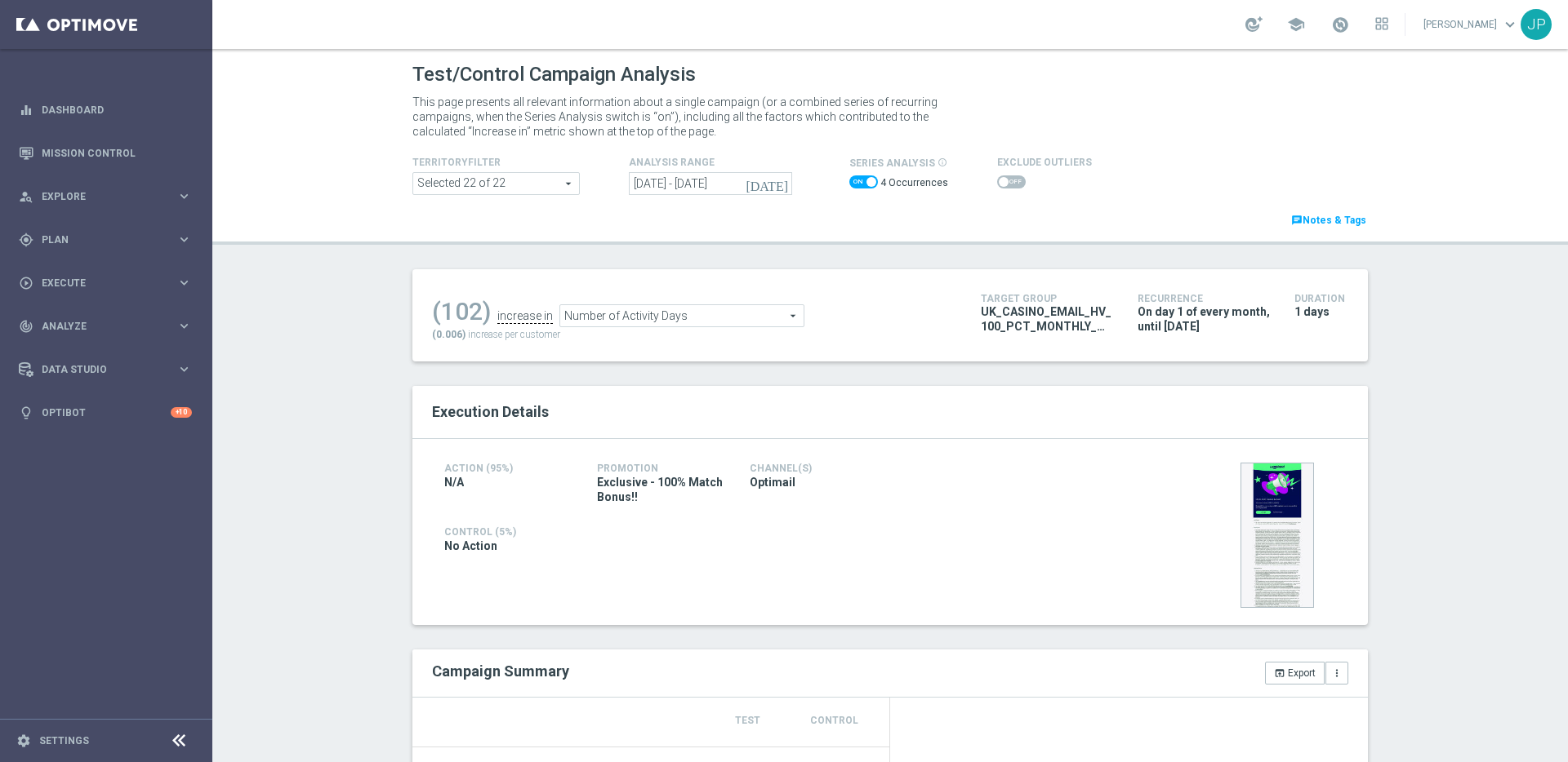
click at [789, 317] on span "Number of Activity Days" at bounding box center [681, 316] width 243 height 21
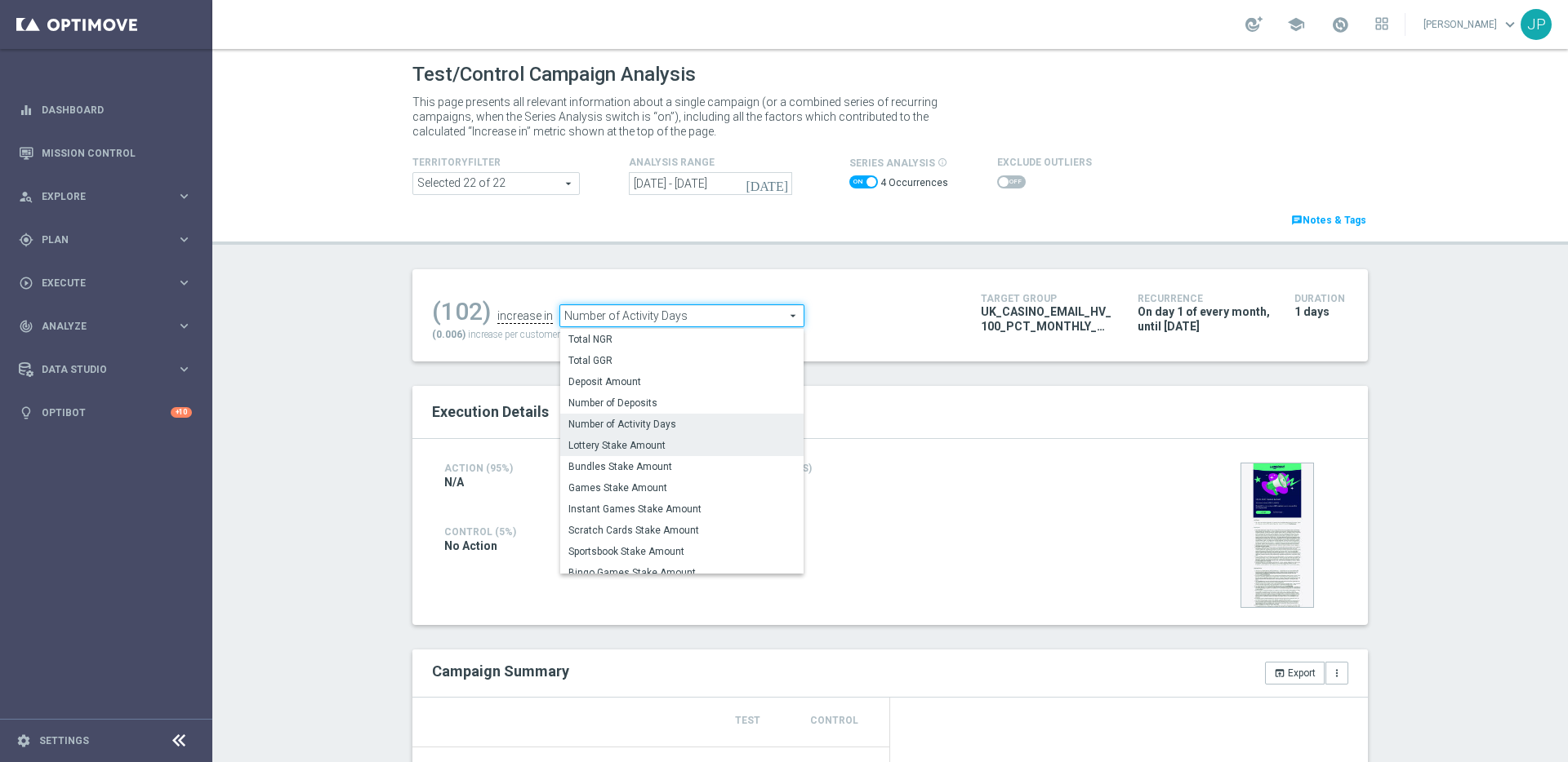
scroll to position [51, 0]
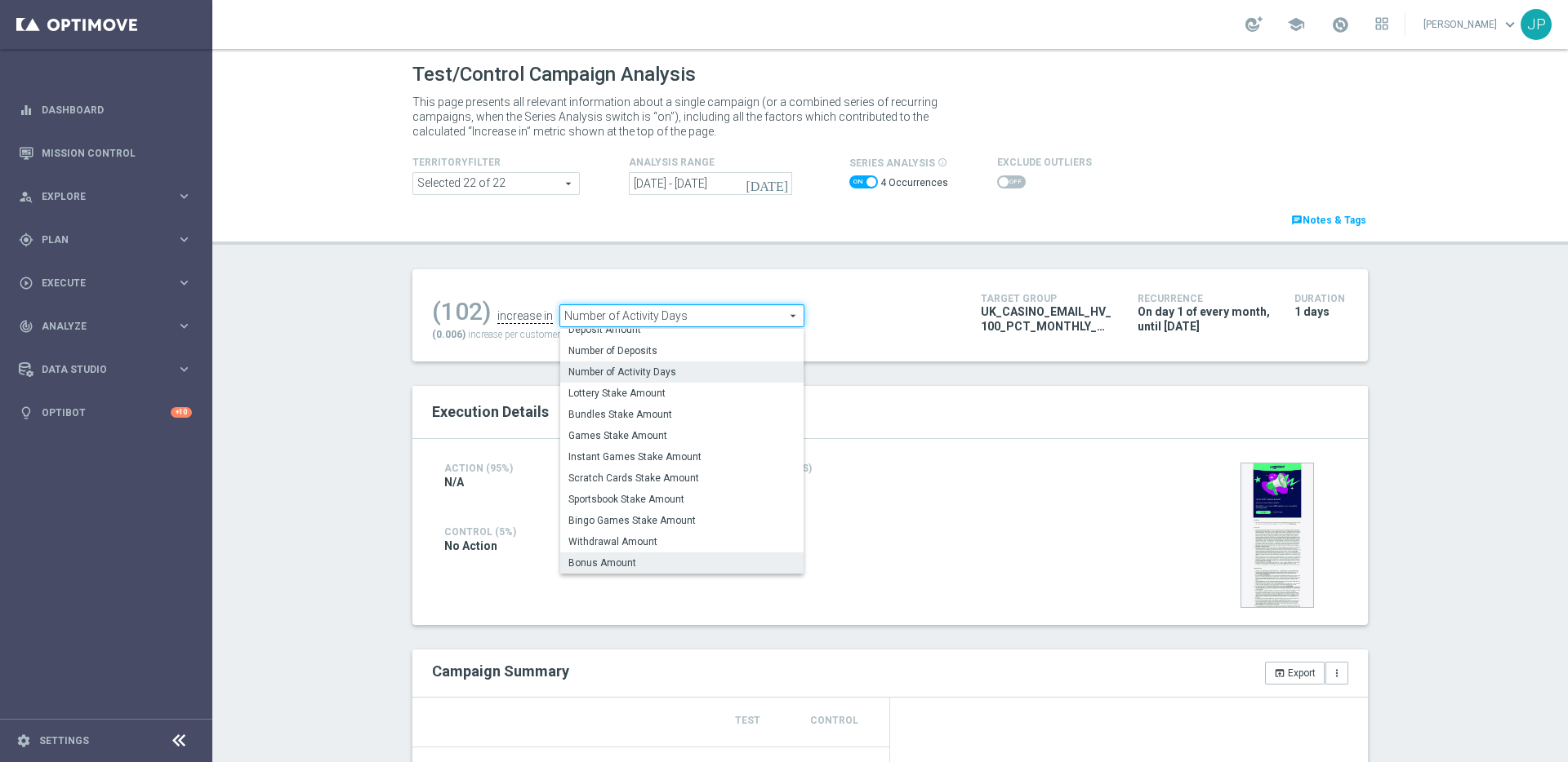
click at [662, 562] on span "Bonus Amount" at bounding box center [681, 563] width 227 height 13
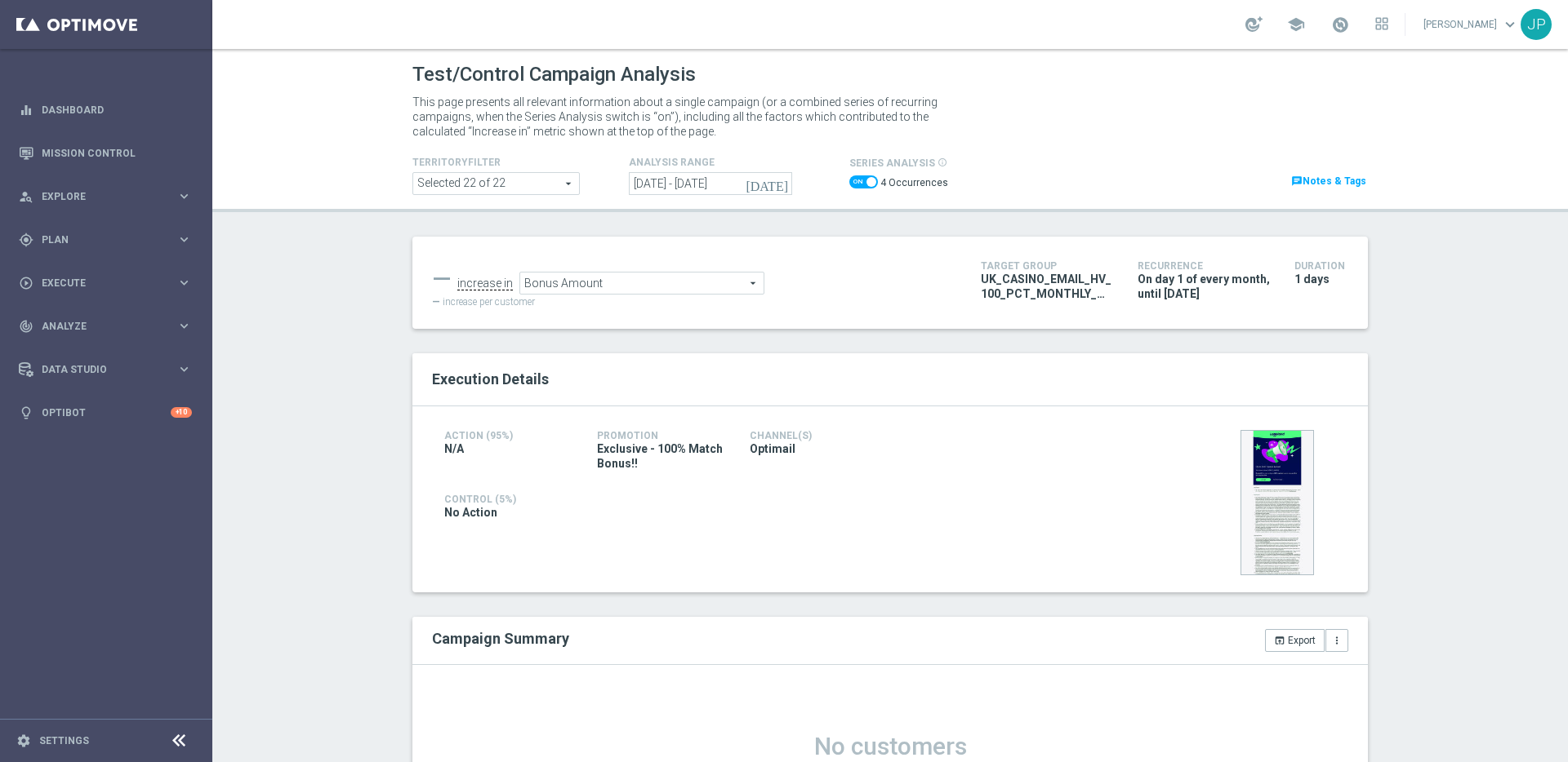
click at [746, 281] on span "Bonus Amount" at bounding box center [642, 283] width 243 height 21
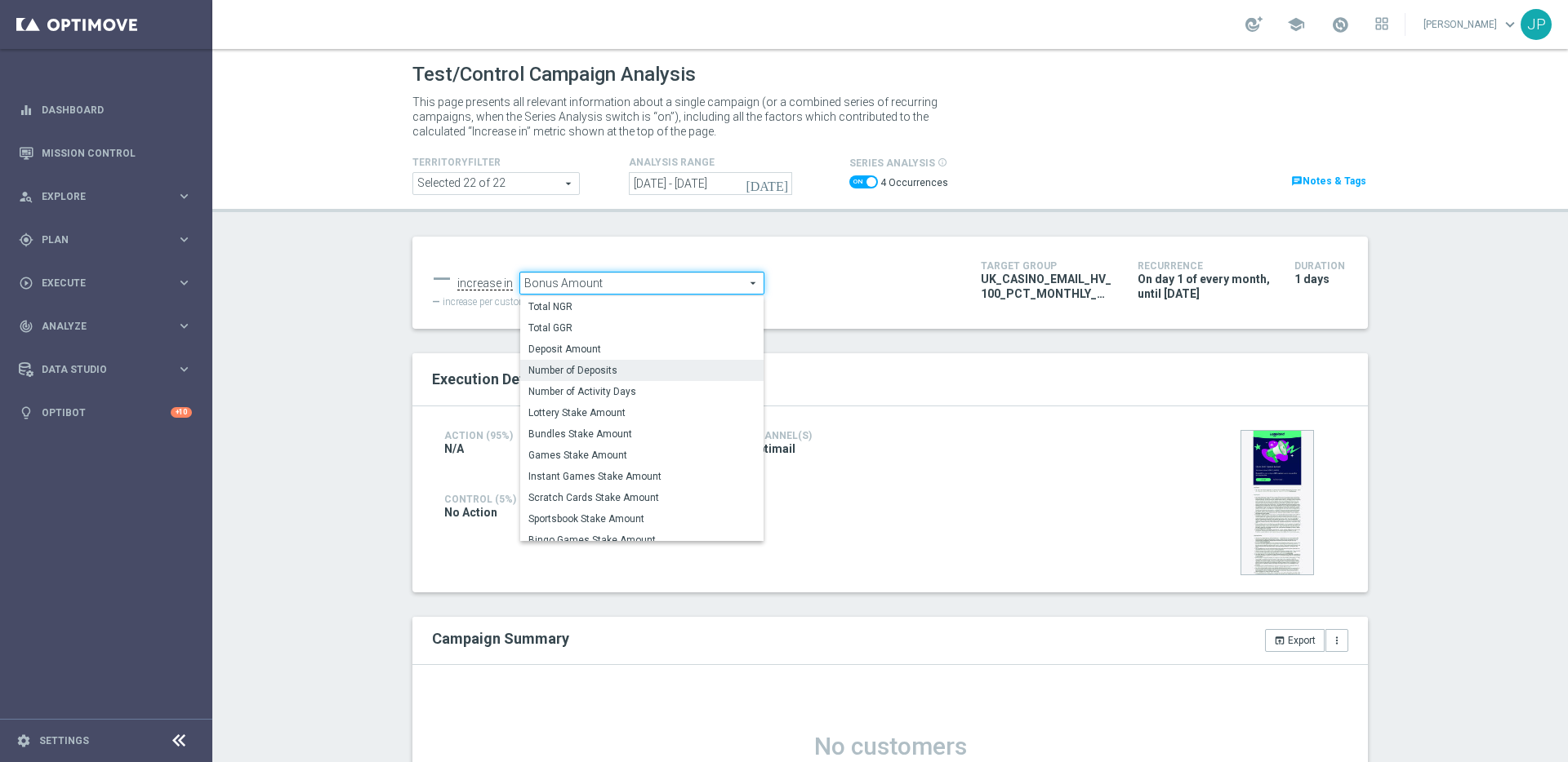
click at [629, 378] on label "Number of Deposits" at bounding box center [642, 370] width 243 height 21
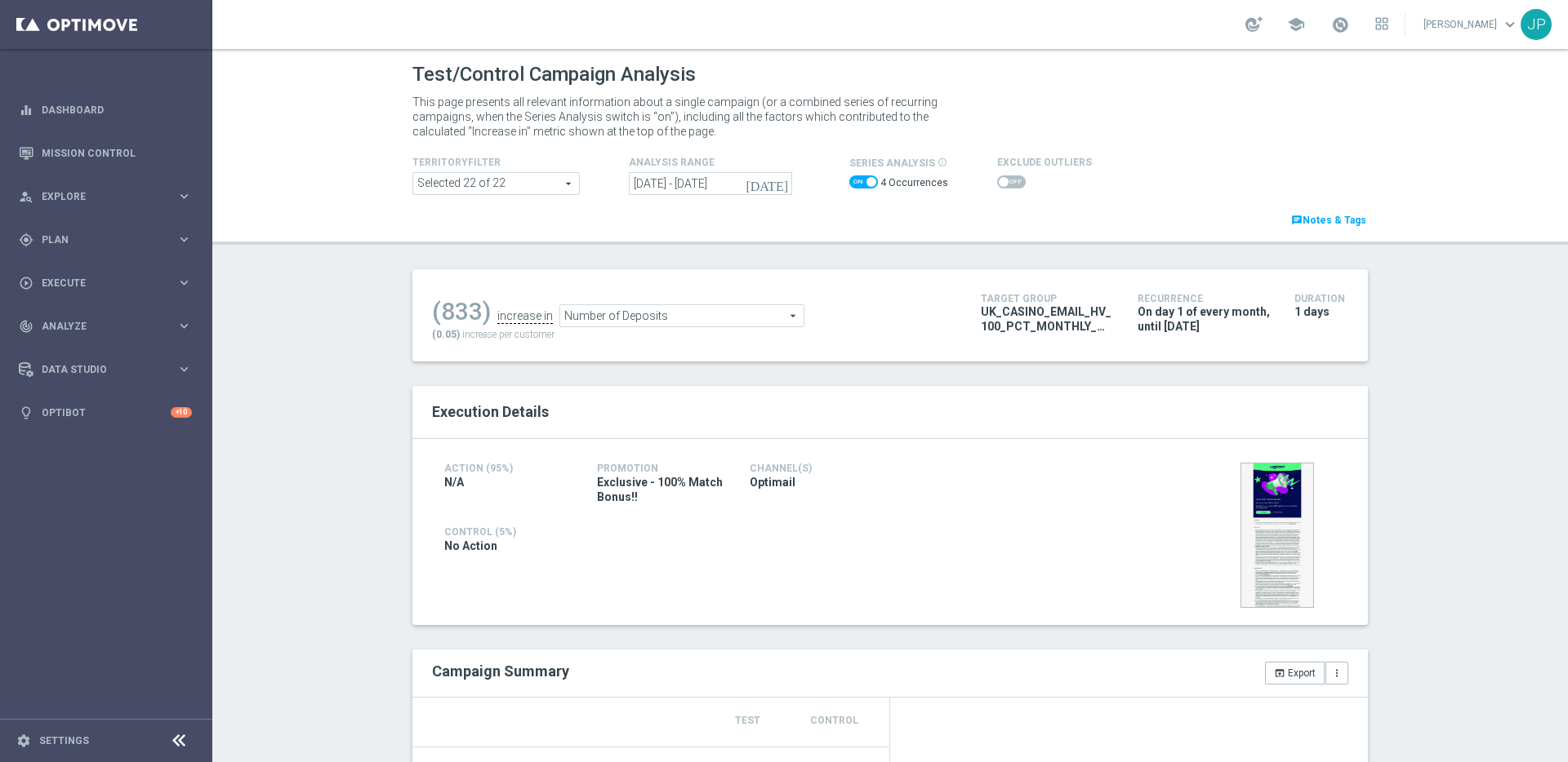
click at [790, 313] on span "Number of Deposits" at bounding box center [681, 316] width 243 height 21
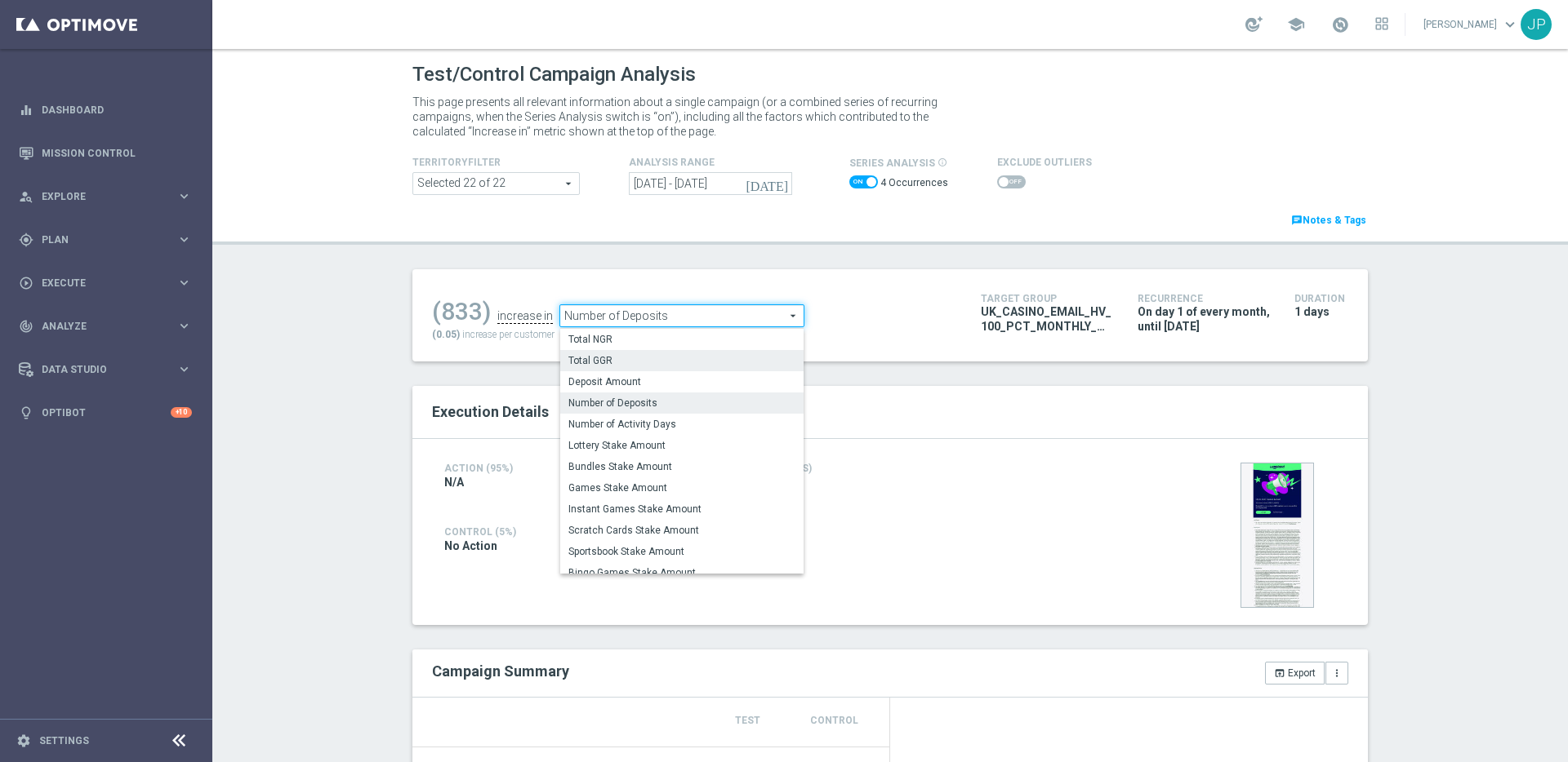
click at [738, 357] on span "Total GGR" at bounding box center [681, 361] width 227 height 13
type input "Total GGR"
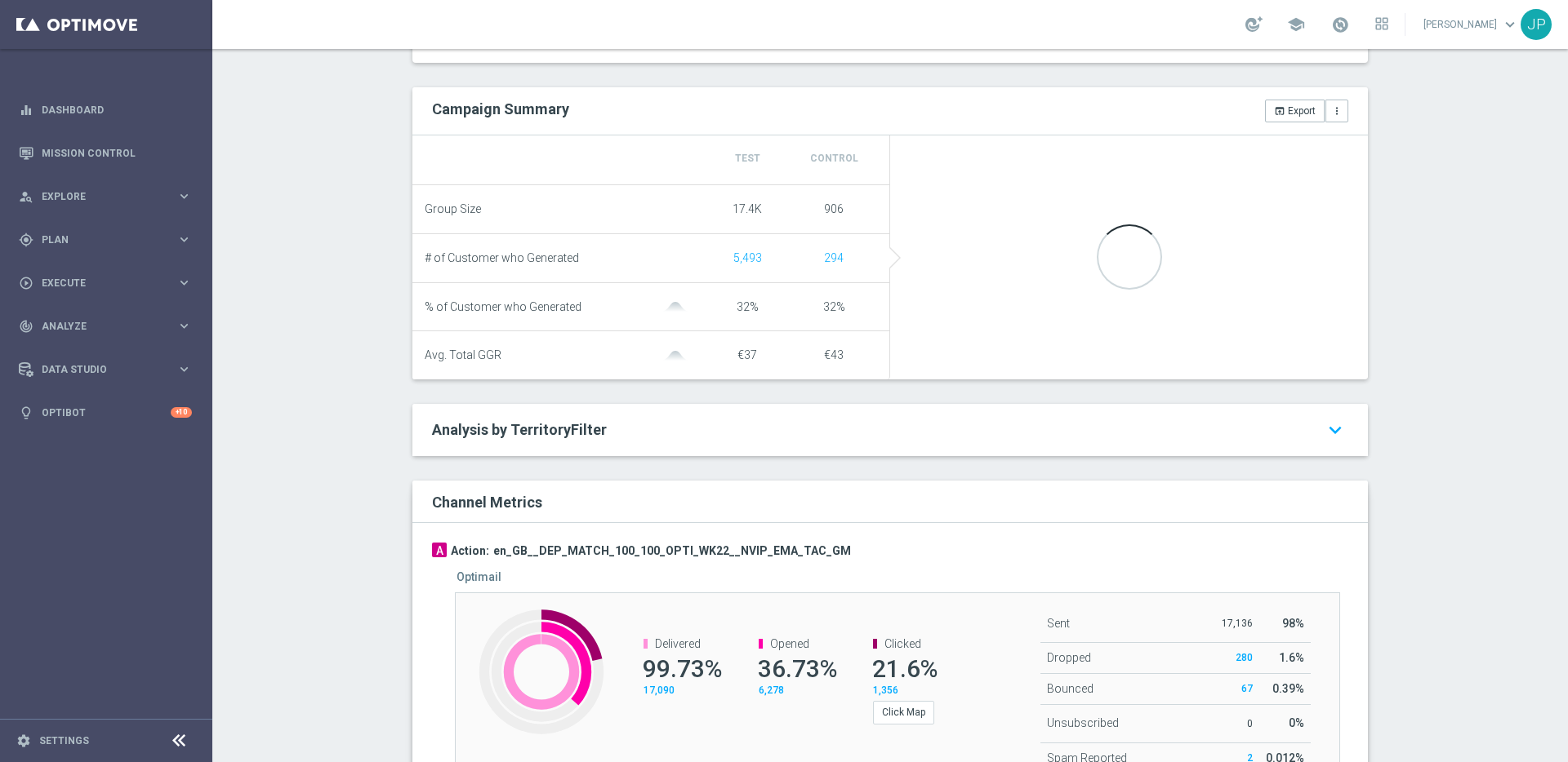
scroll to position [649, 0]
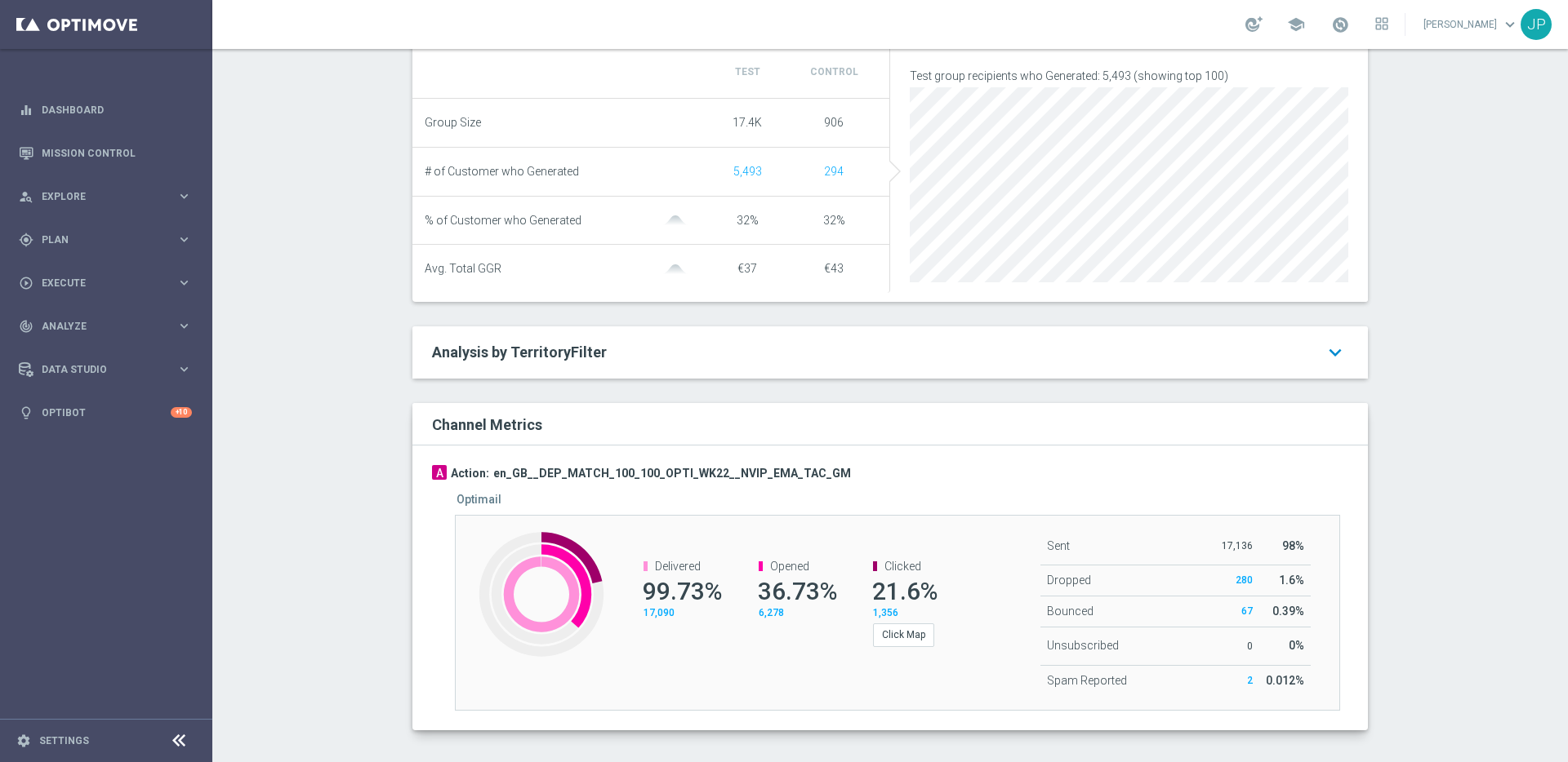
click at [1328, 362] on icon "keyboard_arrow_down" at bounding box center [1335, 353] width 26 height 29
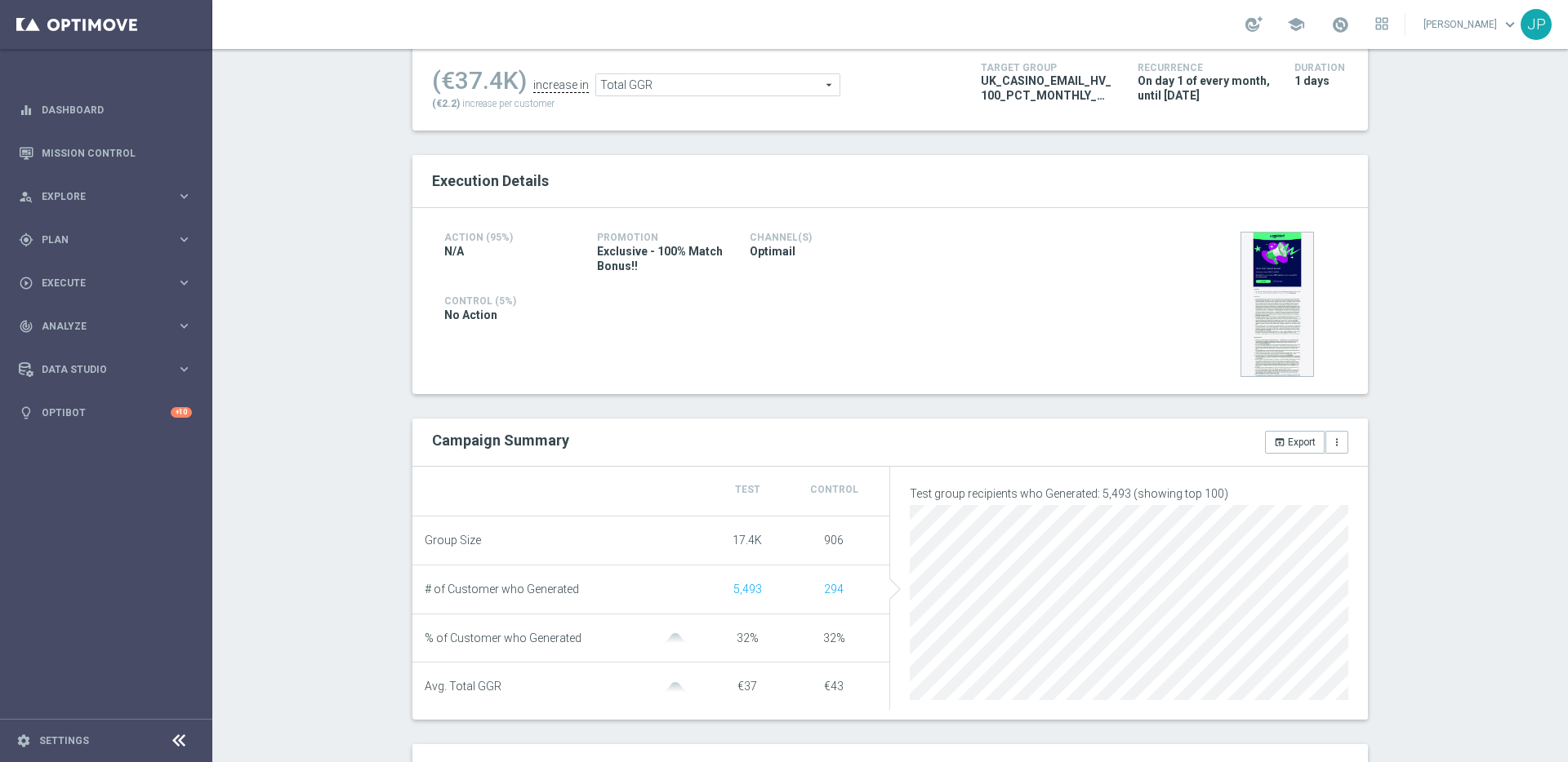
scroll to position [0, 0]
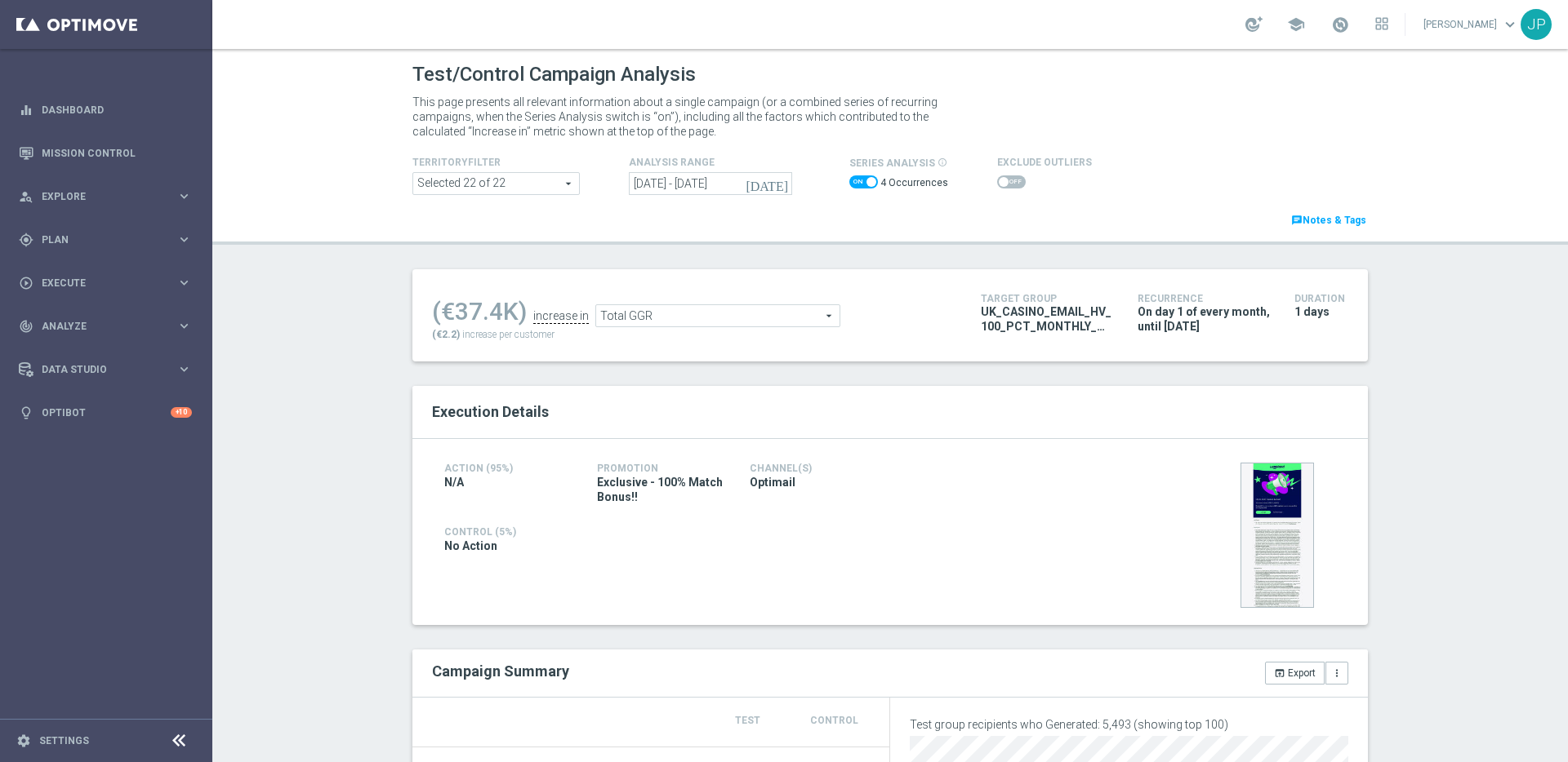
click at [565, 183] on span at bounding box center [495, 183] width 166 height 21
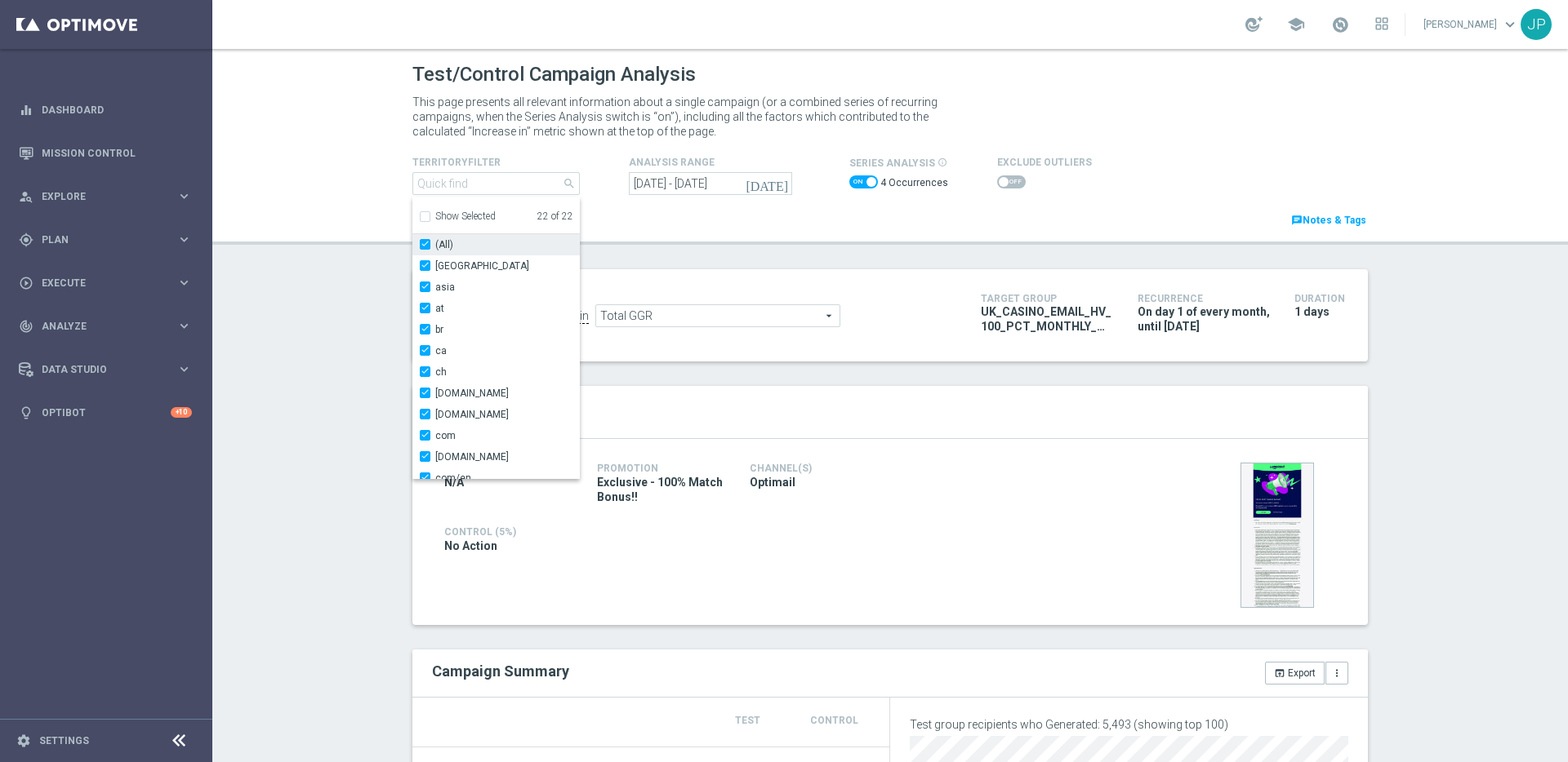
click at [425, 241] on input "(All)" at bounding box center [430, 245] width 11 height 11
checkbox input "false"
type input "(All)"
checkbox input "false"
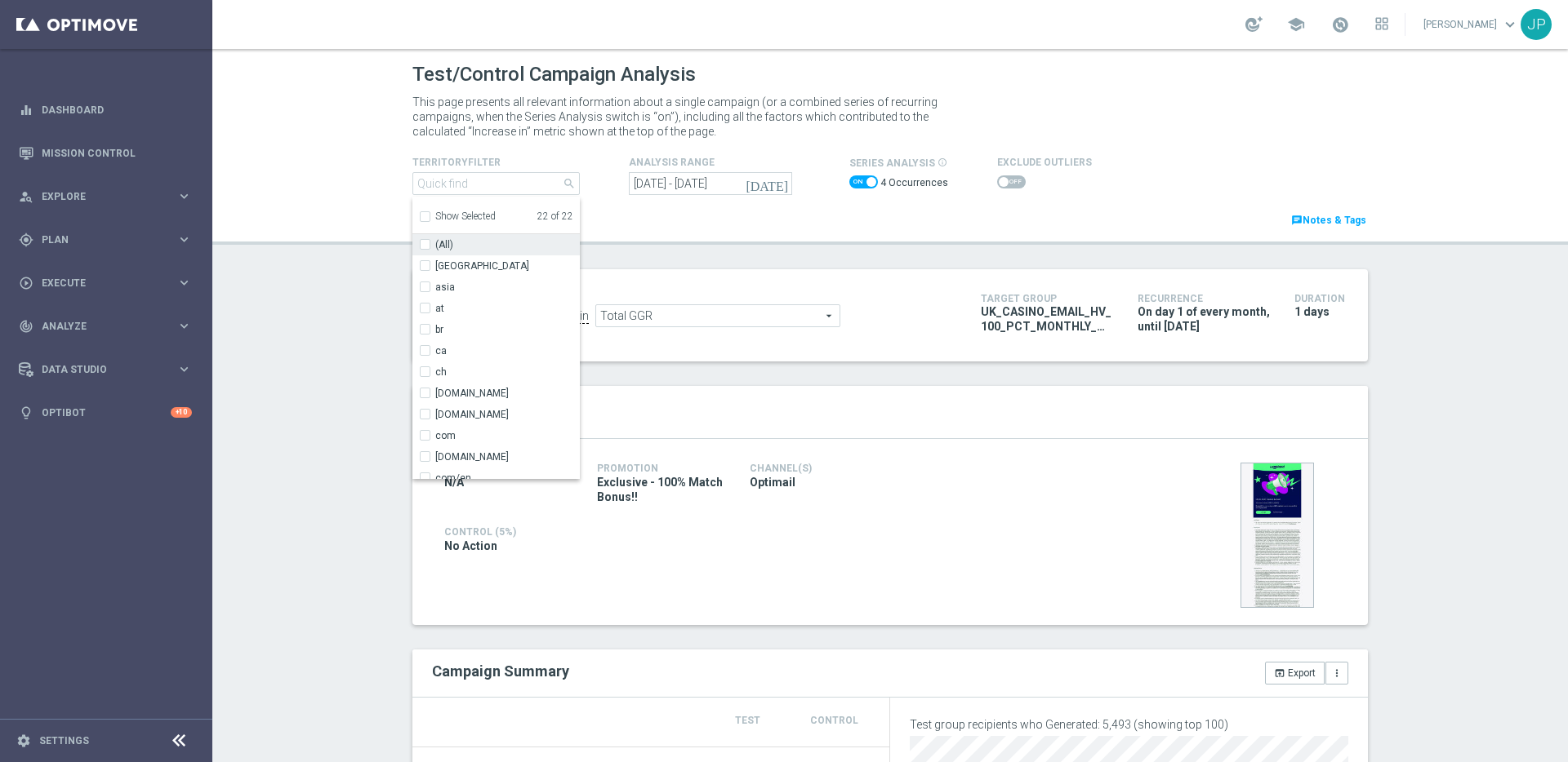
checkbox input "false"
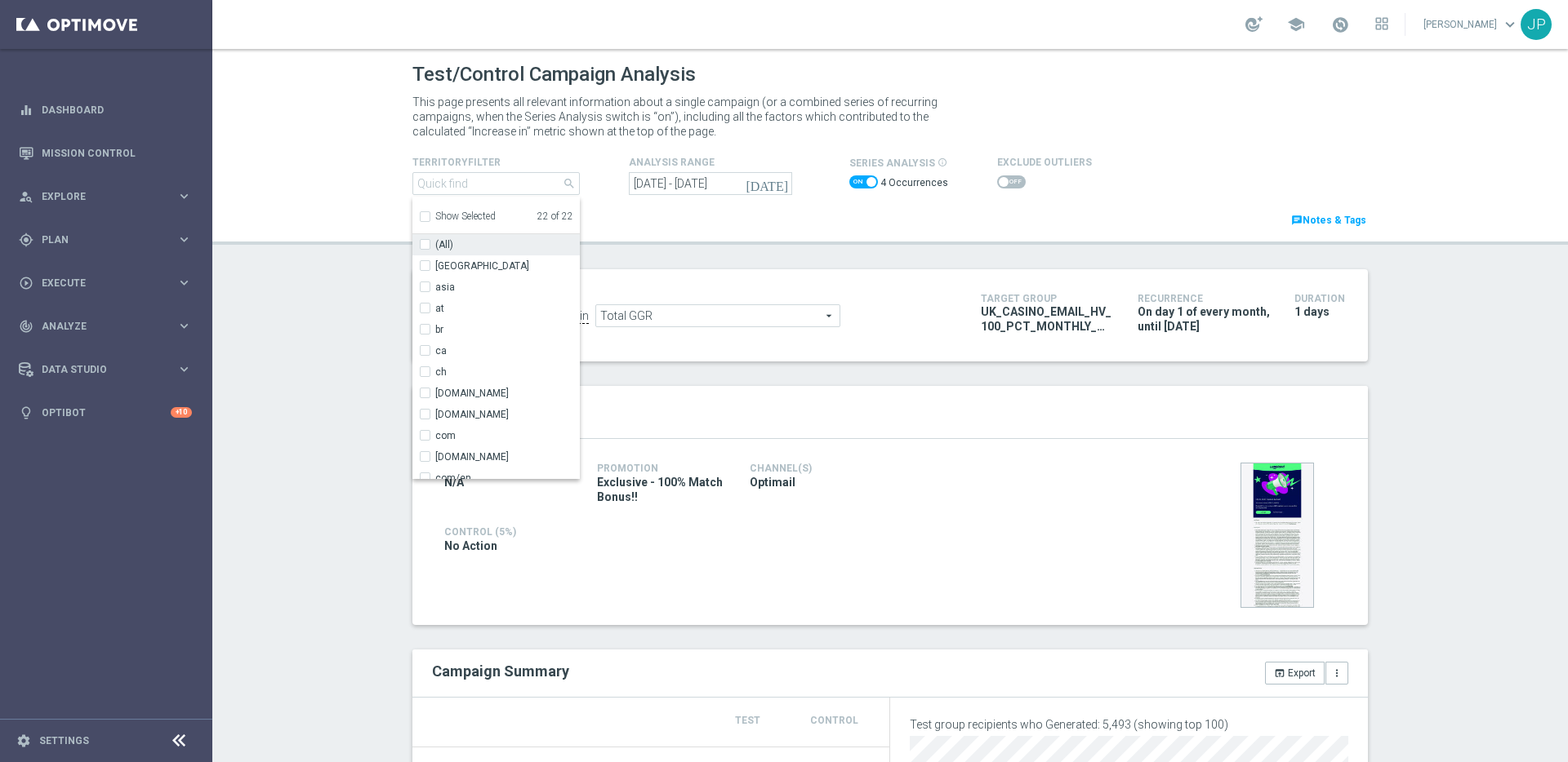
checkbox input "false"
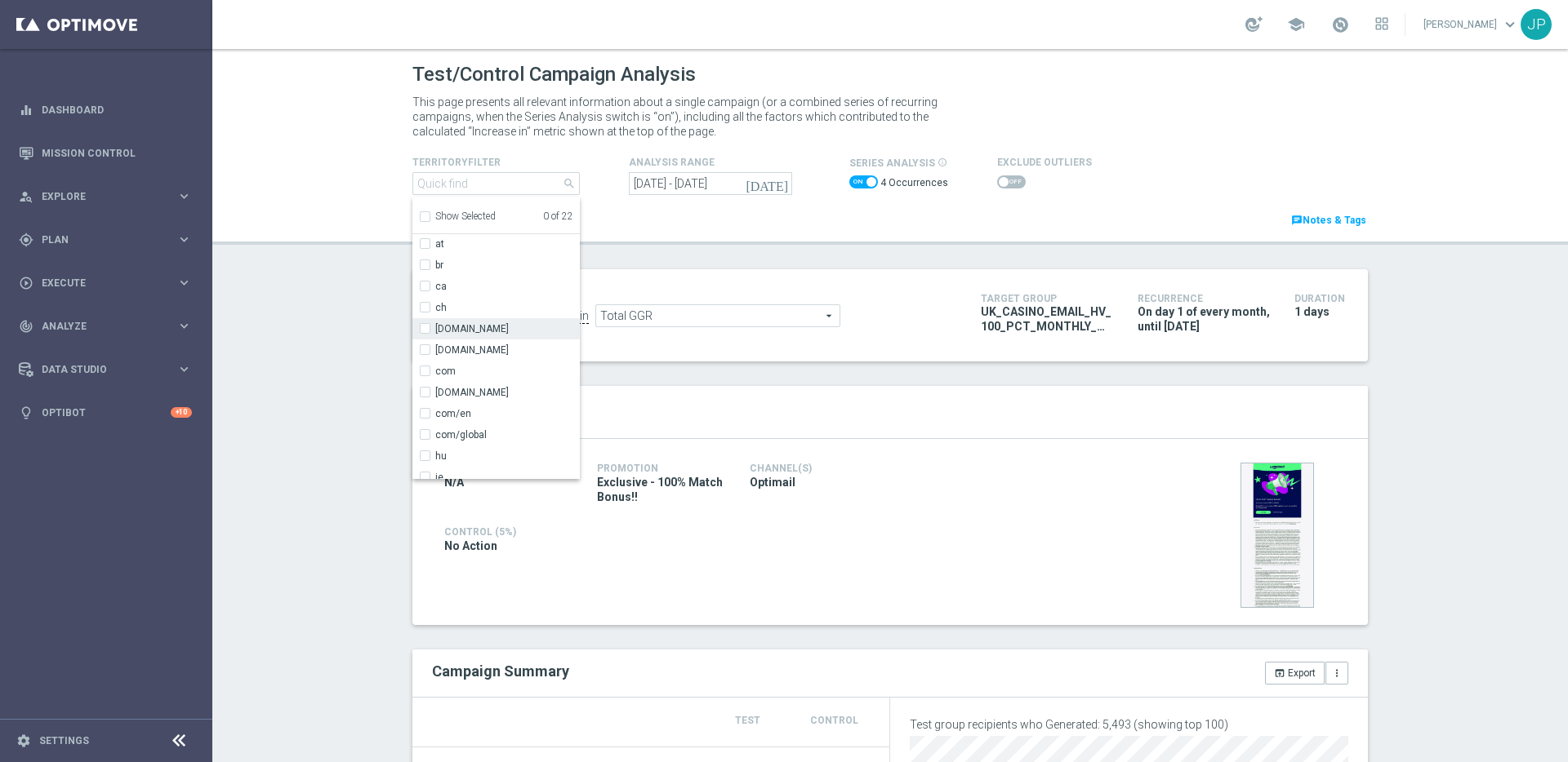
click at [454, 327] on span "co.uk" at bounding box center [507, 328] width 144 height 13
click at [436, 327] on input "co.uk" at bounding box center [430, 328] width 11 height 11
checkbox input "true"
type input "co.uk"
click at [901, 242] on header "Test/Control Campaign Analysis This page presents all relevant information abou…" at bounding box center [890, 147] width 1356 height 196
